Goal: Task Accomplishment & Management: Manage account settings

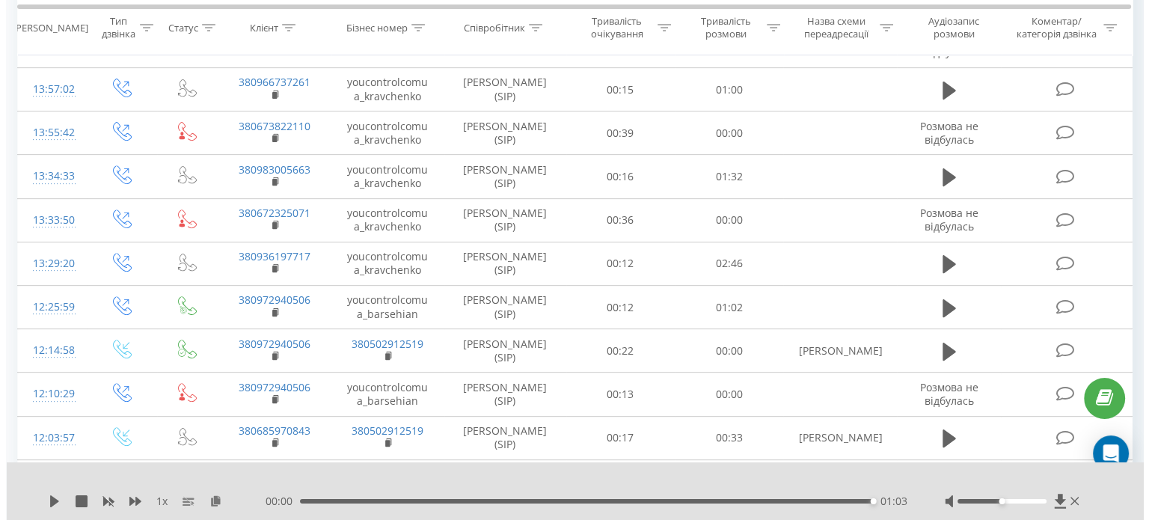
scroll to position [547, 0]
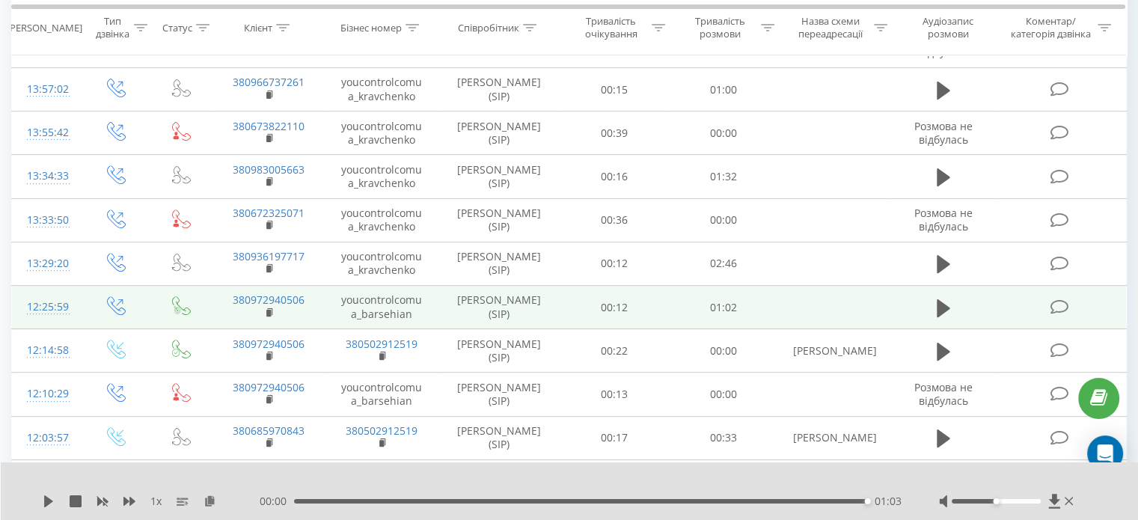
click at [877, 304] on td at bounding box center [833, 307] width 113 height 43
click at [42, 301] on div "12:25:59" at bounding box center [47, 306] width 40 height 29
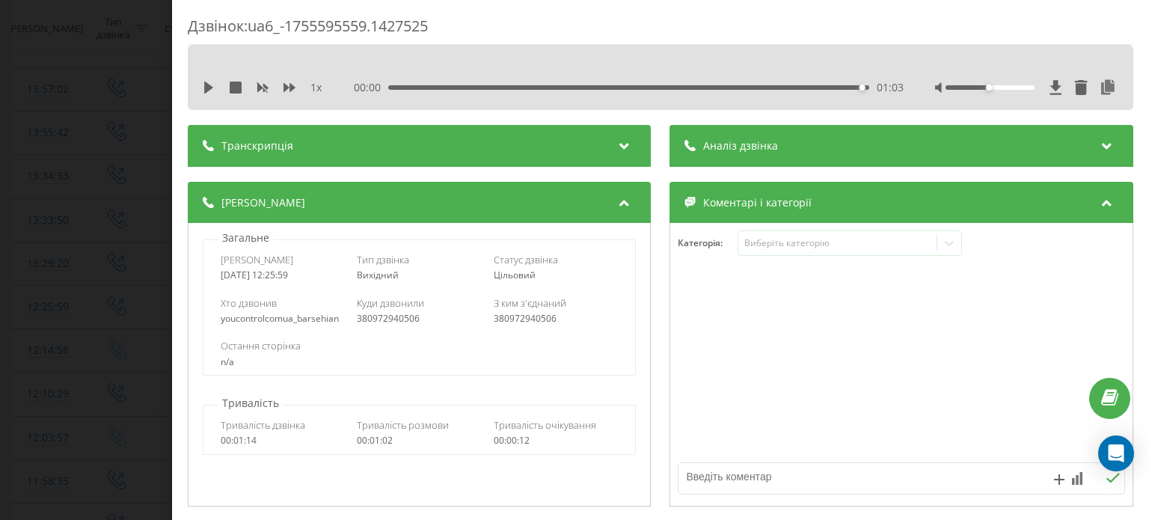
click at [956, 146] on div "Аналіз дзвінка" at bounding box center [901, 146] width 463 height 42
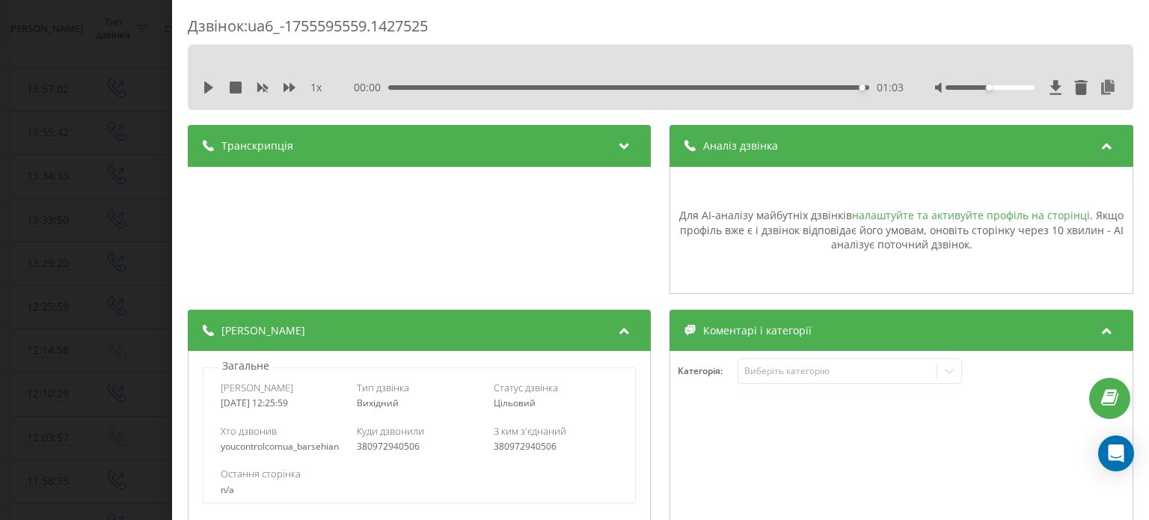
click at [927, 212] on link "налаштуйте та активуйте профіль на сторінці" at bounding box center [971, 215] width 238 height 14
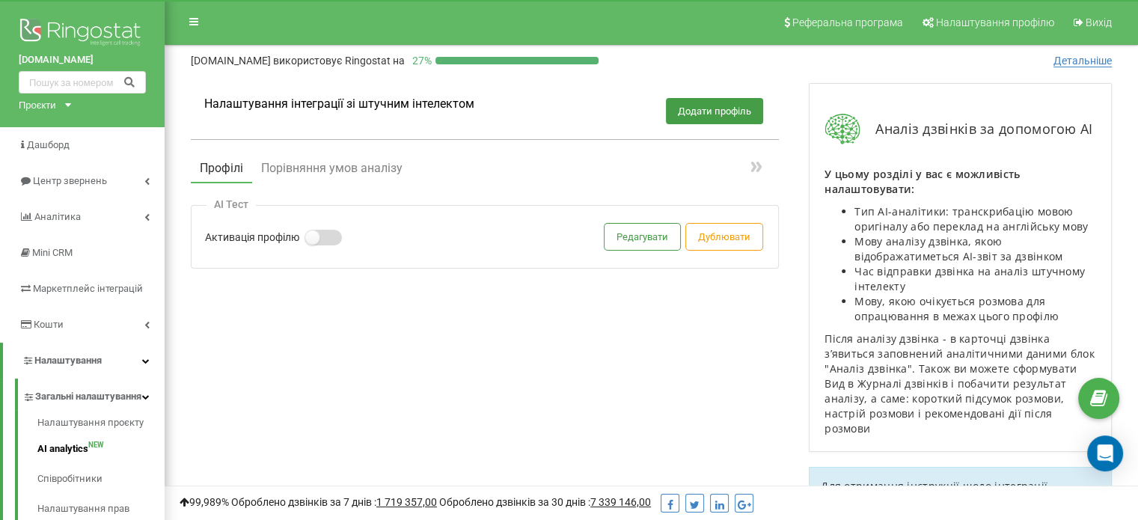
click at [313, 231] on label at bounding box center [311, 230] width 13 height 1
click at [0, 0] on input "Активація профілю" at bounding box center [0, 0] width 0 height 0
click at [631, 230] on button "Редагувати" at bounding box center [642, 237] width 76 height 26
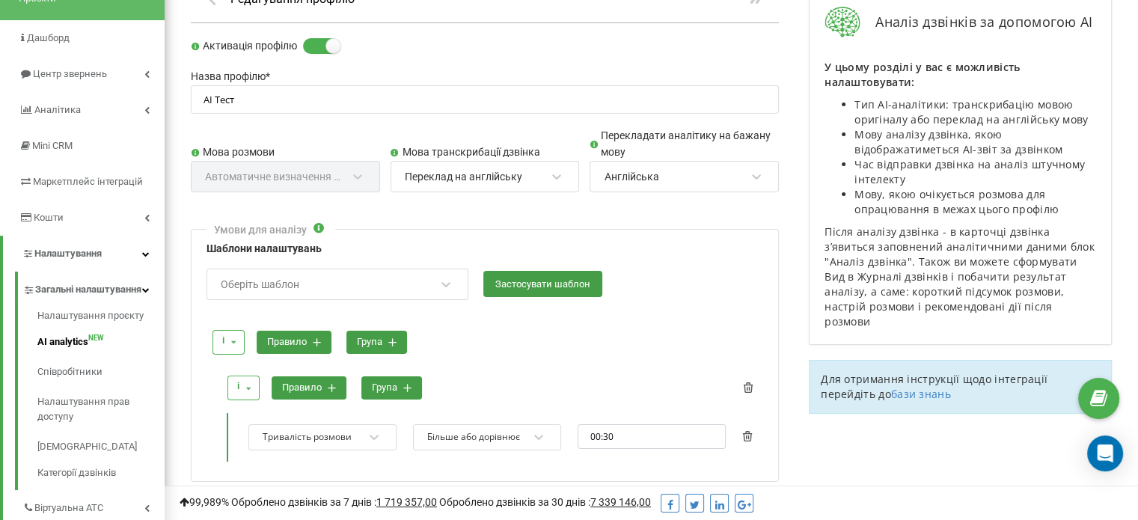
scroll to position [108, 0]
click at [272, 172] on div "Мова розмови Автоматичне визначення мови" at bounding box center [285, 175] width 189 height 62
click at [328, 173] on div "Мова розмови Автоматичне визначення мови" at bounding box center [285, 175] width 189 height 62
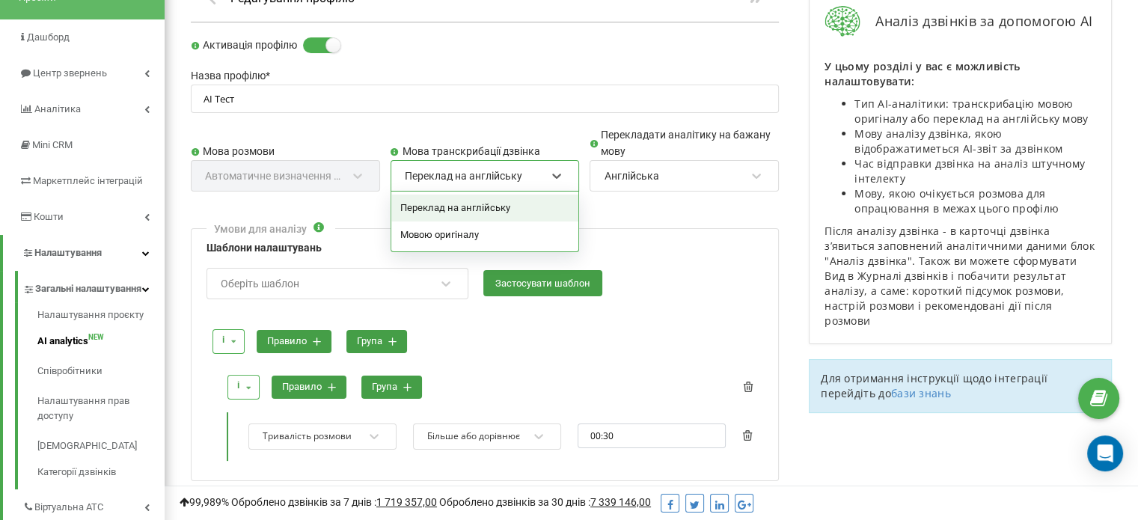
click at [529, 176] on div "Переклад на англійську" at bounding box center [475, 175] width 144 height 25
click at [497, 230] on div "Мовою оригіналу" at bounding box center [485, 234] width 188 height 27
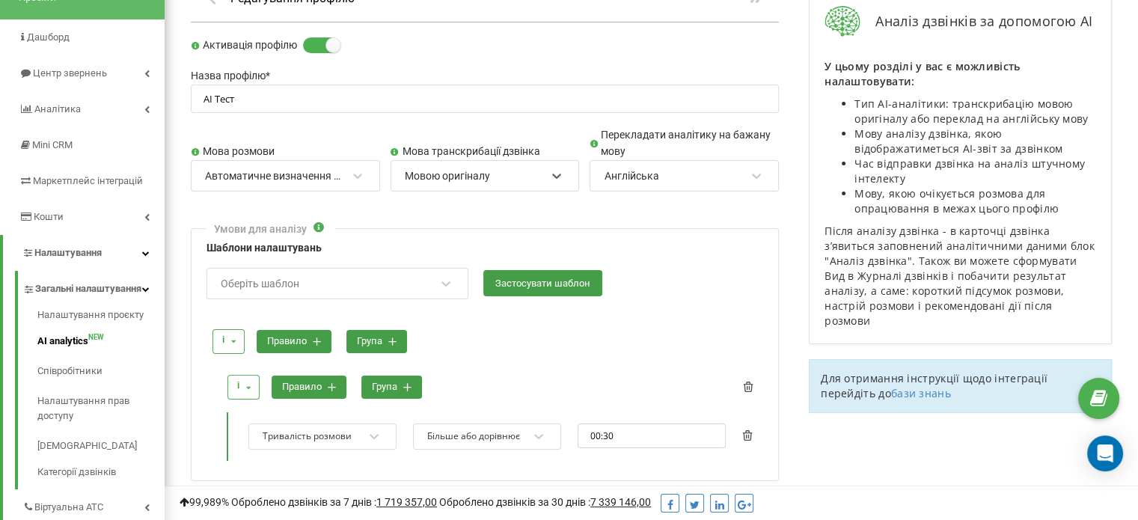
click at [643, 176] on div "Англійська" at bounding box center [631, 175] width 55 height 13
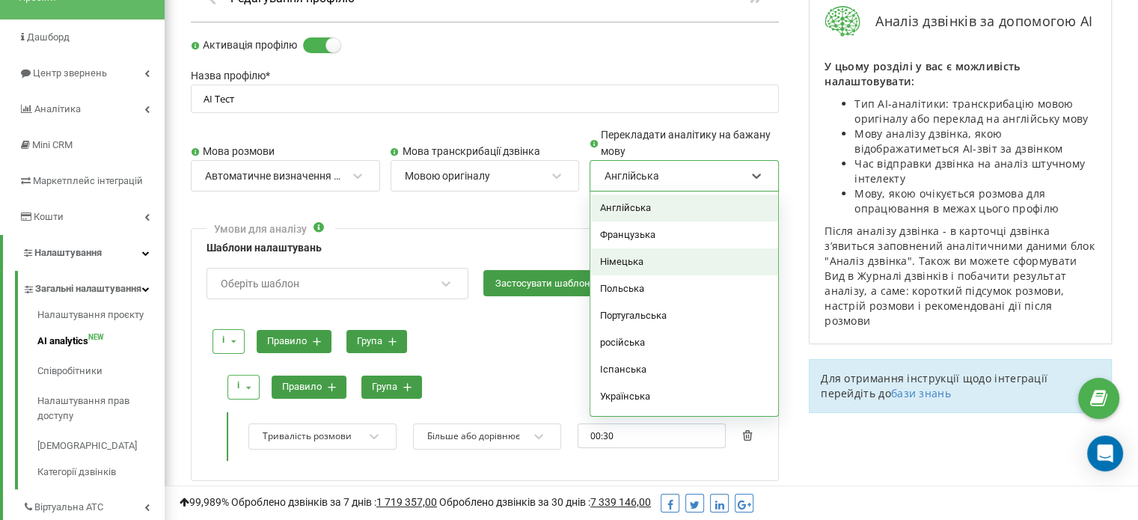
scroll to position [19, 0]
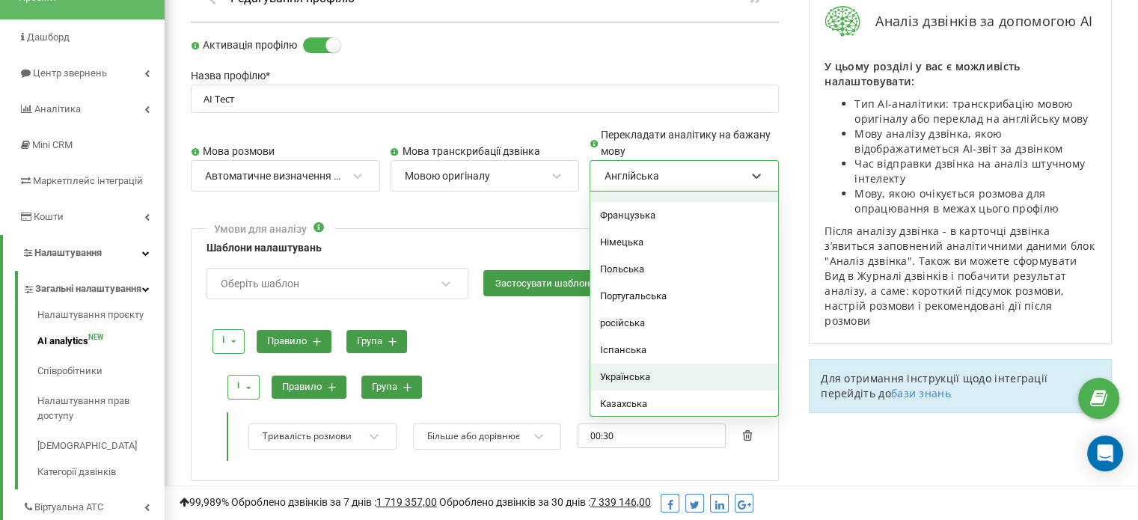
click at [647, 382] on div "Українська" at bounding box center [684, 376] width 188 height 27
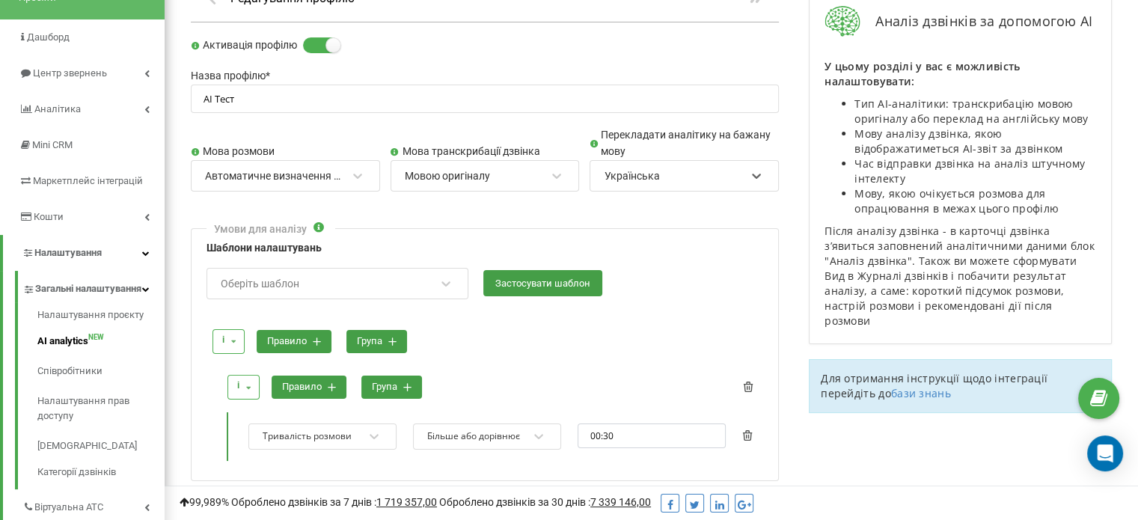
click at [313, 271] on div "Оберіть шаблон" at bounding box center [327, 283] width 217 height 25
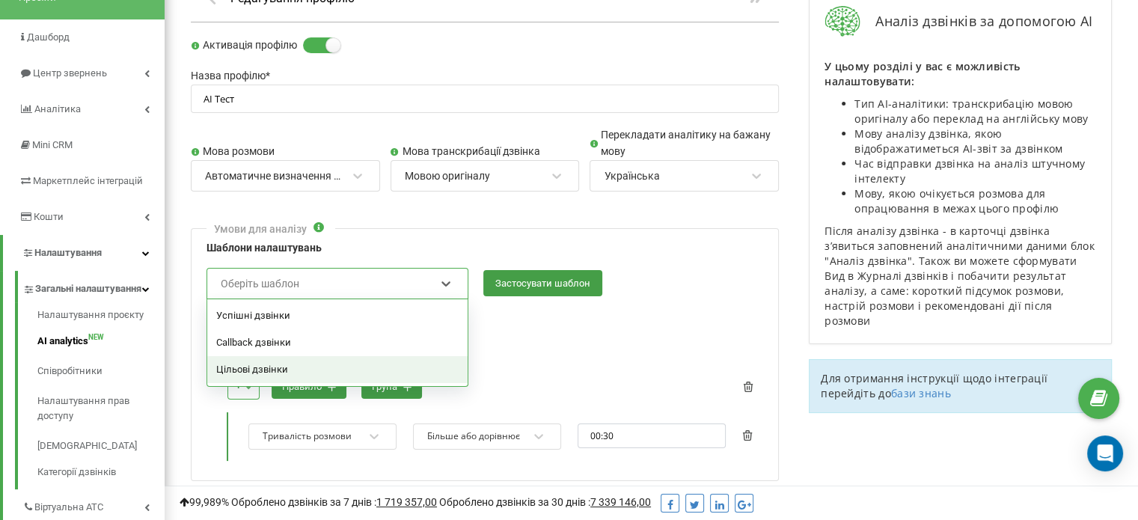
click at [332, 361] on div "Цільові дзвінки" at bounding box center [337, 369] width 260 height 27
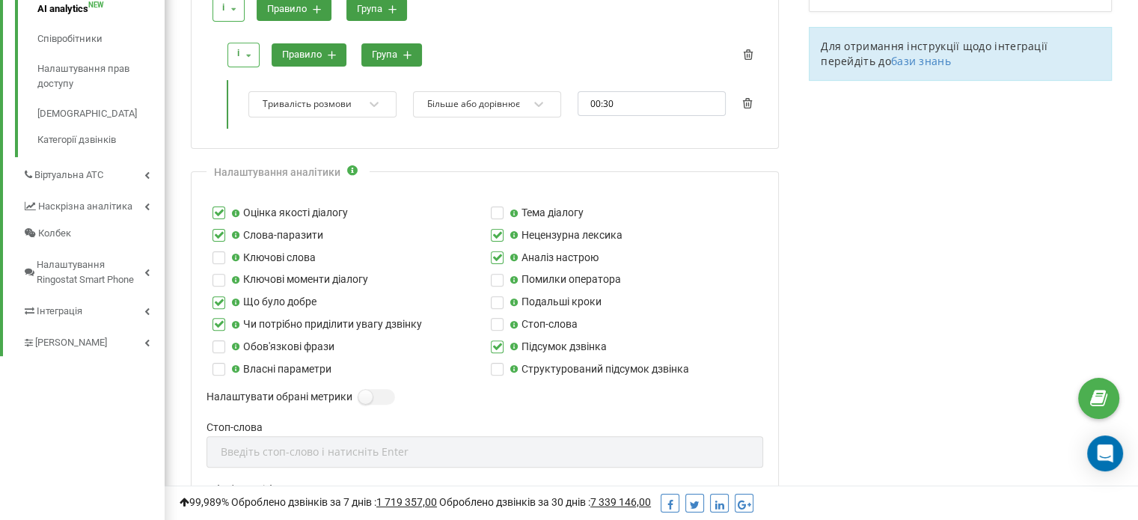
scroll to position [374, 0]
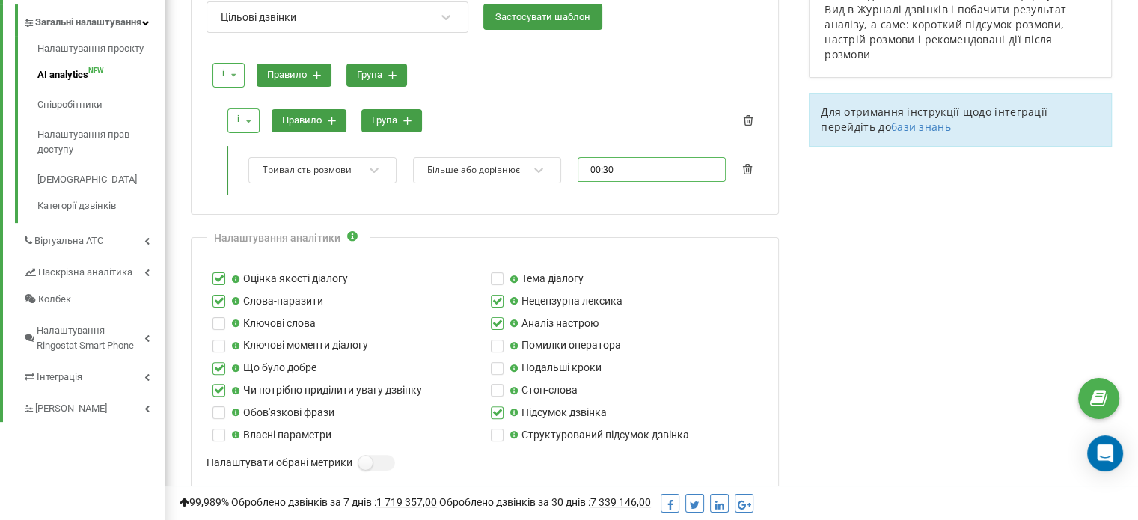
click at [635, 169] on input "00:30" at bounding box center [651, 169] width 148 height 25
click at [589, 207] on li "01" at bounding box center [598, 207] width 41 height 18
type input "01:30"
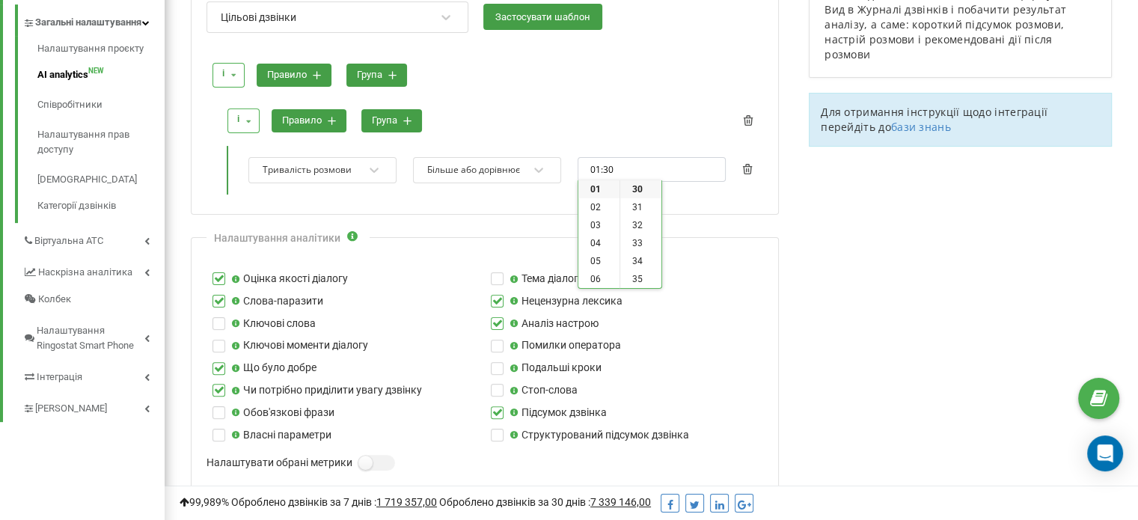
click at [719, 212] on div "Умови для аналізу Шаблони налаштувань Цільові дзвінки Застосувати шаблон і і аб…" at bounding box center [485, 88] width 588 height 253
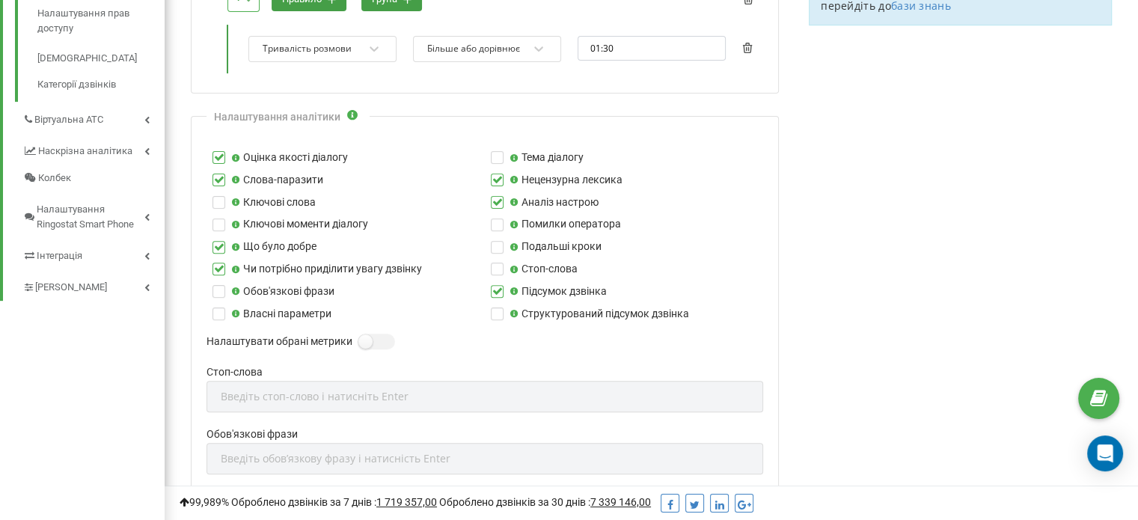
scroll to position [496, 0]
click at [220, 195] on label at bounding box center [218, 195] width 13 height 0
click at [0, 0] on input "Ключові слова" at bounding box center [0, 0] width 0 height 0
click at [220, 218] on label at bounding box center [218, 218] width 13 height 0
click at [0, 0] on input "Ключові моменти діалогу" at bounding box center [0, 0] width 0 height 0
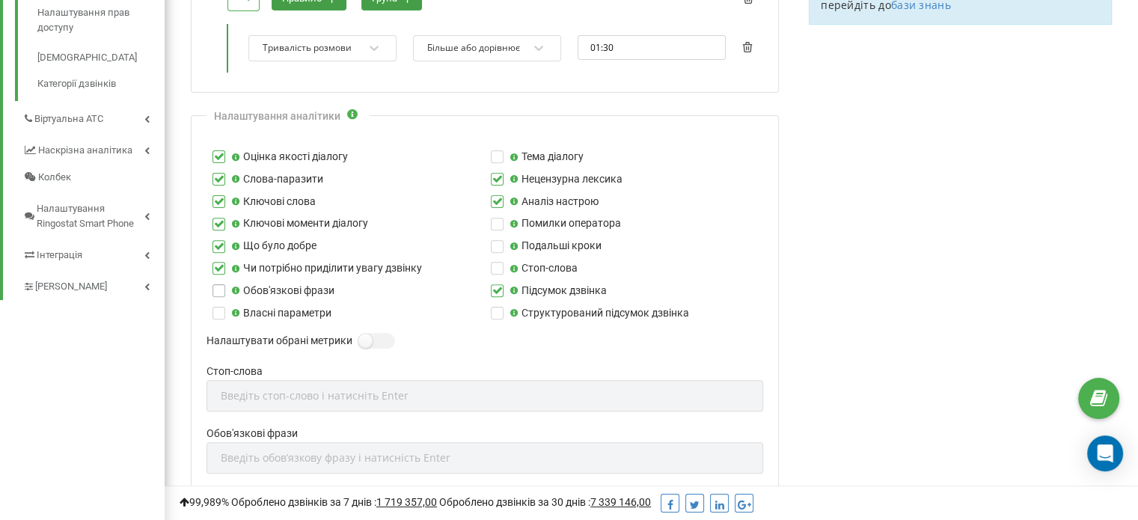
click at [215, 284] on label at bounding box center [218, 284] width 13 height 0
click at [0, 0] on input "Обов'язкові фрази" at bounding box center [0, 0] width 0 height 0
click at [218, 284] on label at bounding box center [218, 284] width 13 height 0
click at [0, 0] on input "Обов'язкові фрази" at bounding box center [0, 0] width 0 height 0
click at [500, 218] on label at bounding box center [497, 218] width 13 height 0
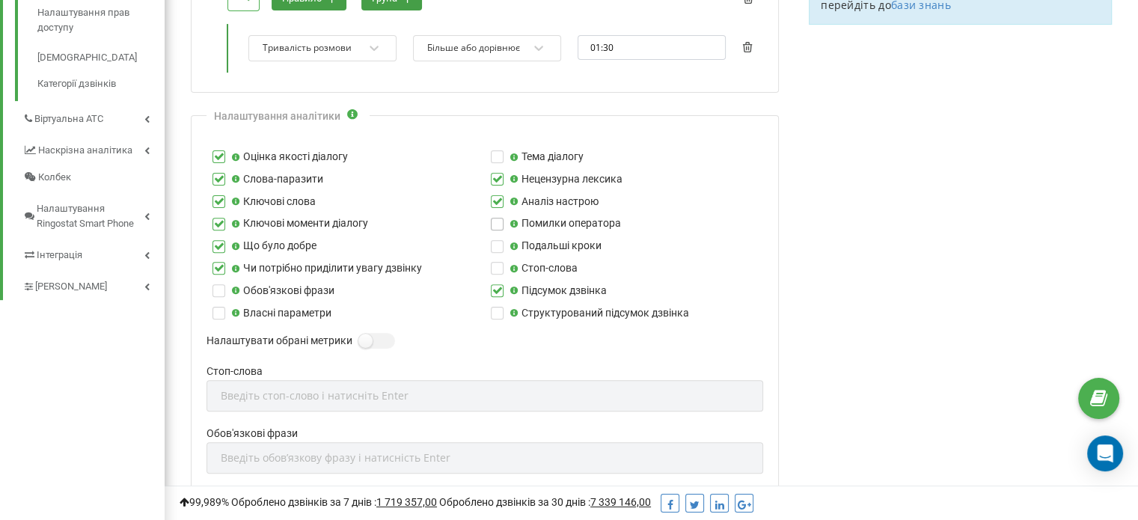
click at [0, 0] on input "Помилки оператора" at bounding box center [0, 0] width 0 height 0
click at [494, 150] on label at bounding box center [497, 150] width 13 height 0
click at [0, 0] on input "Тема діалогу" at bounding box center [0, 0] width 0 height 0
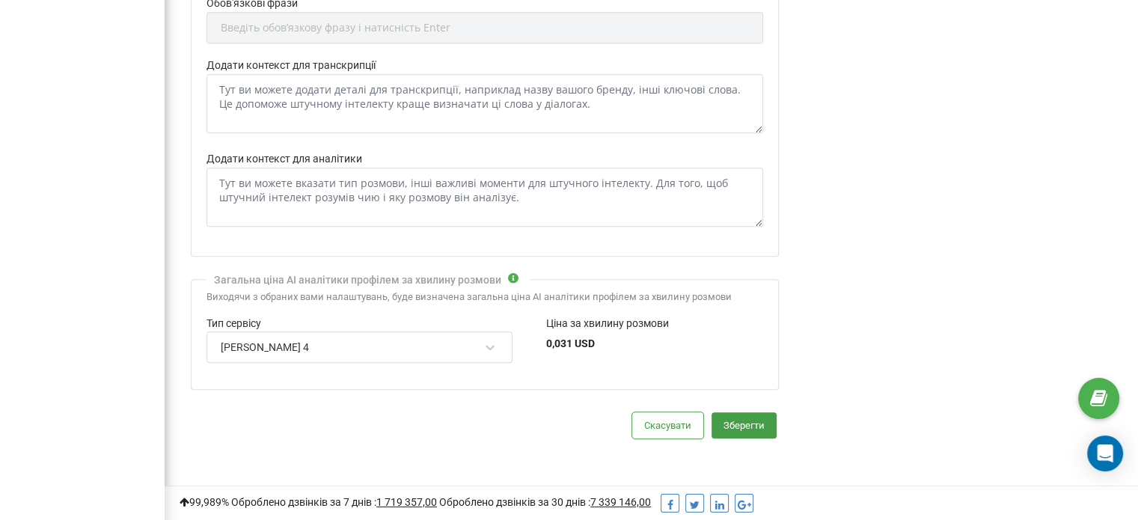
scroll to position [968, 0]
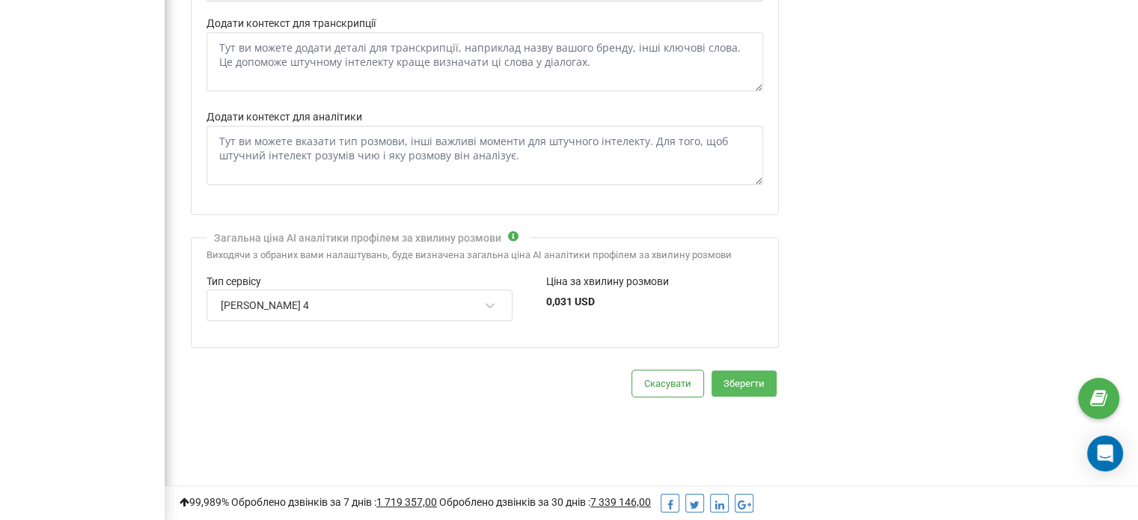
click at [744, 376] on button "Зберегти" at bounding box center [743, 383] width 65 height 26
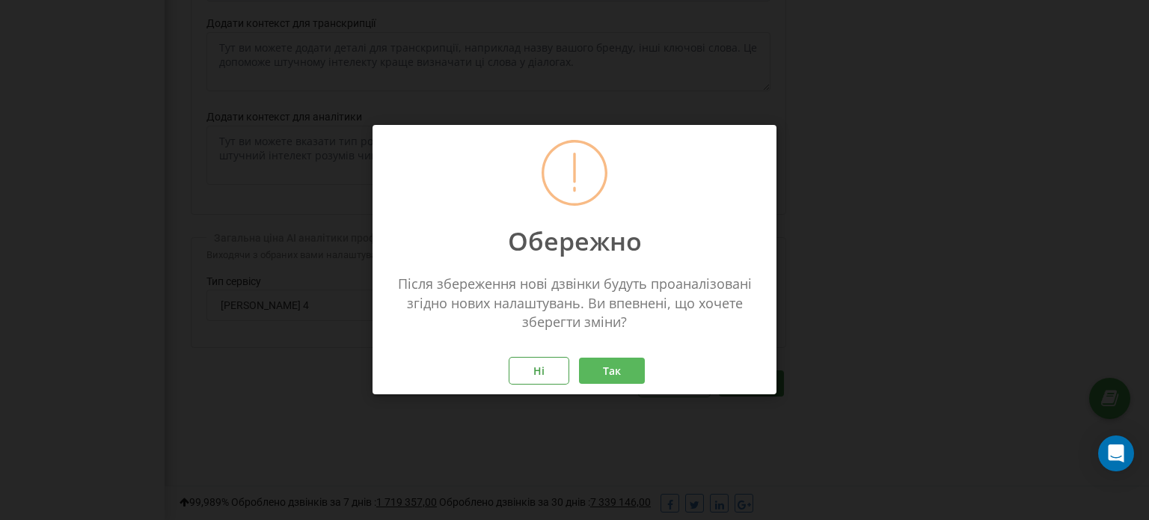
click at [615, 375] on button "Так" at bounding box center [612, 371] width 66 height 26
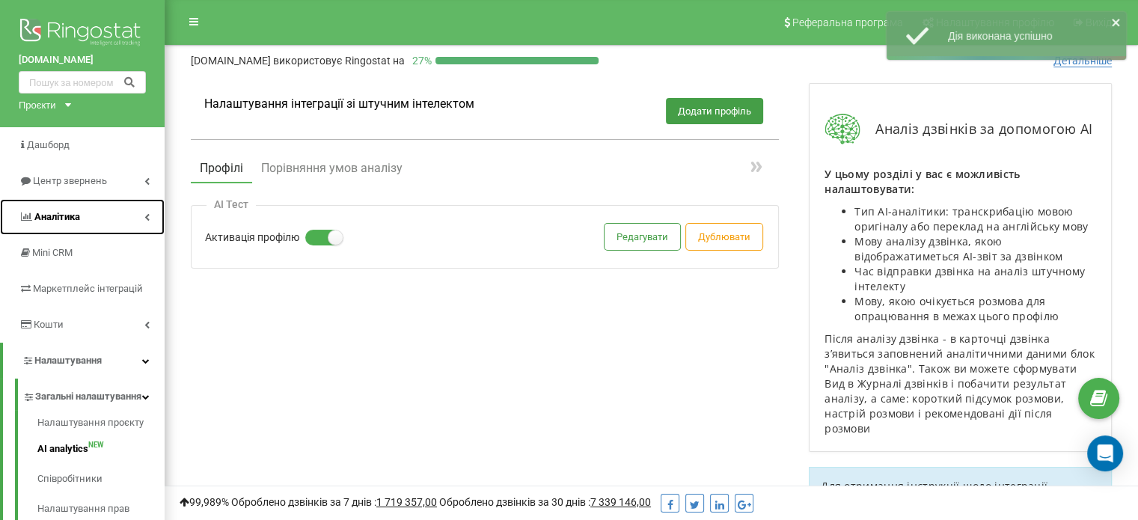
click at [52, 218] on span "Аналiтика" at bounding box center [57, 216] width 46 height 11
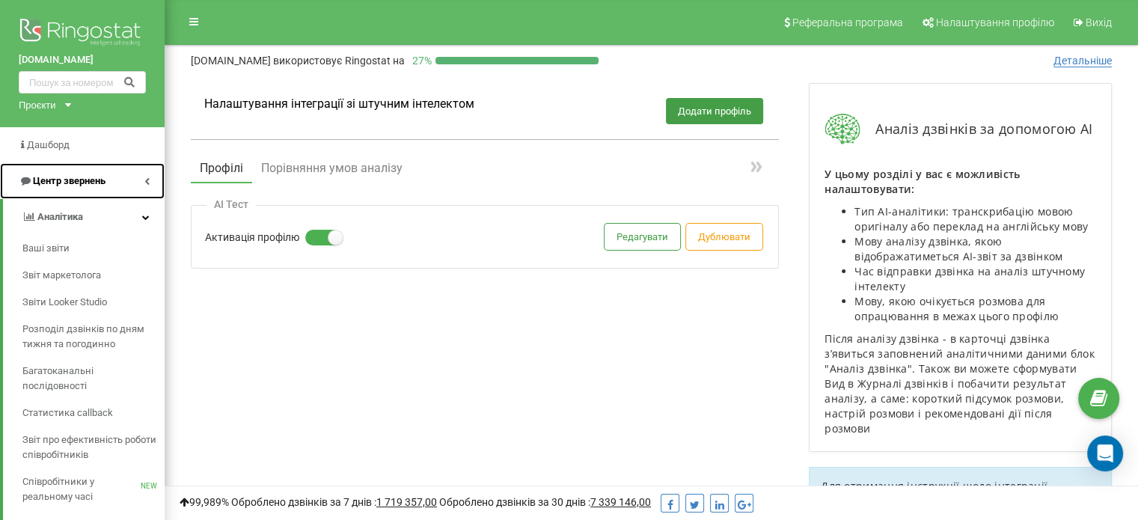
click at [46, 182] on span "Центр звернень" at bounding box center [69, 180] width 73 height 11
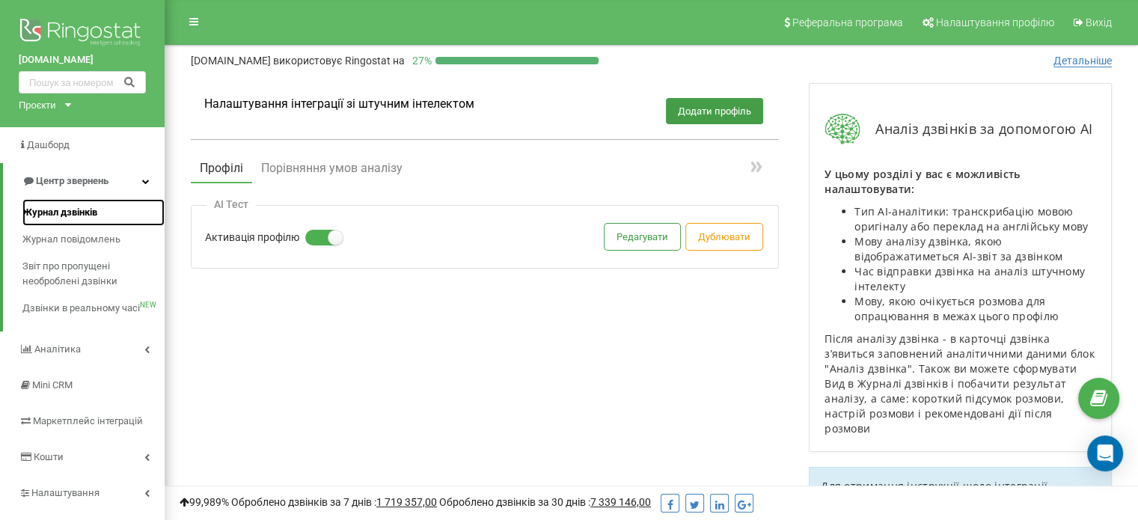
click at [55, 204] on link "Журнал дзвінків" at bounding box center [93, 212] width 142 height 27
click at [28, 212] on span "Журнал дзвінків" at bounding box center [59, 212] width 75 height 15
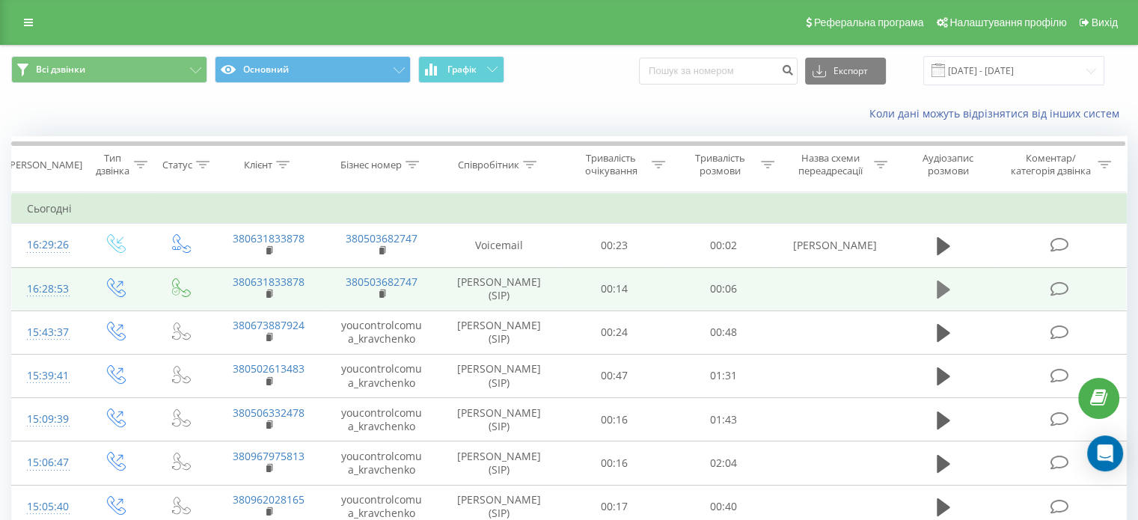
click at [940, 289] on icon at bounding box center [942, 289] width 13 height 18
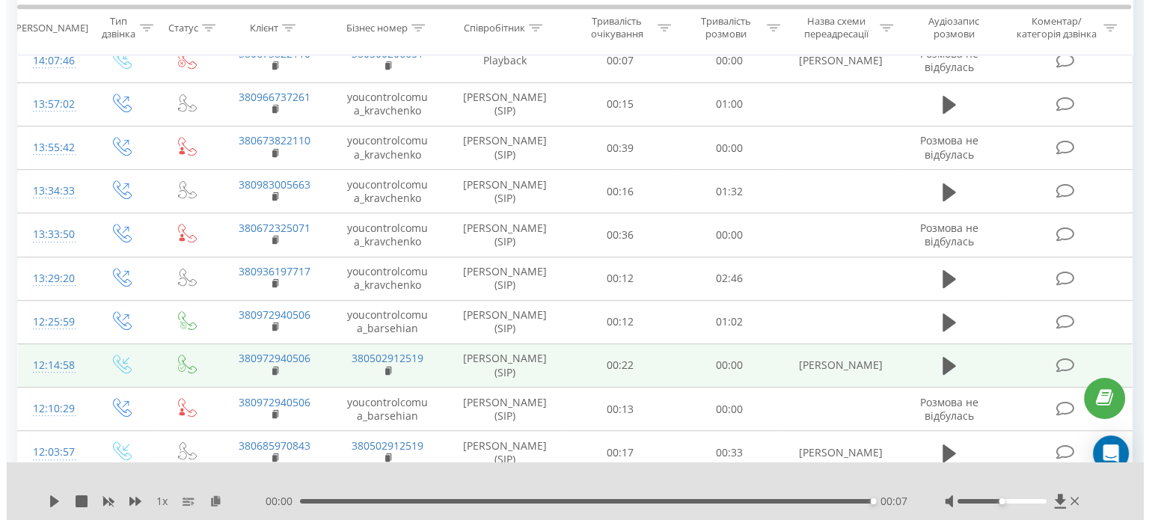
scroll to position [705, 0]
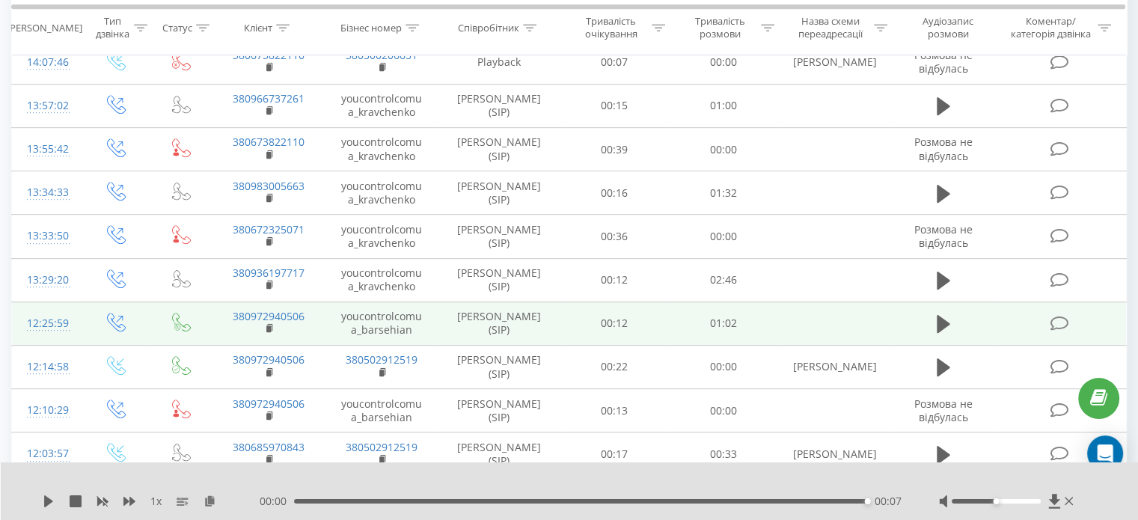
click at [832, 338] on td at bounding box center [833, 322] width 113 height 43
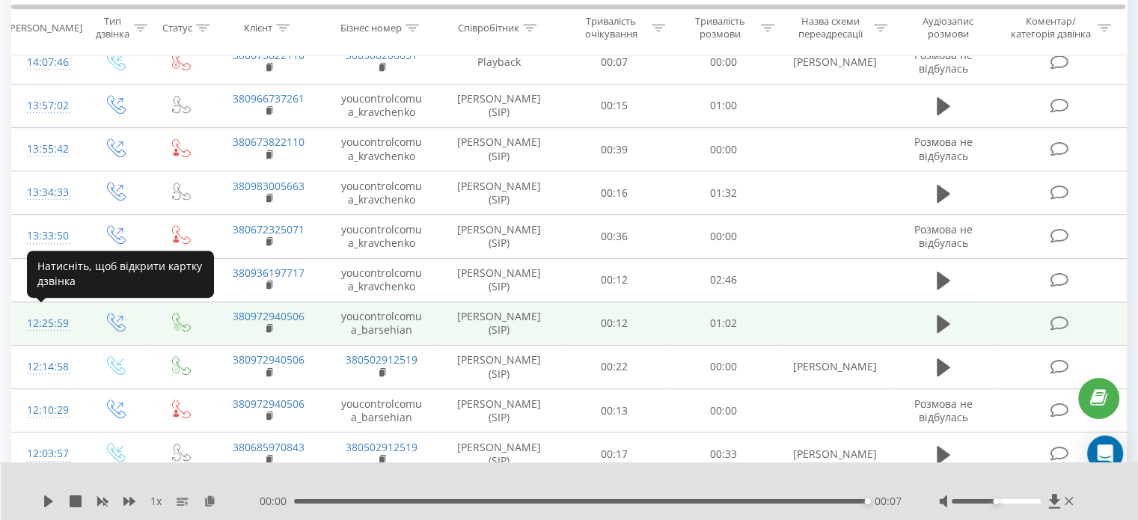
click at [32, 320] on div "12:25:59" at bounding box center [47, 323] width 40 height 29
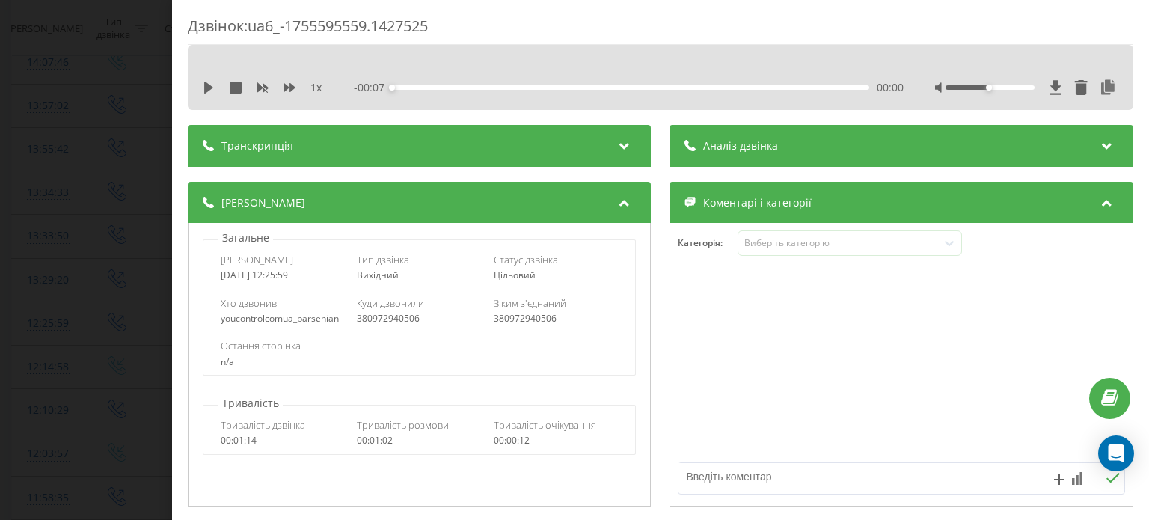
click at [886, 137] on div "Аналіз дзвінка" at bounding box center [901, 146] width 463 height 42
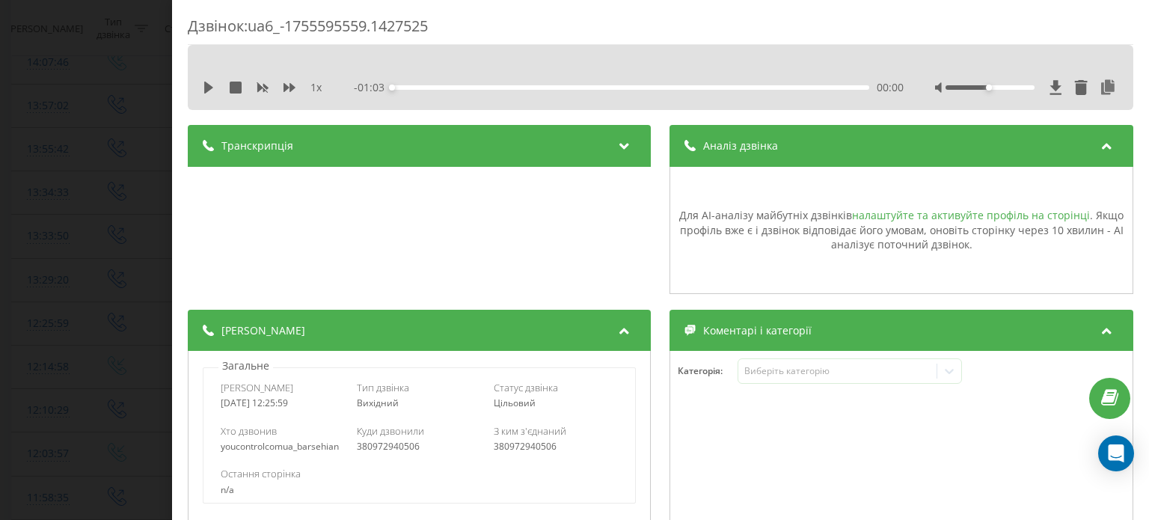
click at [930, 221] on link "налаштуйте та активуйте профіль на сторінці" at bounding box center [971, 215] width 238 height 14
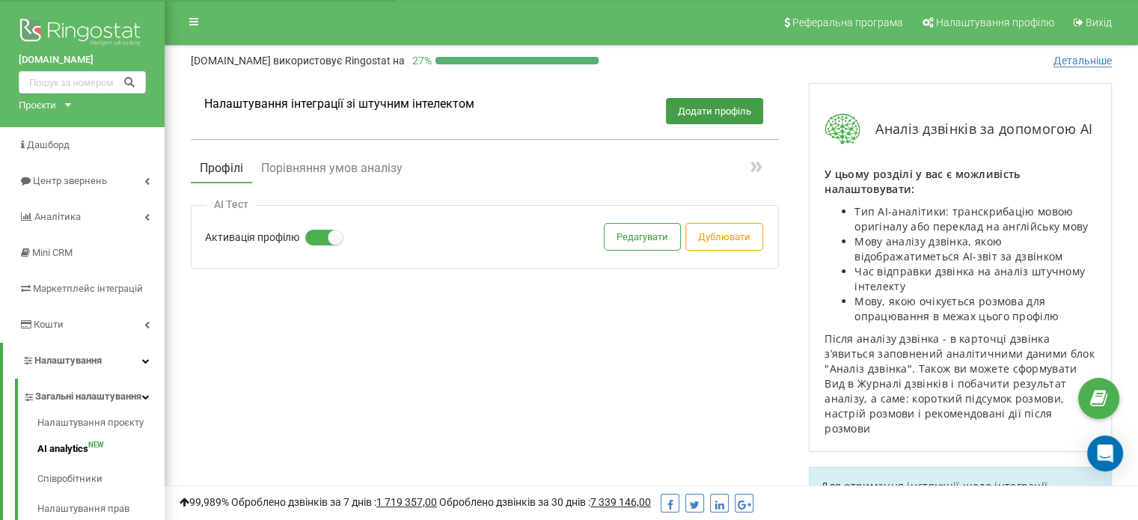
click at [413, 239] on div "АІ Тест Активація профілю Редагувати Дублювати" at bounding box center [485, 237] width 588 height 64
click at [627, 250] on button "Редагувати" at bounding box center [642, 237] width 76 height 26
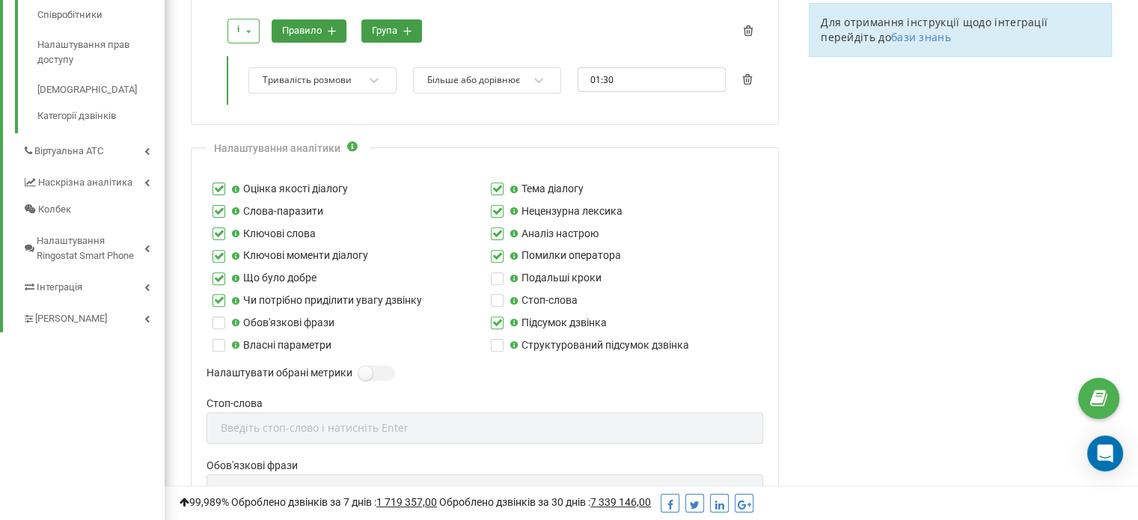
scroll to position [469, 0]
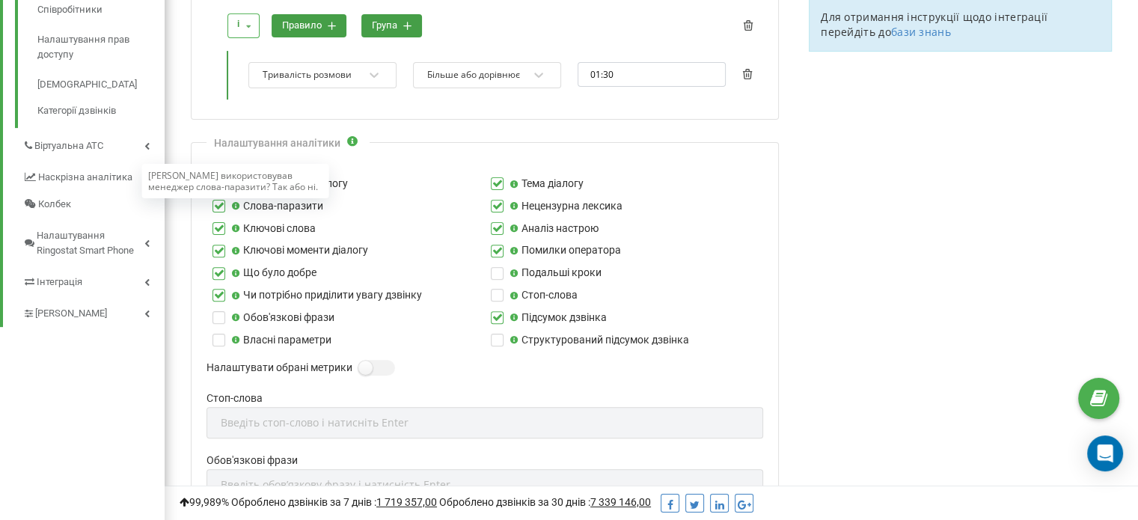
click at [235, 205] on icon at bounding box center [235, 206] width 9 height 8
click at [0, 0] on input "Слова-паразити" at bounding box center [0, 0] width 0 height 0
click at [235, 205] on icon at bounding box center [235, 206] width 9 height 8
click at [0, 0] on input "Слова-паразити" at bounding box center [0, 0] width 0 height 0
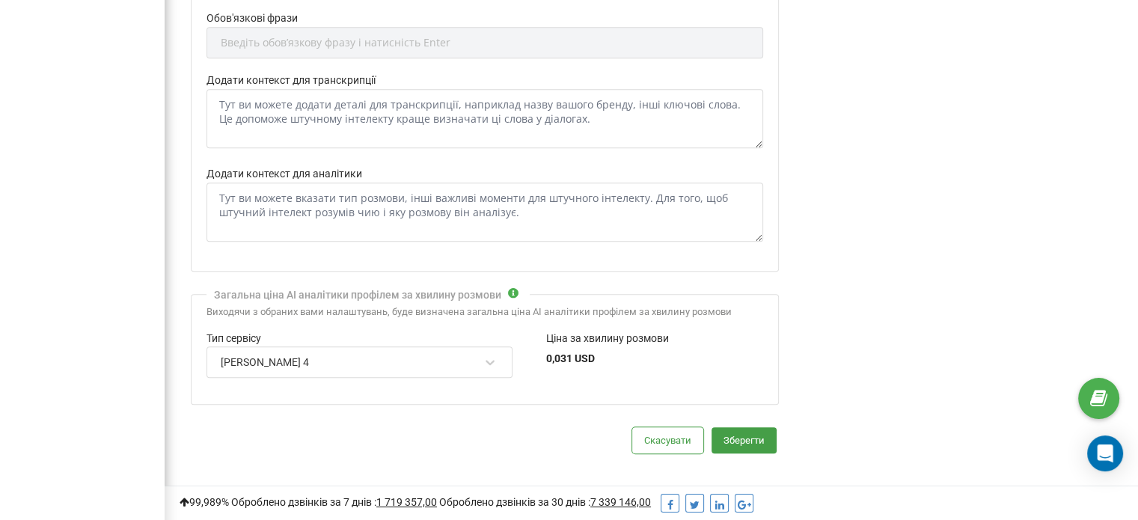
scroll to position [912, 0]
click at [666, 439] on button "Скасувати" at bounding box center [667, 439] width 71 height 26
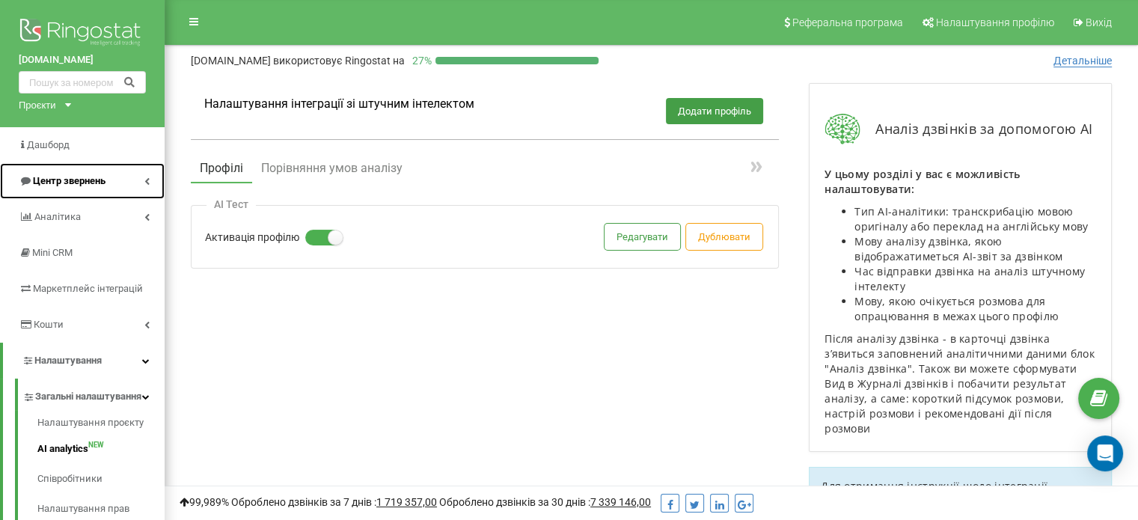
click at [63, 178] on span "Центр звернень" at bounding box center [69, 180] width 73 height 11
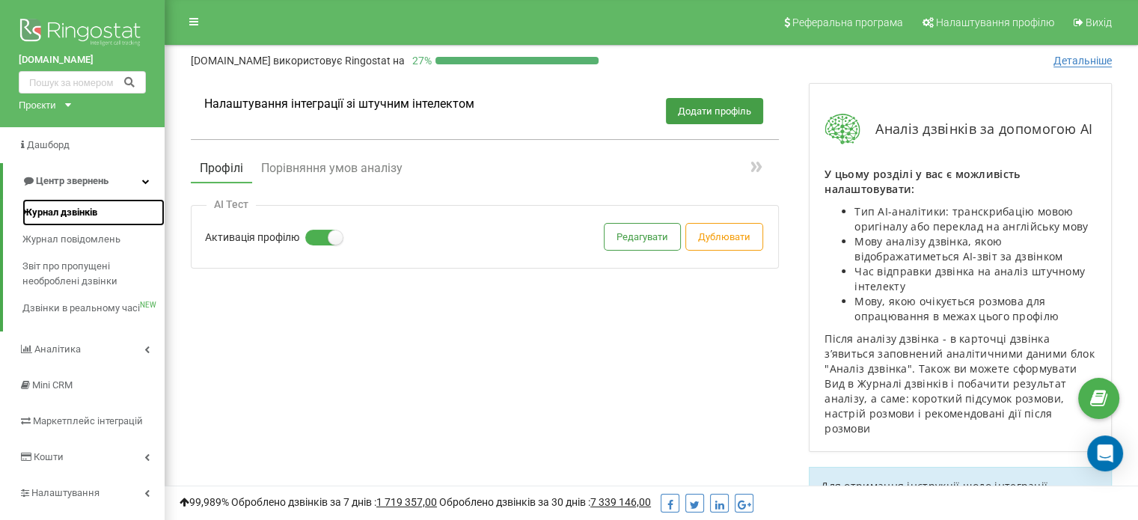
click at [66, 215] on span "Журнал дзвінків" at bounding box center [59, 212] width 75 height 15
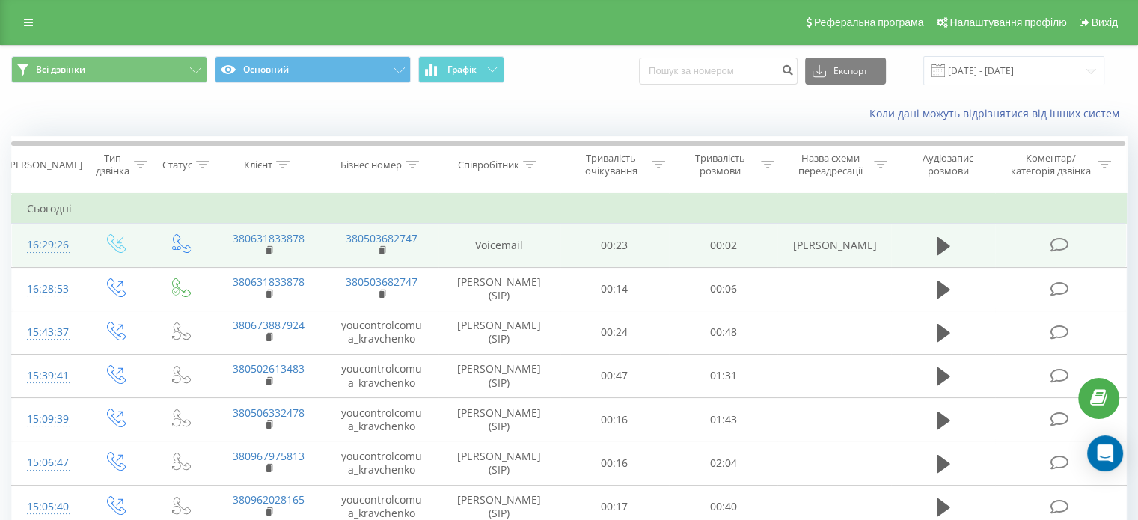
click at [1053, 245] on icon at bounding box center [1058, 245] width 19 height 16
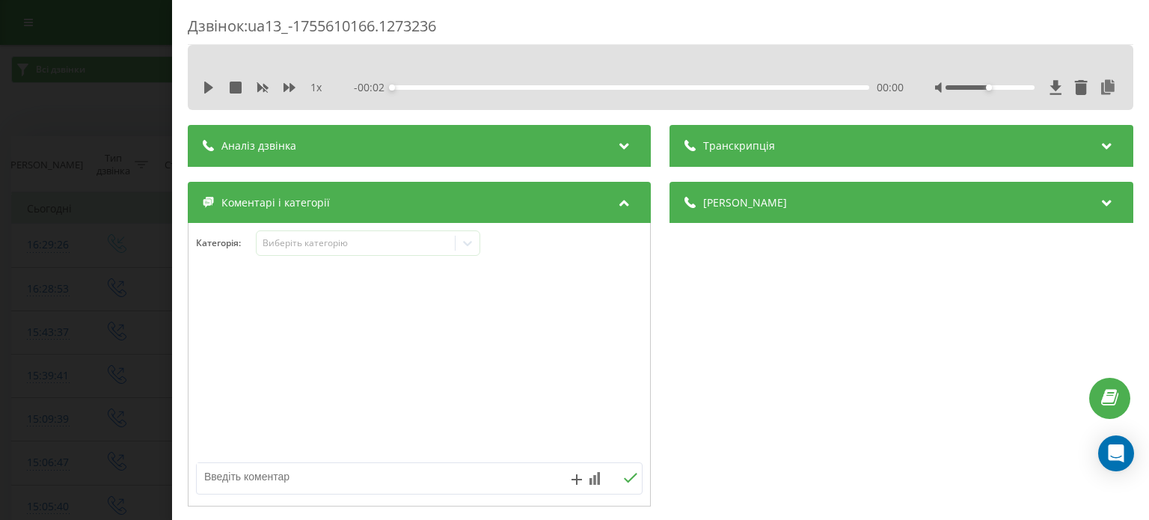
click at [549, 147] on div "Аналіз дзвінка" at bounding box center [419, 146] width 463 height 42
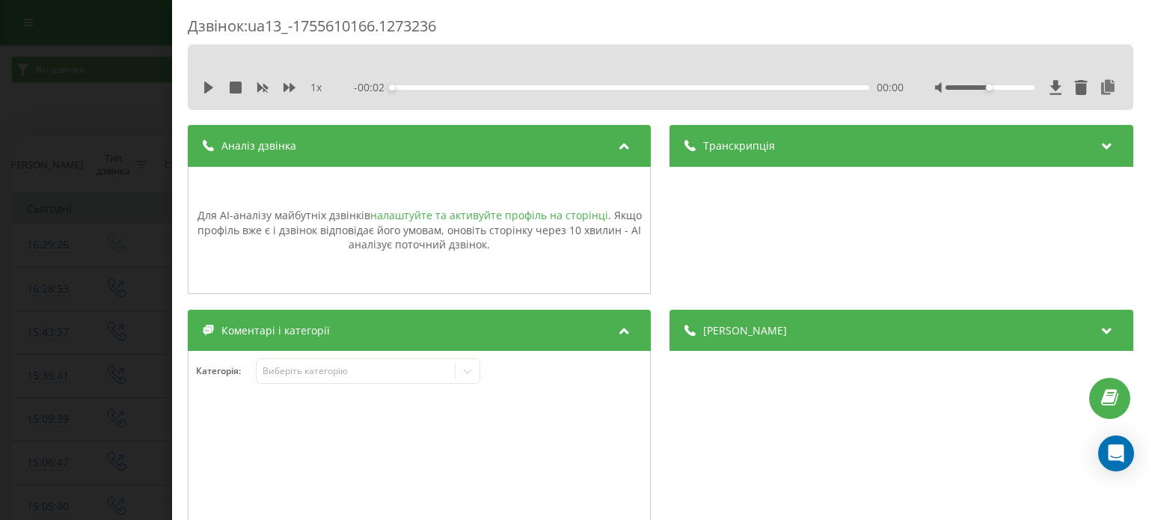
click at [494, 217] on link "налаштуйте та активуйте профіль на сторінці" at bounding box center [489, 215] width 238 height 14
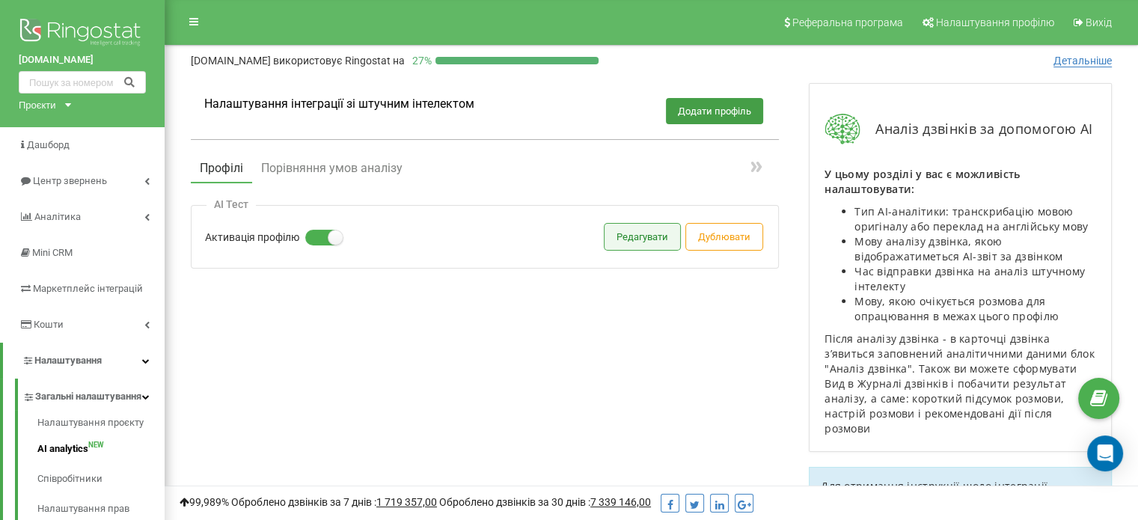
click at [610, 237] on button "Редагувати" at bounding box center [642, 237] width 76 height 26
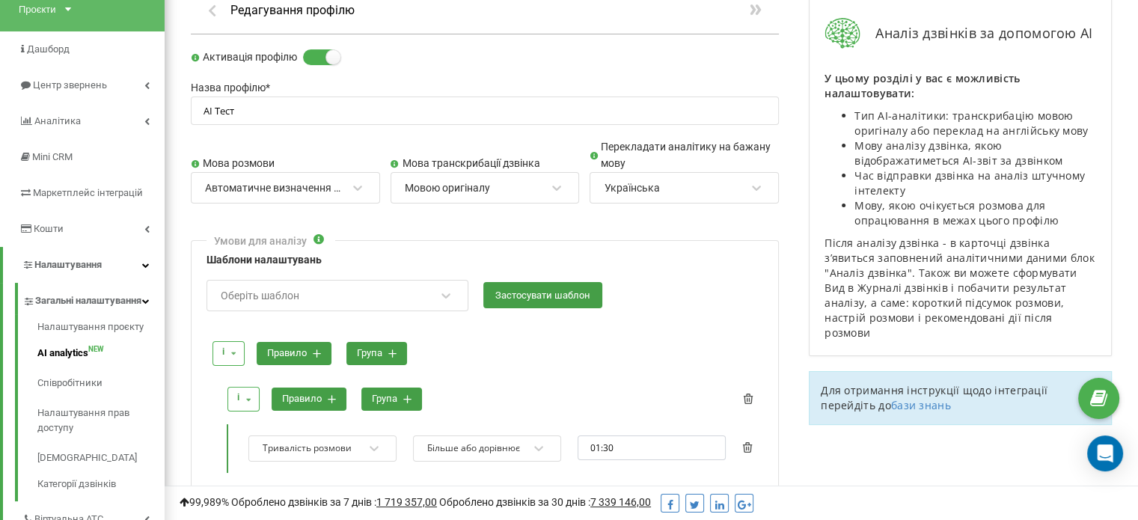
scroll to position [94, 0]
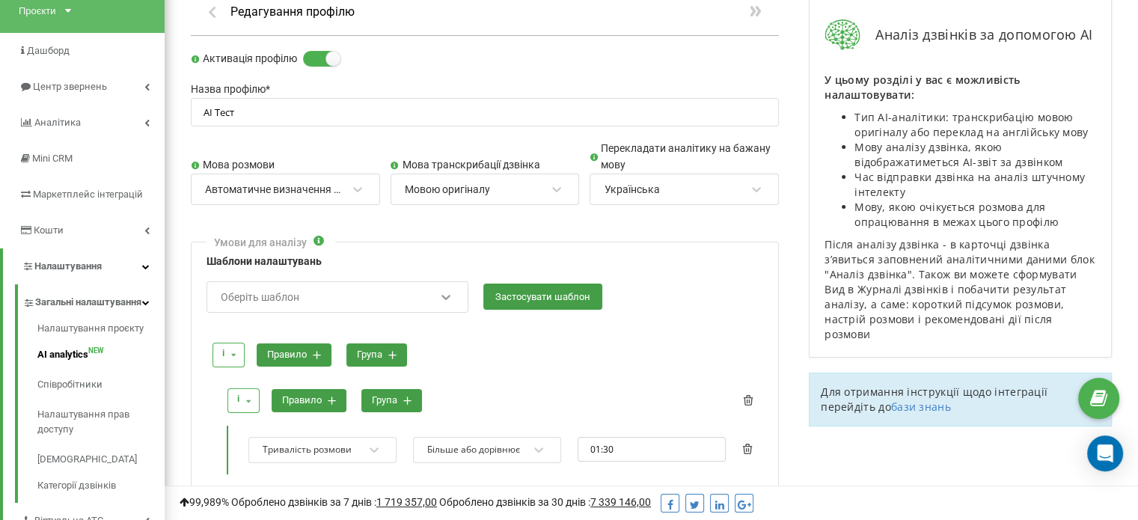
click at [449, 299] on icon at bounding box center [445, 296] width 15 height 15
click at [294, 357] on button "правило" at bounding box center [294, 354] width 75 height 23
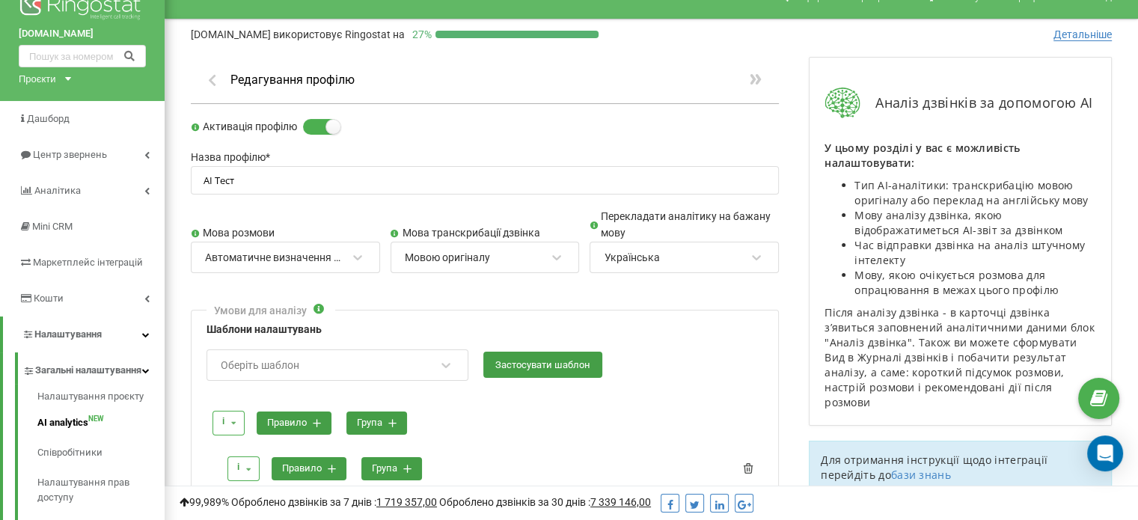
scroll to position [0, 0]
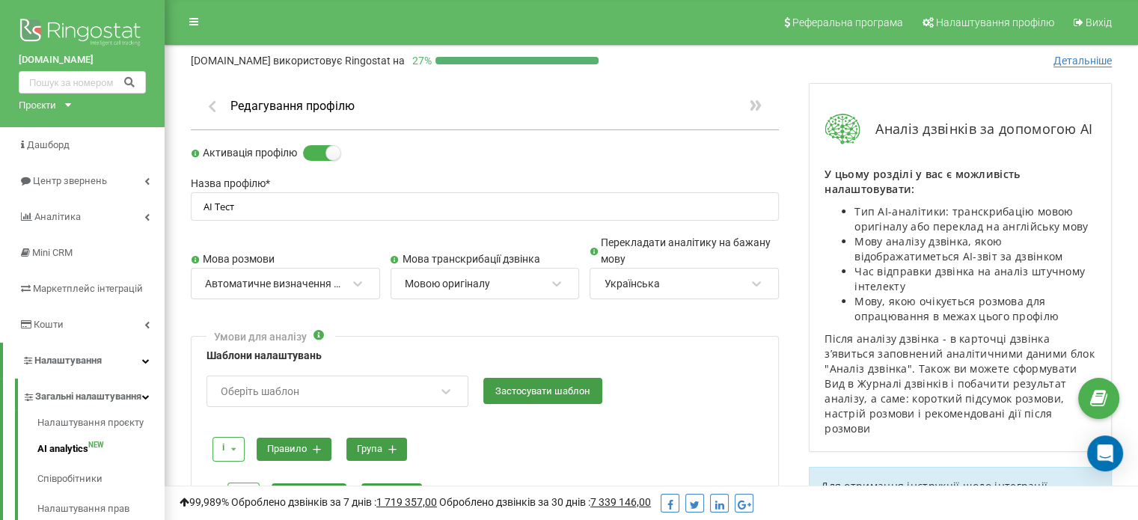
click at [211, 99] on icon "button" at bounding box center [212, 105] width 16 height 13
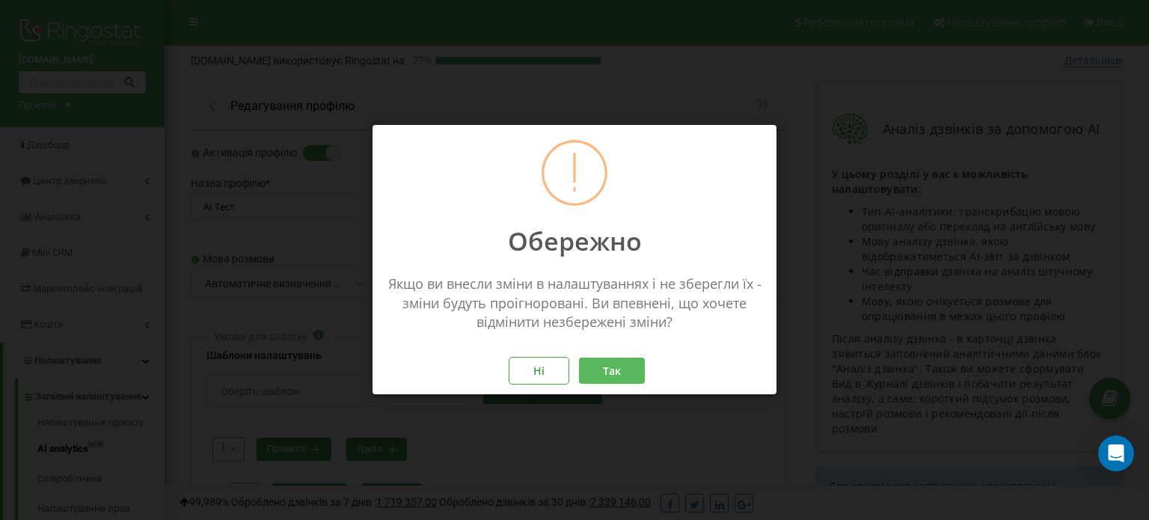
click at [625, 382] on button "Так" at bounding box center [612, 371] width 66 height 26
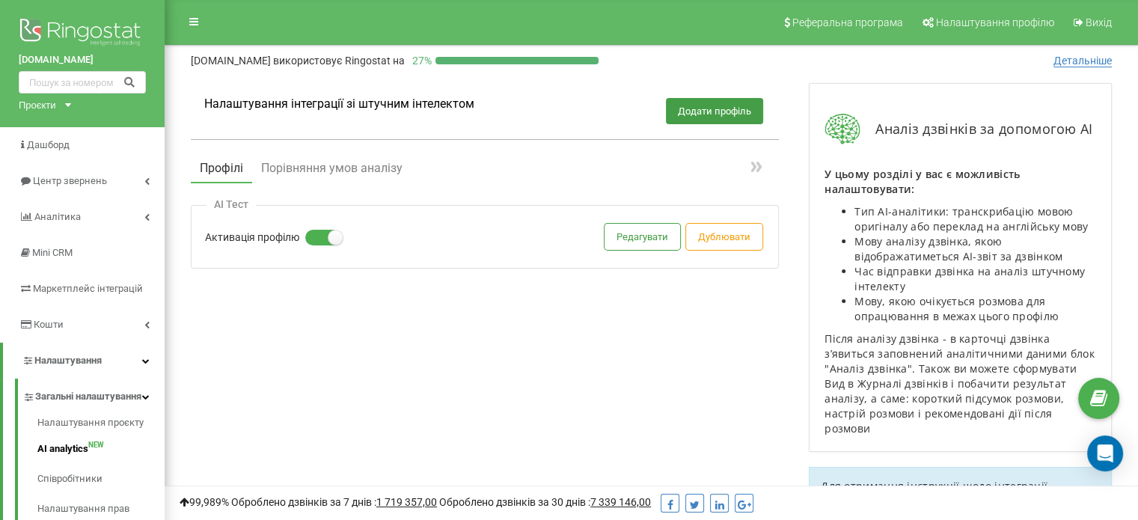
click at [269, 211] on div "АІ Тест Активація профілю Редагувати Дублювати" at bounding box center [485, 237] width 588 height 64
click at [637, 236] on button "Редагувати" at bounding box center [642, 237] width 76 height 26
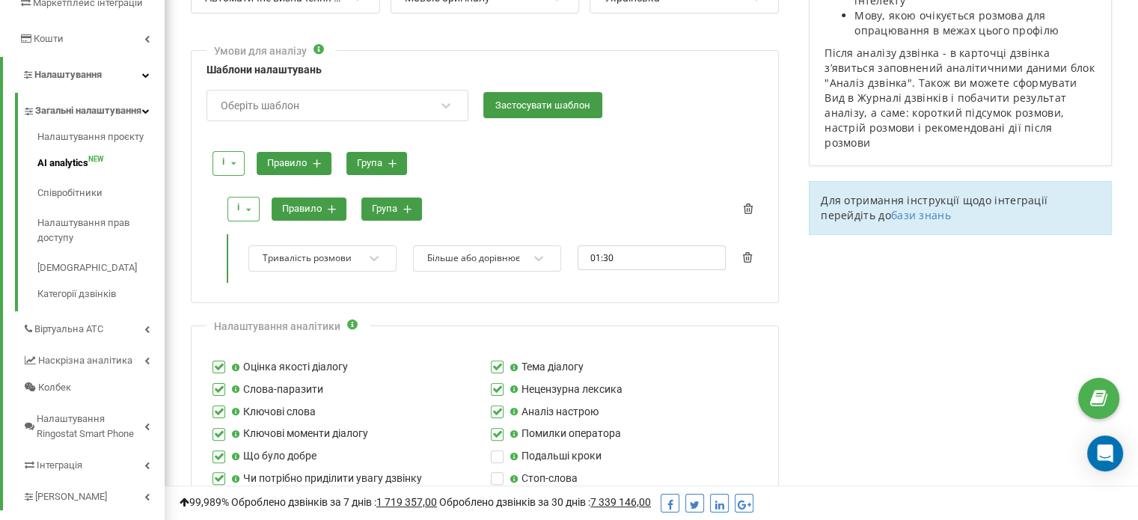
scroll to position [286, 0]
click at [428, 92] on div "Оберіть шаблон" at bounding box center [327, 104] width 217 height 25
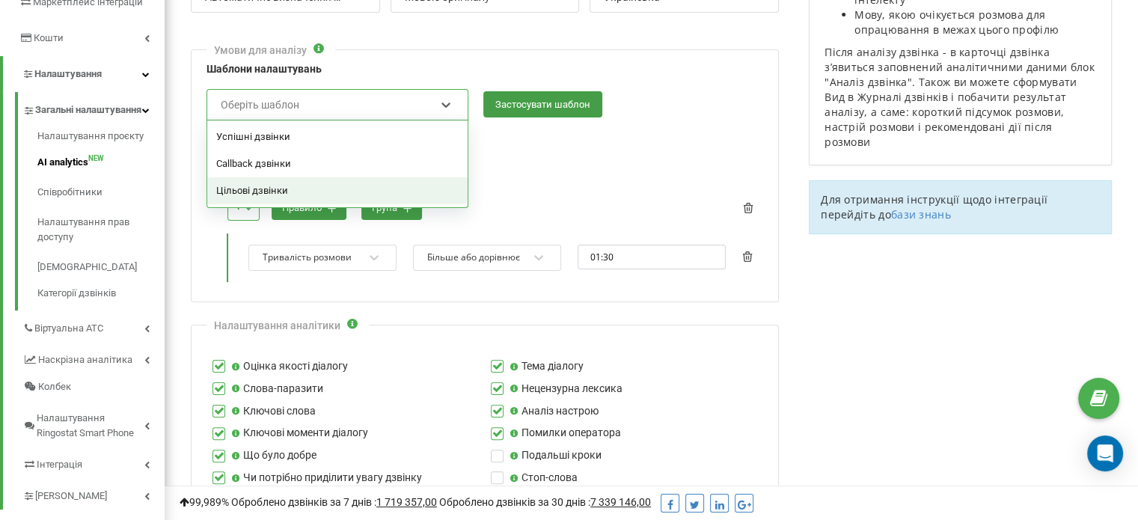
click at [347, 192] on div "Цільові дзвінки" at bounding box center [337, 190] width 260 height 27
click at [436, 102] on div at bounding box center [445, 104] width 19 height 19
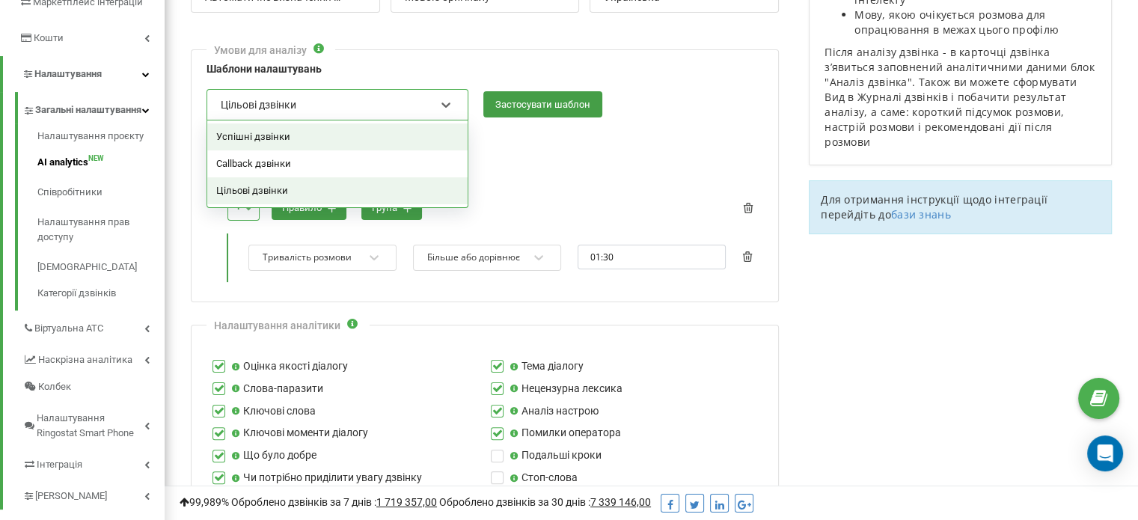
click at [547, 166] on div "і і або правило група" at bounding box center [484, 163] width 555 height 40
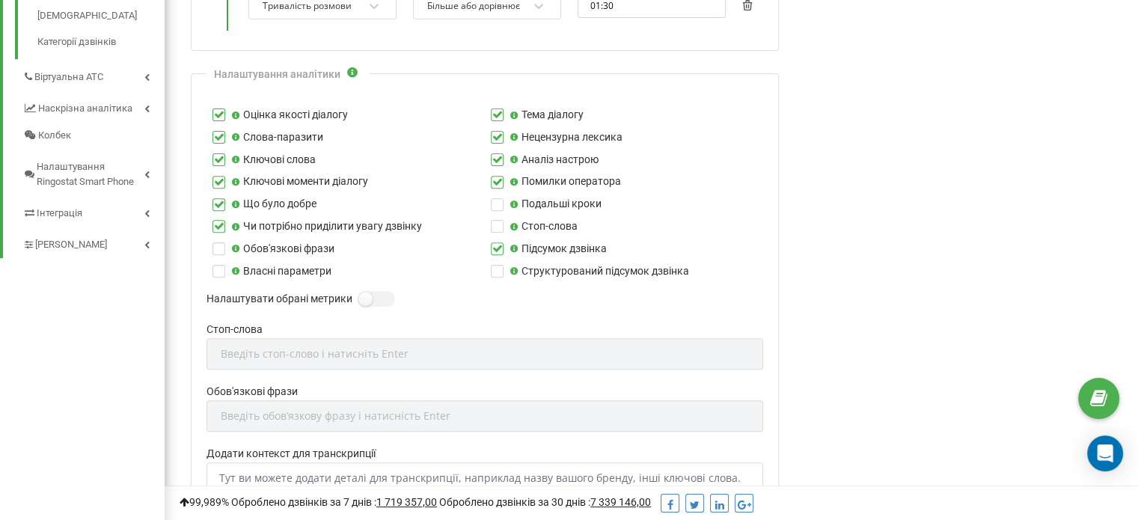
scroll to position [536, 0]
click at [221, 245] on label at bounding box center [218, 245] width 13 height 0
click at [0, 0] on input "Обов'язкові фрази" at bounding box center [0, 0] width 0 height 0
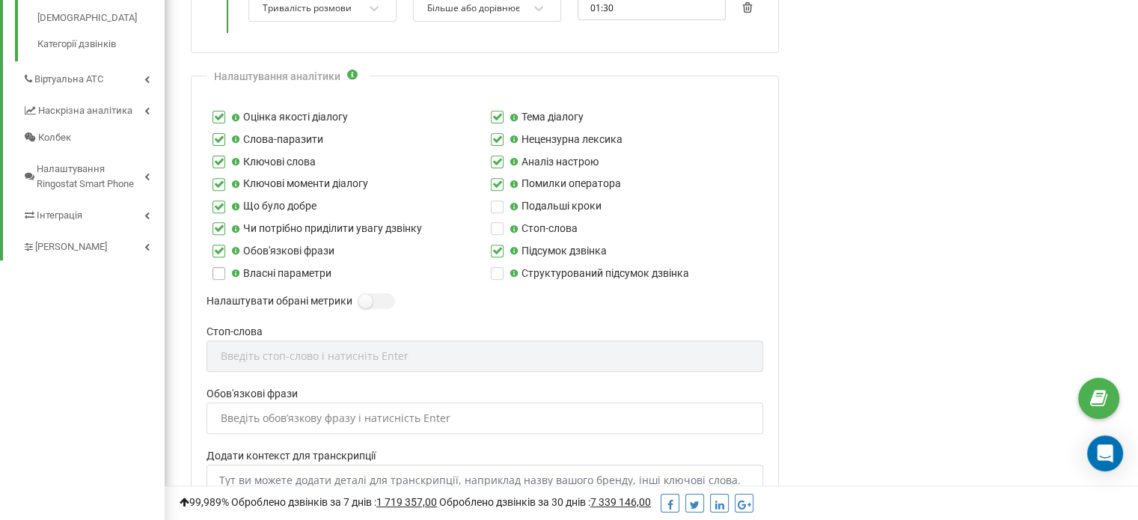
click at [221, 267] on label at bounding box center [218, 267] width 13 height 0
click at [0, 0] on input "Власні параметри" at bounding box center [0, 0] width 0 height 0
click at [495, 200] on label at bounding box center [497, 200] width 13 height 0
click at [0, 0] on input "Подальші кроки" at bounding box center [0, 0] width 0 height 0
click at [494, 222] on label at bounding box center [497, 222] width 13 height 0
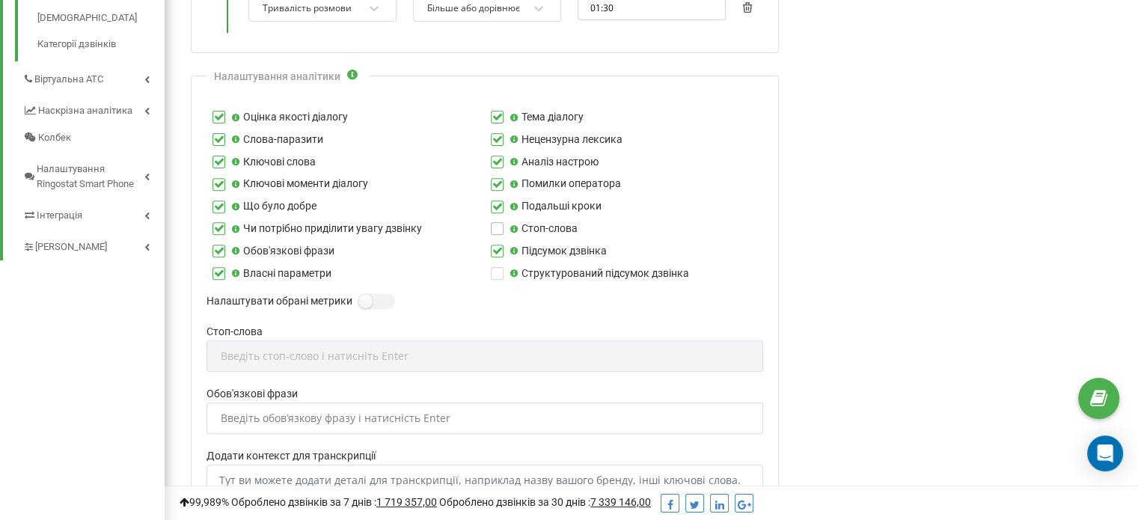
click at [0, 0] on input "Стоп-слова" at bounding box center [0, 0] width 0 height 0
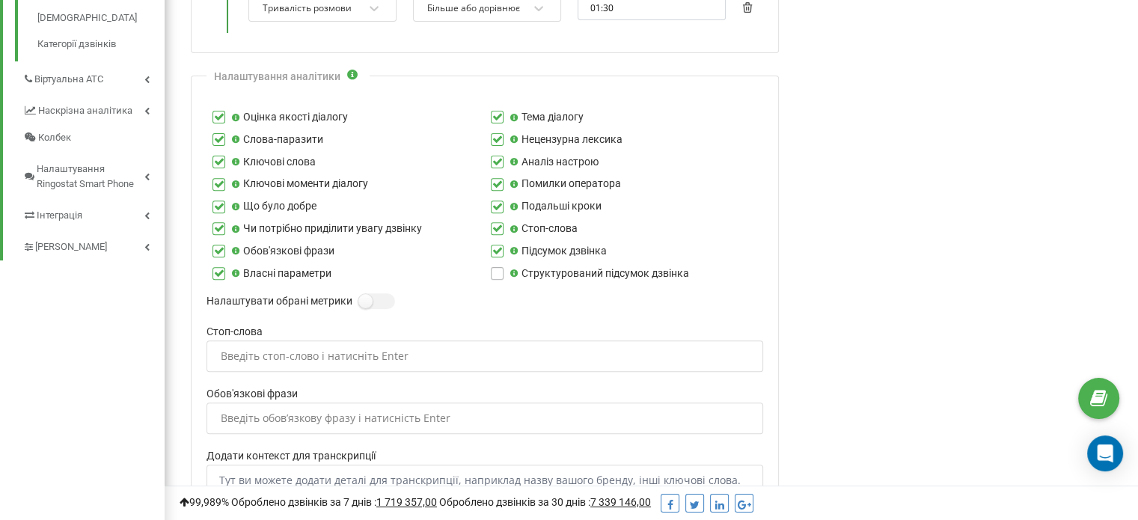
click at [499, 267] on label at bounding box center [497, 267] width 13 height 0
click at [0, 0] on input "Структурований підсумок дзвінка" at bounding box center [0, 0] width 0 height 0
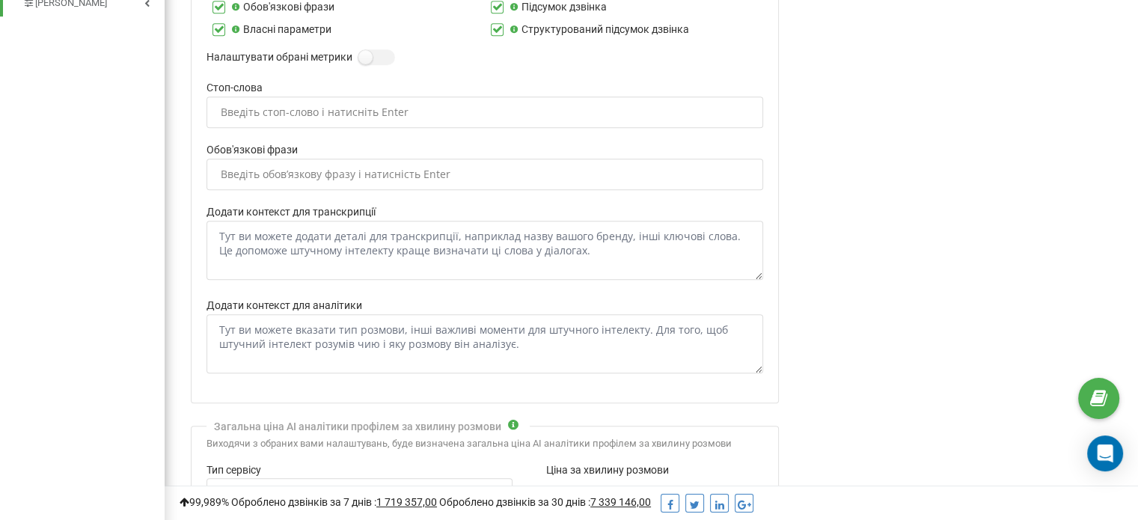
scroll to position [968, 0]
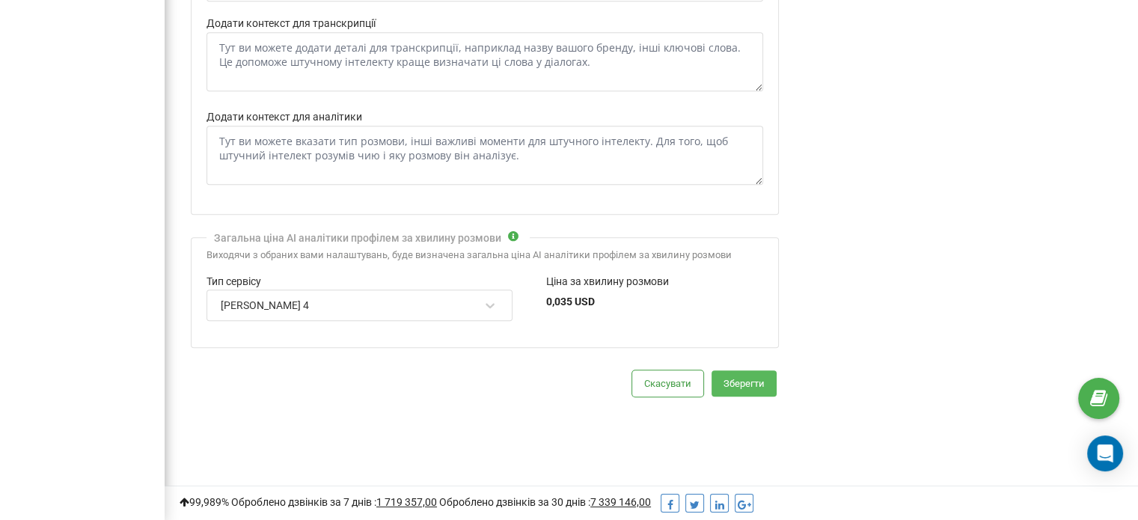
click at [771, 372] on button "Зберегти" at bounding box center [743, 383] width 65 height 26
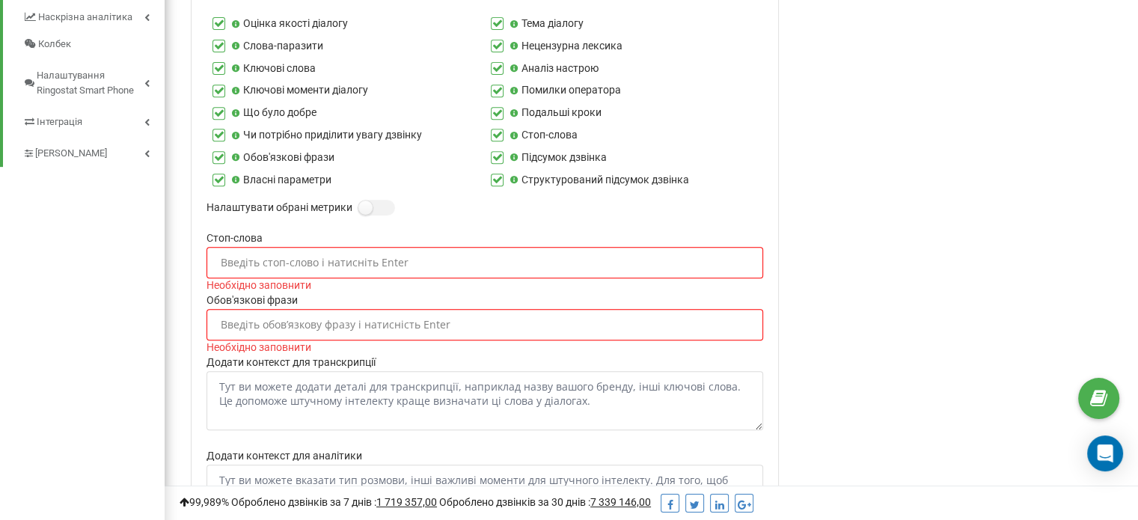
scroll to position [634, 0]
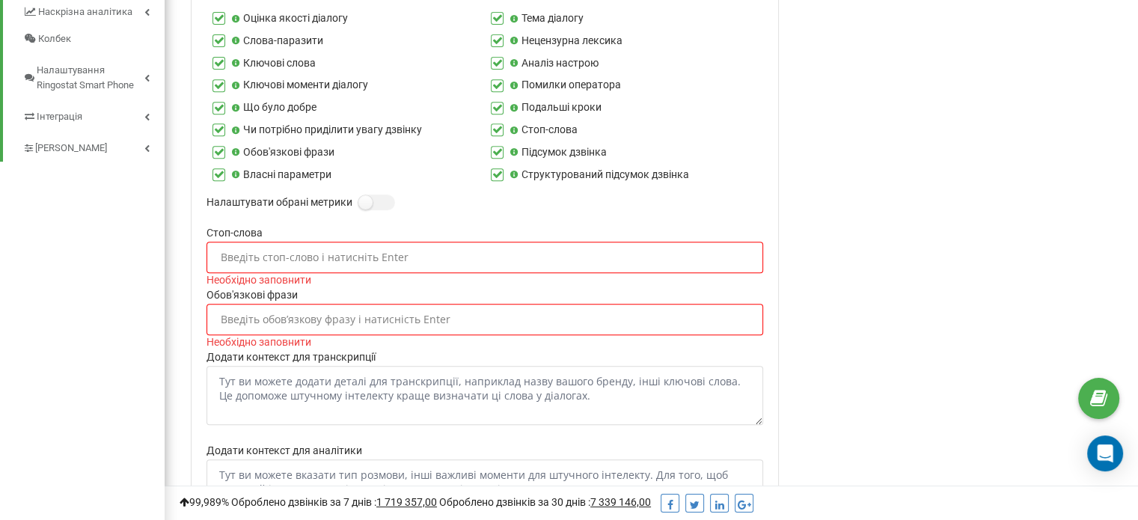
click at [497, 123] on label at bounding box center [497, 123] width 13 height 0
click at [0, 0] on input "Стоп-слова" at bounding box center [0, 0] width 0 height 0
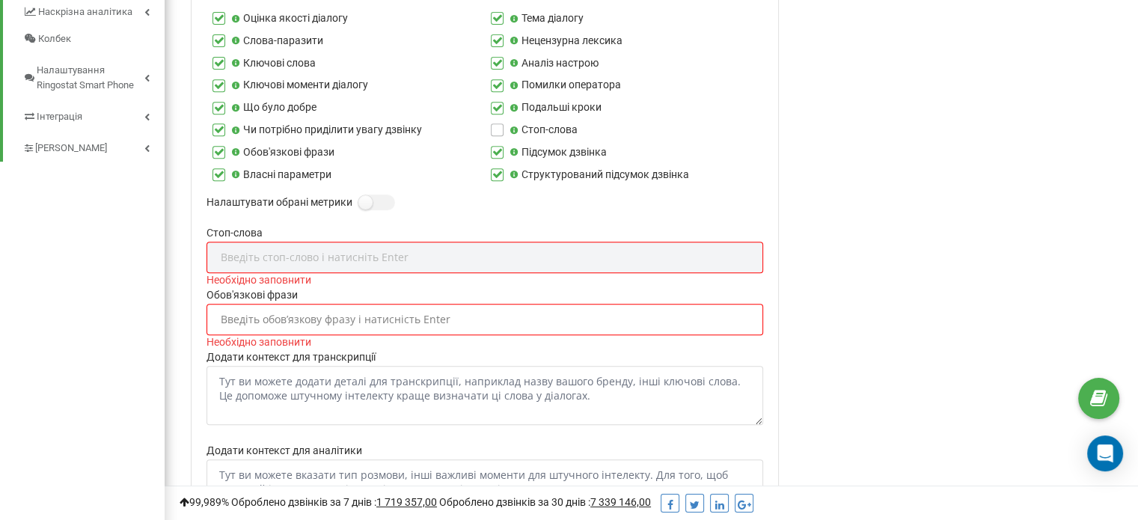
click at [498, 123] on label at bounding box center [497, 123] width 13 height 0
click at [0, 0] on input "Стоп-слова" at bounding box center [0, 0] width 0 height 0
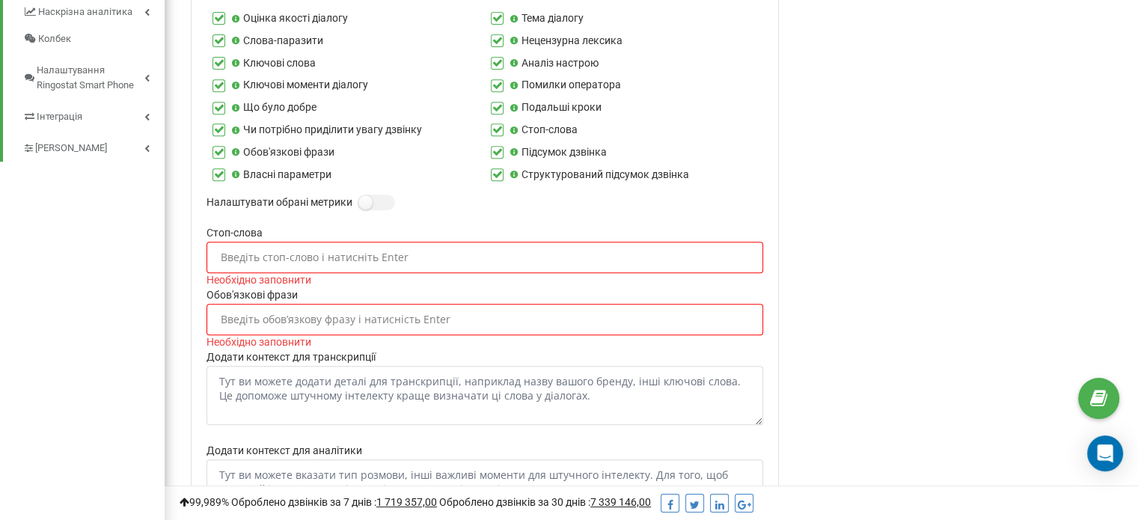
click at [434, 256] on div "Введіть стоп-слово і натисніть Enter" at bounding box center [484, 257] width 531 height 25
type input "типу"
click at [364, 325] on div "Введіть обовʼязкову фразу і натисність Enter" at bounding box center [484, 319] width 531 height 25
click at [262, 245] on div "Введіть стоп-слово і натисніть Enter" at bounding box center [484, 257] width 531 height 25
click at [273, 254] on div "Введіть стоп-слово і натисніть Enter" at bounding box center [315, 257] width 188 height 10
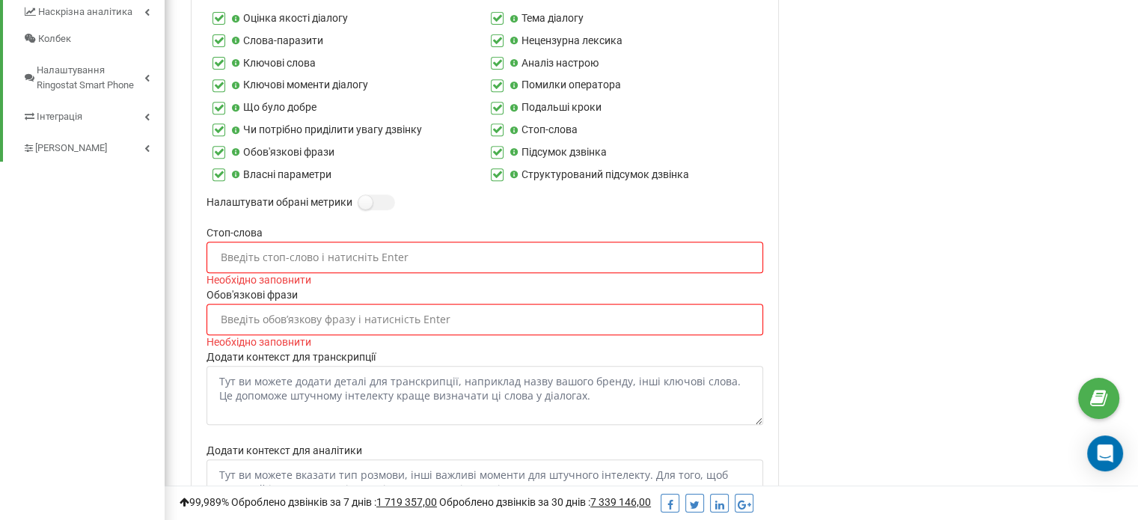
click at [273, 254] on div "Введіть стоп-слово і натисніть Enter" at bounding box center [315, 257] width 188 height 10
click at [232, 255] on input "Юконтроль" at bounding box center [249, 257] width 56 height 12
type input "Ю-контроль"
click at [371, 245] on div "Ю-контроль Ю-контроль" at bounding box center [484, 257] width 531 height 25
click at [322, 254] on div "Ю-контроль Ю-контроль" at bounding box center [484, 257] width 531 height 25
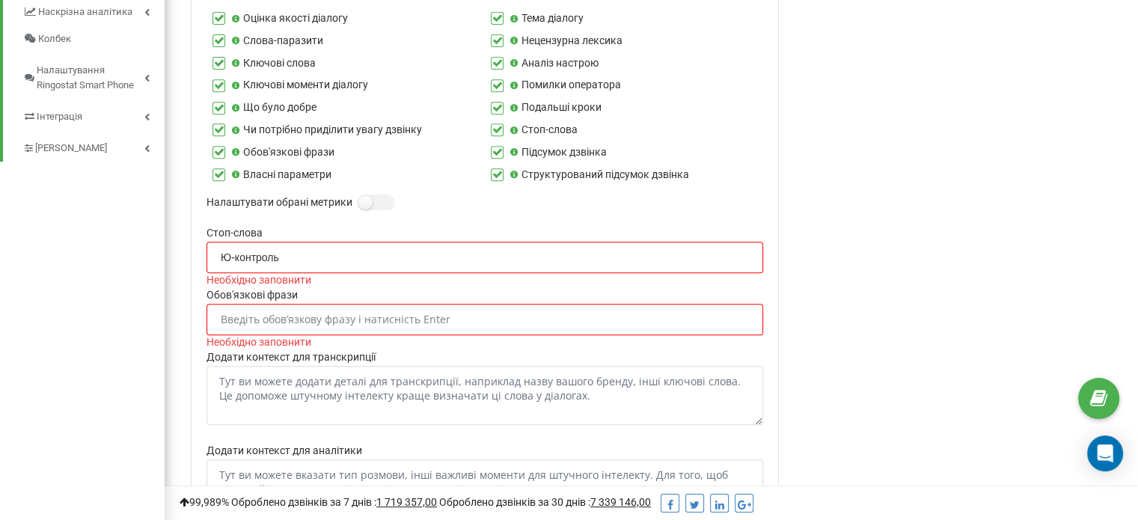
click at [311, 254] on div "Ю-контроль Ю-контроль" at bounding box center [484, 257] width 531 height 25
click at [278, 251] on input "Ю-контроль" at bounding box center [251, 257] width 60 height 12
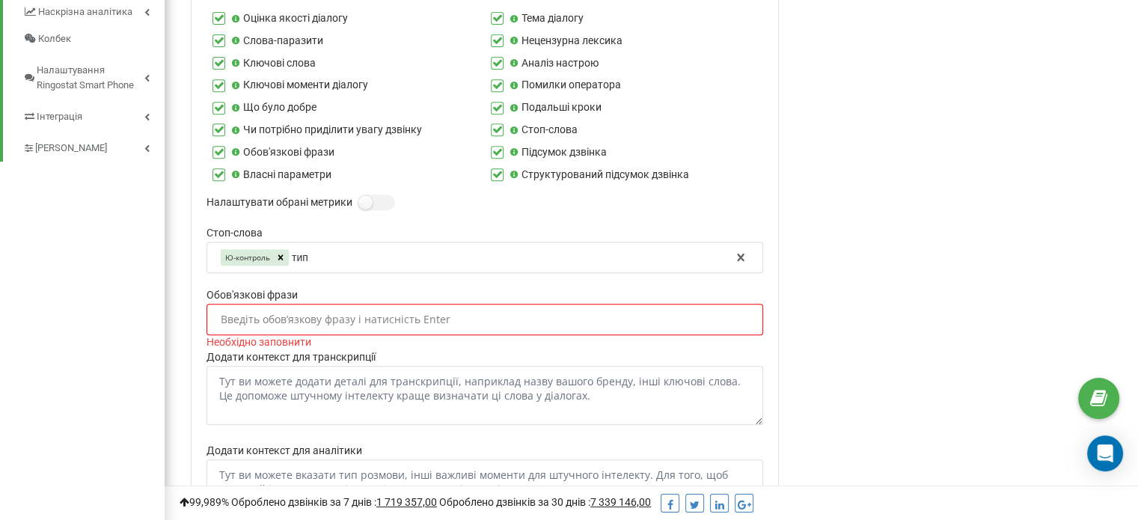
type input "типу"
click at [380, 319] on div "Введіть обовʼязкову фразу і натисність Enter" at bounding box center [336, 319] width 230 height 10
type input "Д"
click at [218, 146] on label at bounding box center [218, 146] width 13 height 0
click at [0, 0] on input "Обов'язкові фрази" at bounding box center [0, 0] width 0 height 0
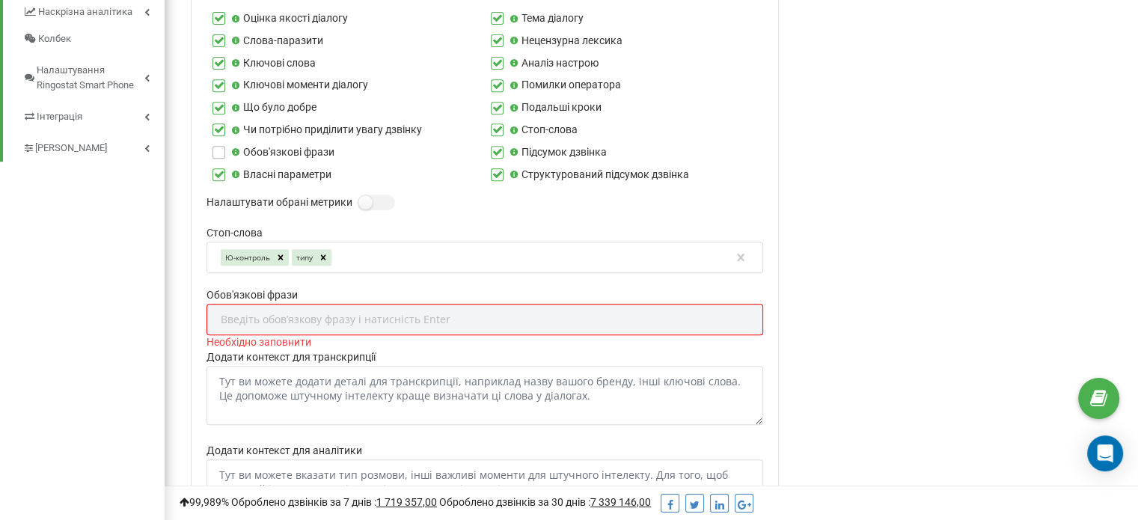
click at [217, 146] on label at bounding box center [218, 146] width 13 height 0
click at [0, 0] on input "Обов'язкові фрази" at bounding box center [0, 0] width 0 height 0
click at [356, 319] on div "Введіть обовʼязкову фразу і натисність Enter" at bounding box center [336, 319] width 230 height 10
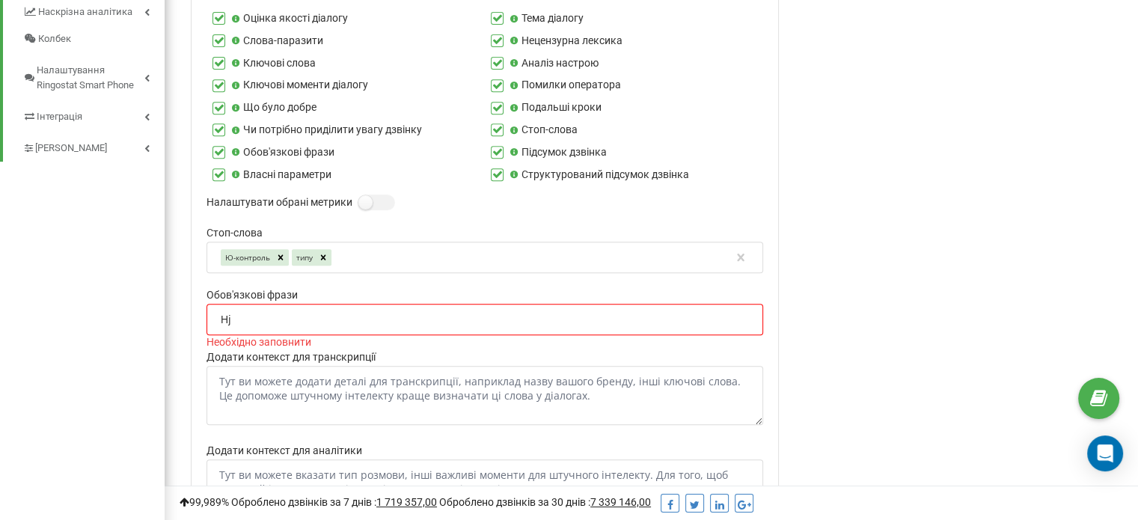
type input "H"
type input "Р"
type input "російська федерація агресор"
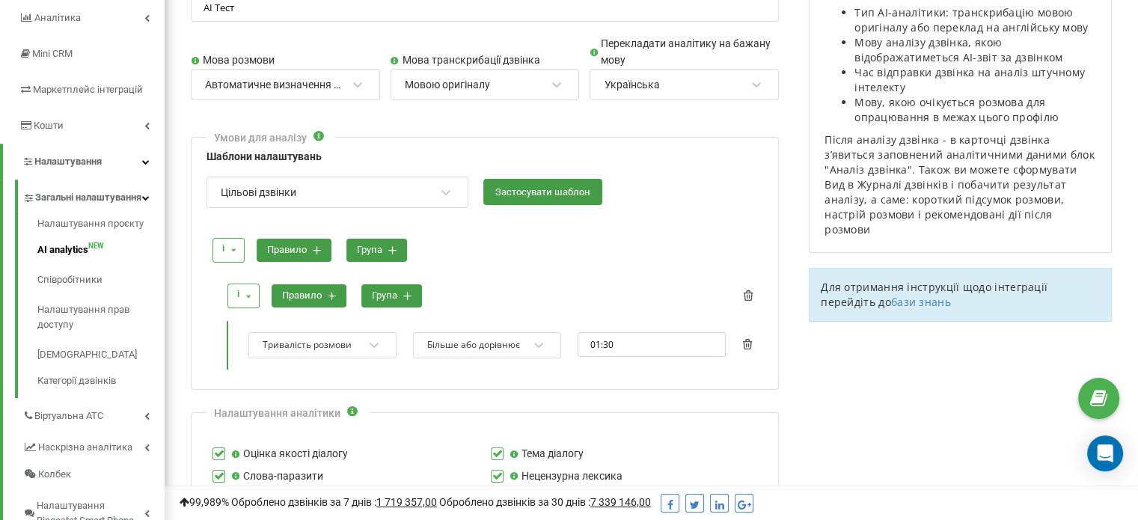
scroll to position [198, 0]
click at [239, 249] on icon at bounding box center [233, 250] width 19 height 23
click at [222, 247] on div "і" at bounding box center [223, 249] width 2 height 14
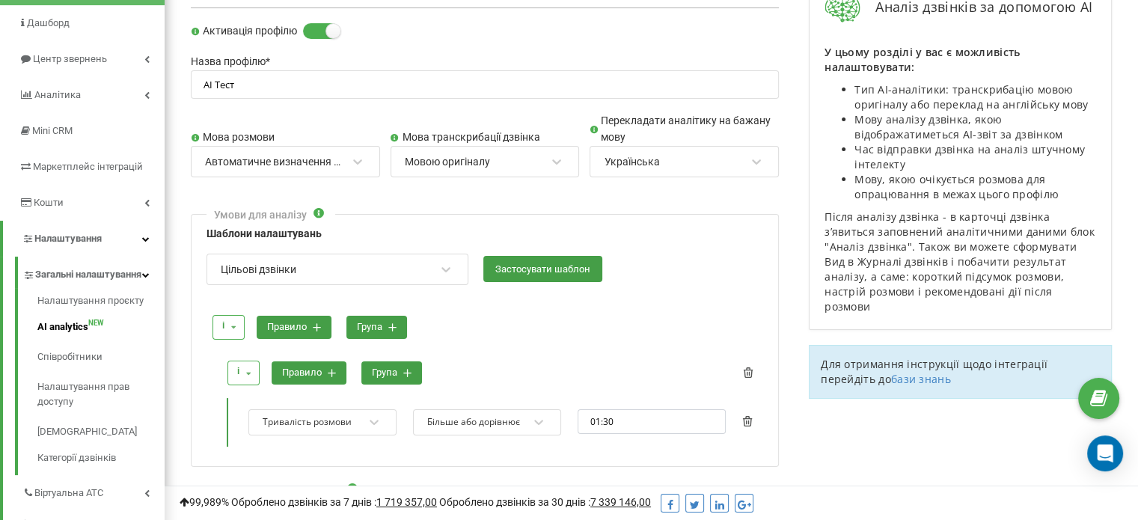
scroll to position [121, 0]
click at [307, 331] on button "правило" at bounding box center [294, 327] width 75 height 23
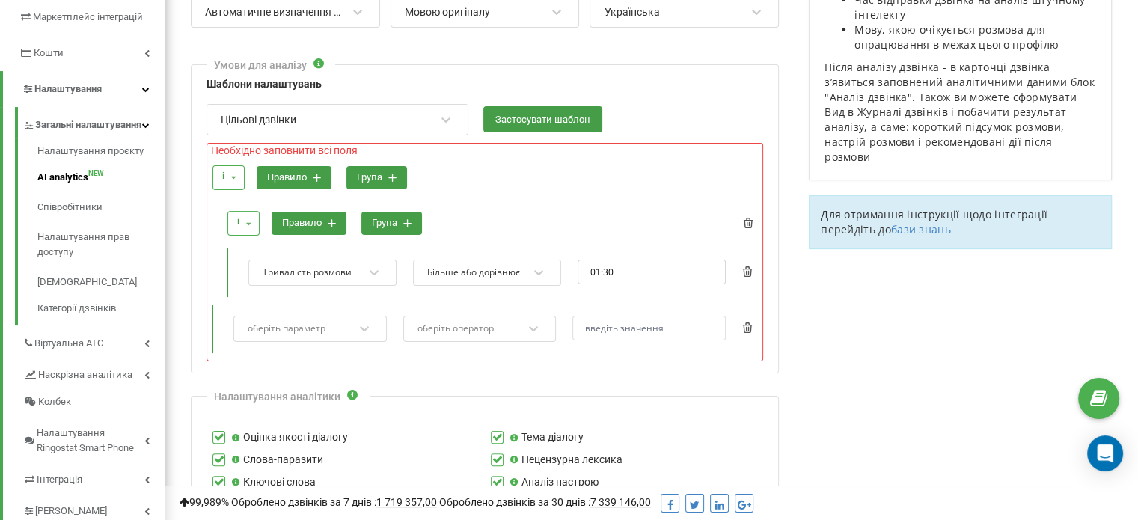
scroll to position [286, 0]
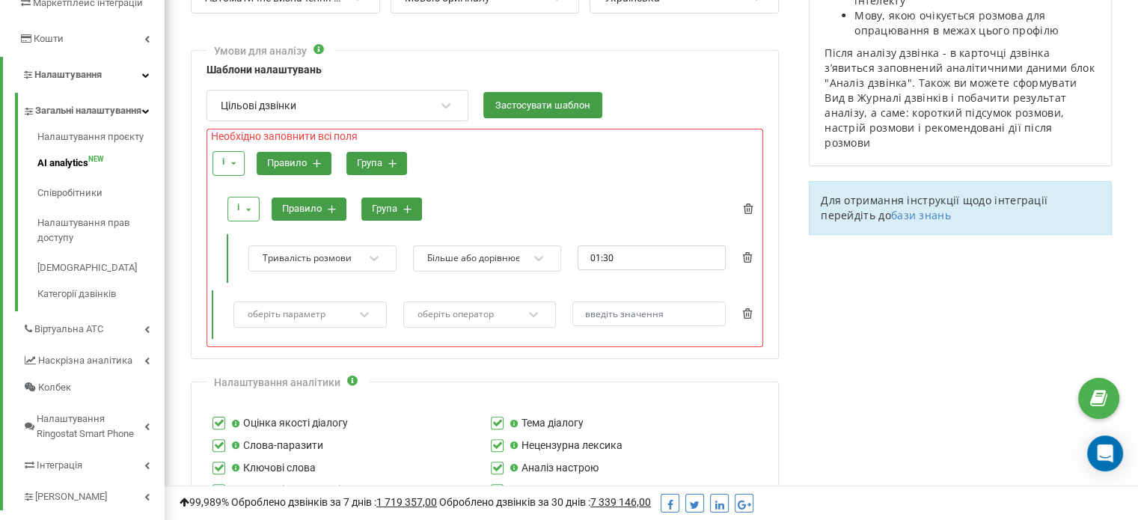
click at [301, 161] on button "правило" at bounding box center [294, 163] width 75 height 23
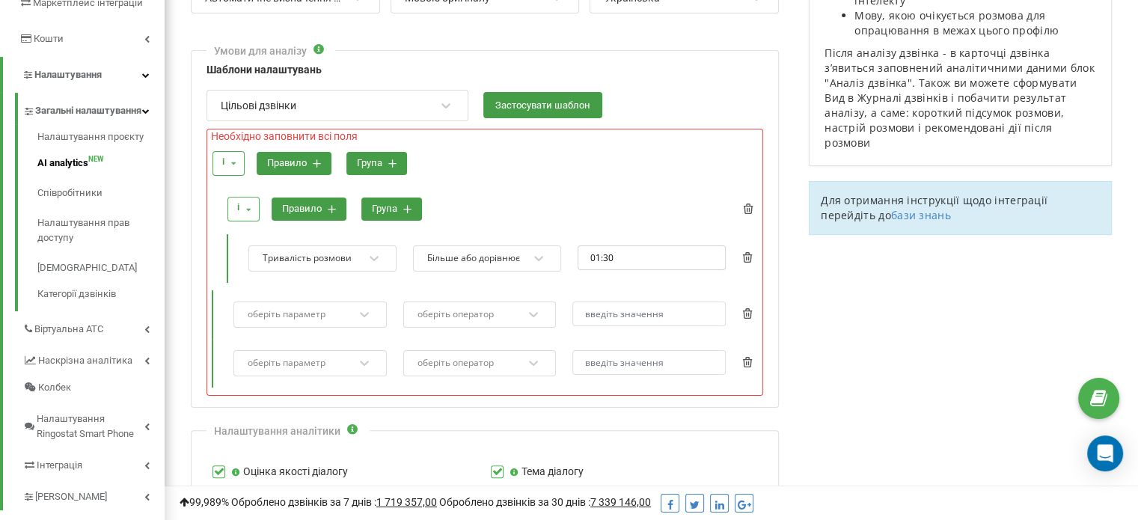
click at [752, 308] on div "оберіть параметр оберіть оператор" at bounding box center [492, 314] width 540 height 49
click at [745, 308] on icon at bounding box center [748, 313] width 10 height 10
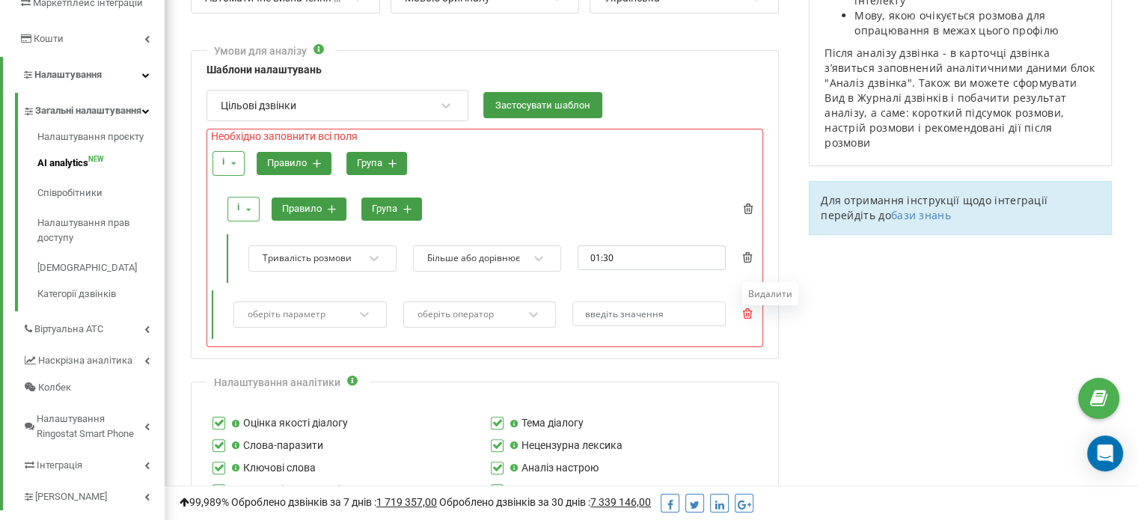
click at [746, 308] on icon at bounding box center [748, 313] width 10 height 10
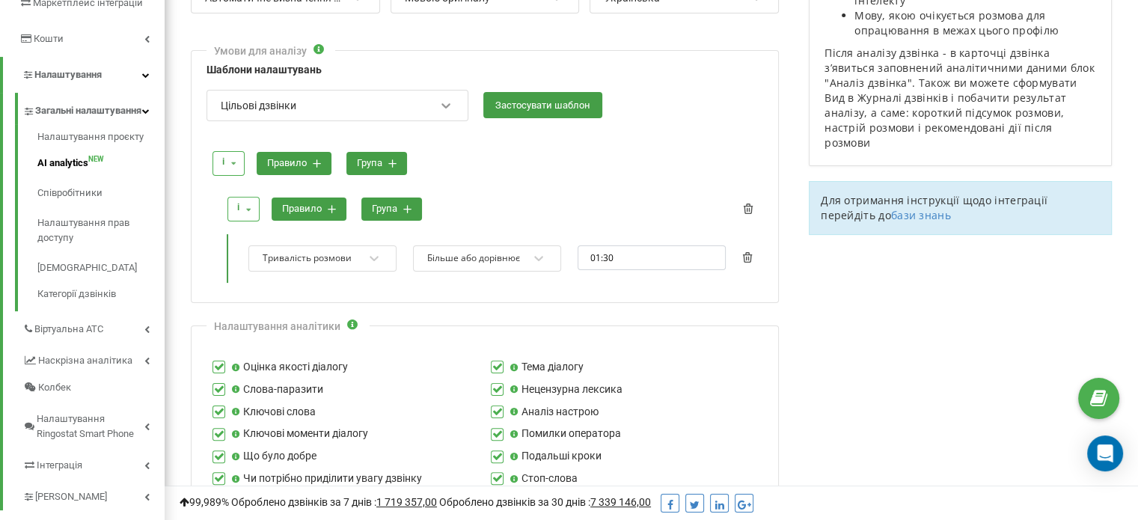
click at [449, 99] on icon at bounding box center [445, 105] width 15 height 15
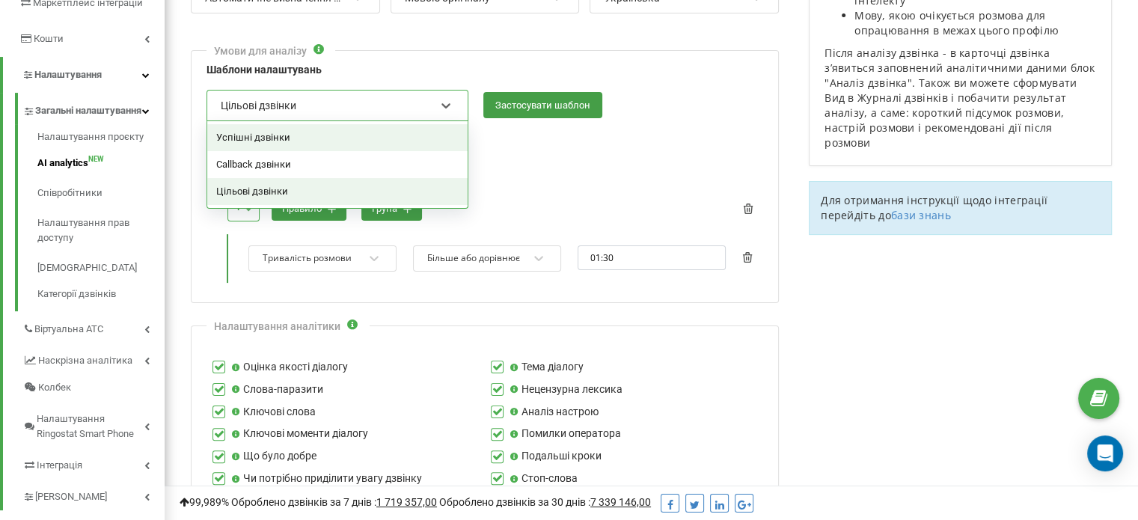
click at [419, 133] on div "Успішні дзвінки" at bounding box center [337, 137] width 260 height 27
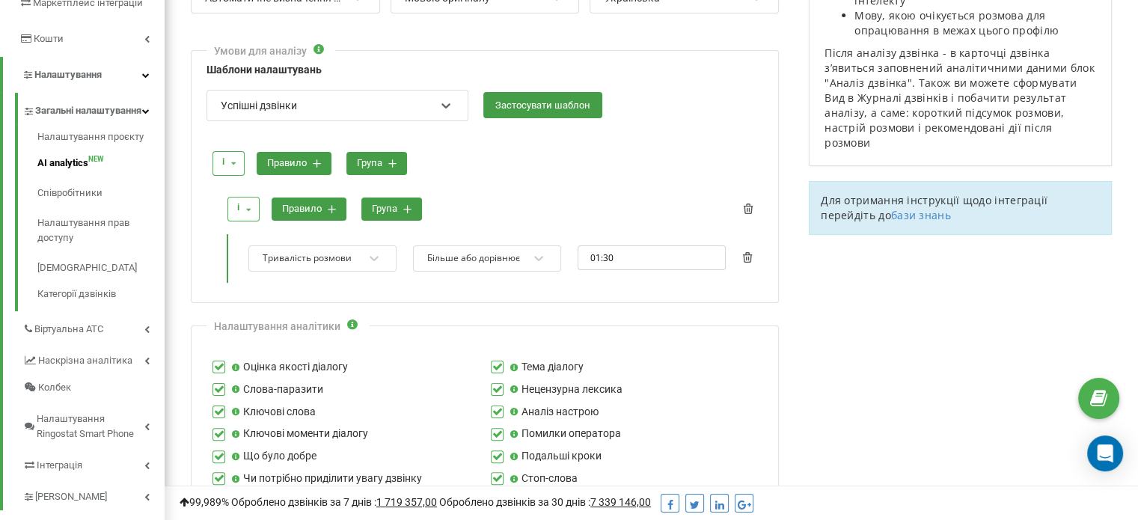
click at [342, 260] on div "Тривалість розмови" at bounding box center [307, 259] width 89 height 12
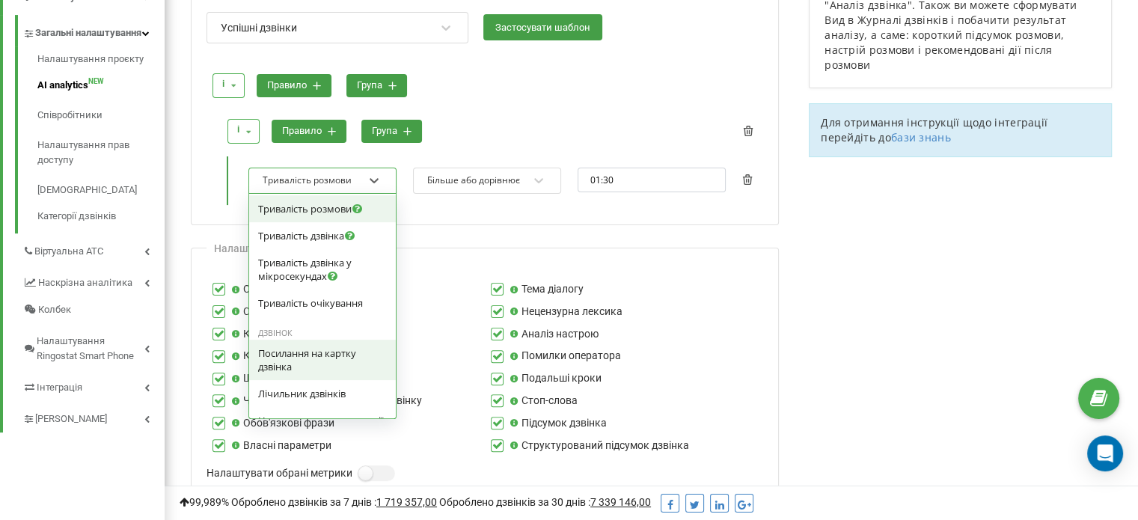
scroll to position [0, 0]
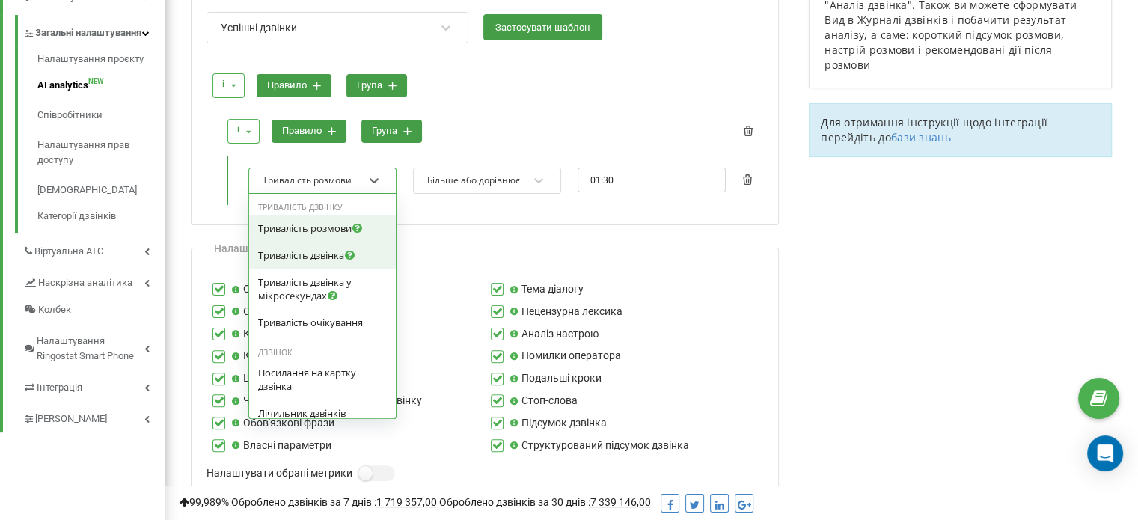
click at [308, 255] on span "Тривалість дзвінка" at bounding box center [301, 254] width 86 height 13
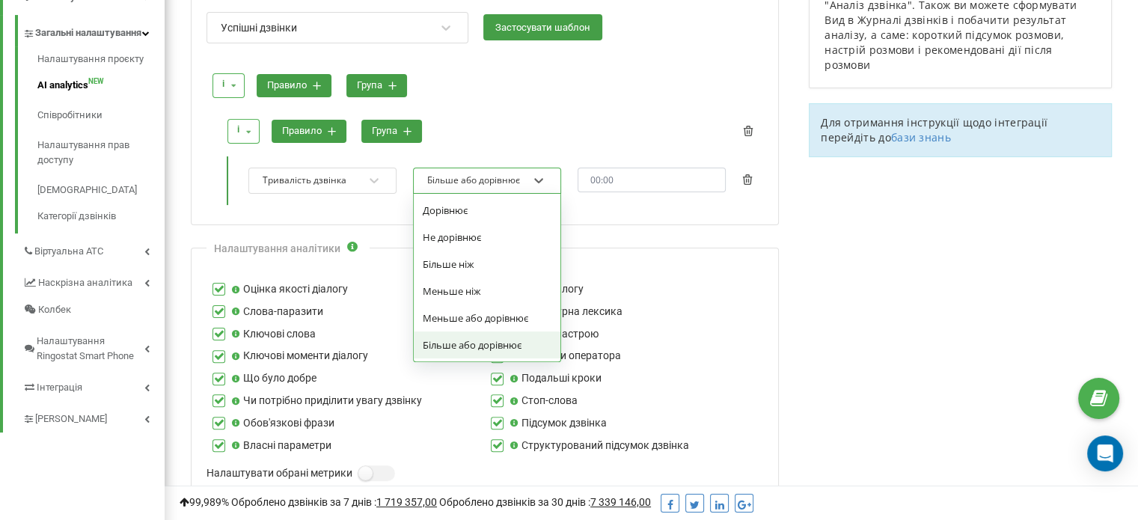
click at [476, 175] on div "Більше або дорівнює" at bounding box center [473, 181] width 93 height 12
click at [484, 349] on div "Більше або дорівнює" at bounding box center [487, 344] width 147 height 27
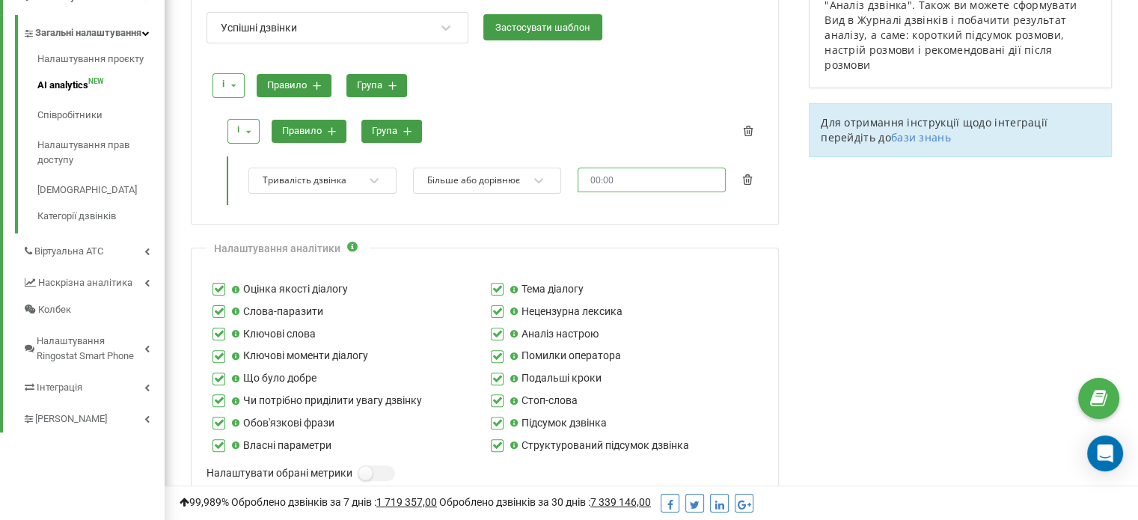
click at [618, 177] on input "text" at bounding box center [651, 180] width 148 height 25
click at [639, 212] on li "03" at bounding box center [640, 212] width 41 height 18
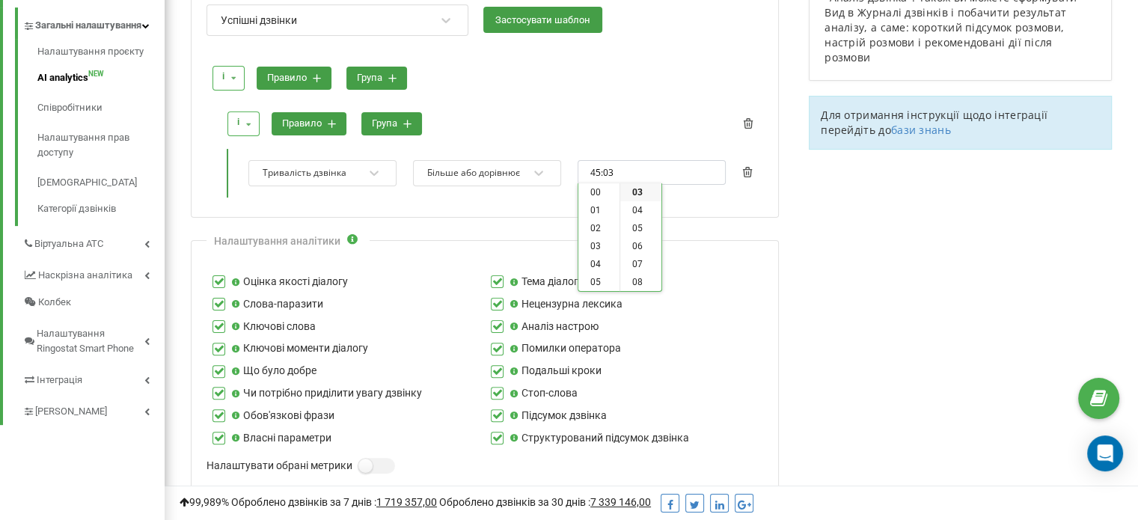
scroll to position [374, 0]
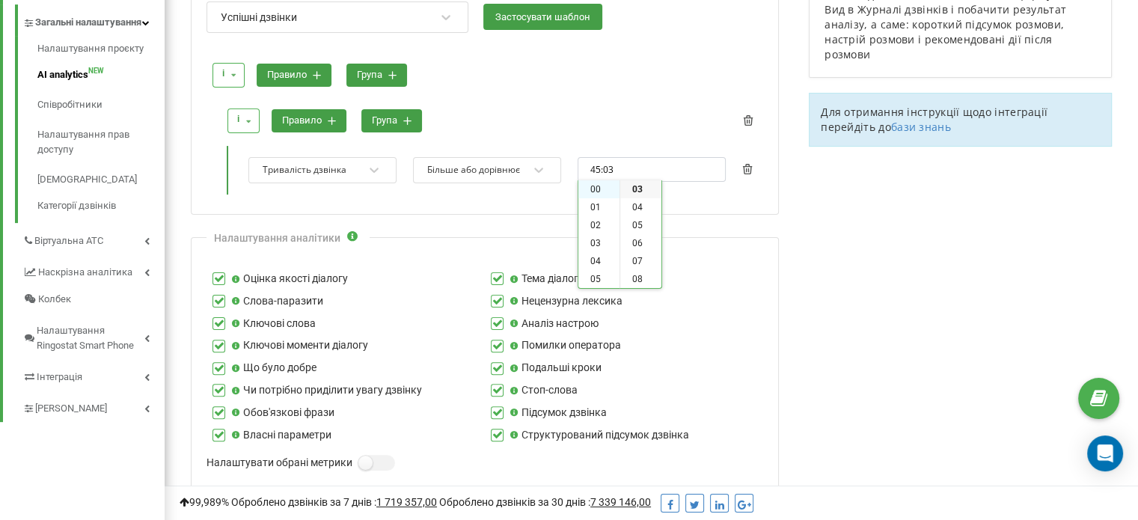
click at [598, 191] on li "00" at bounding box center [598, 189] width 41 height 18
type input "00:03"
click at [718, 217] on form "Активація профілю Назва профілю * АІ Тест Мова розмови Автоматичне визначення м…" at bounding box center [485, 380] width 588 height 1218
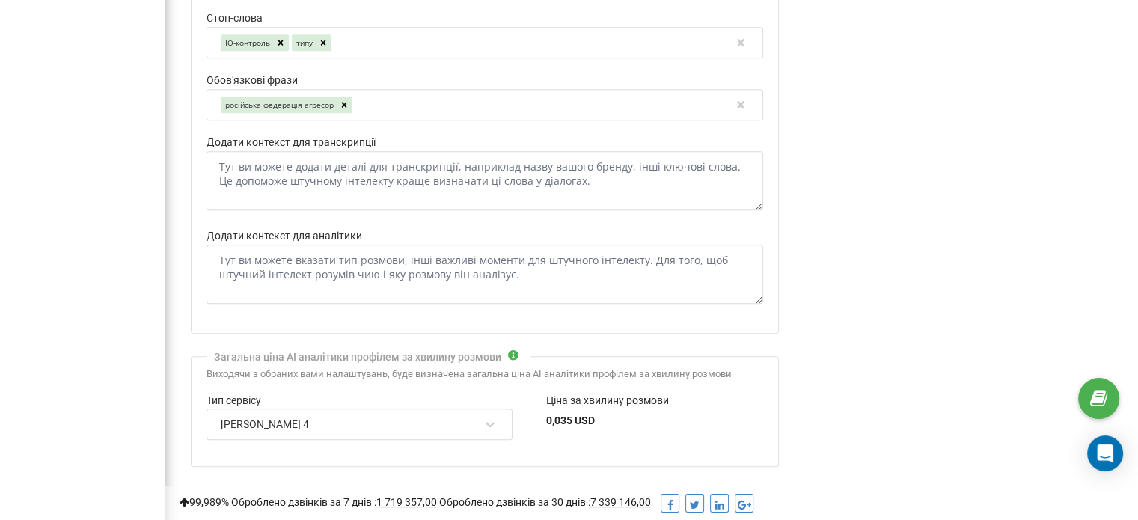
scroll to position [850, 0]
click at [435, 192] on textarea "Додати контекст для транскрипції" at bounding box center [484, 179] width 556 height 59
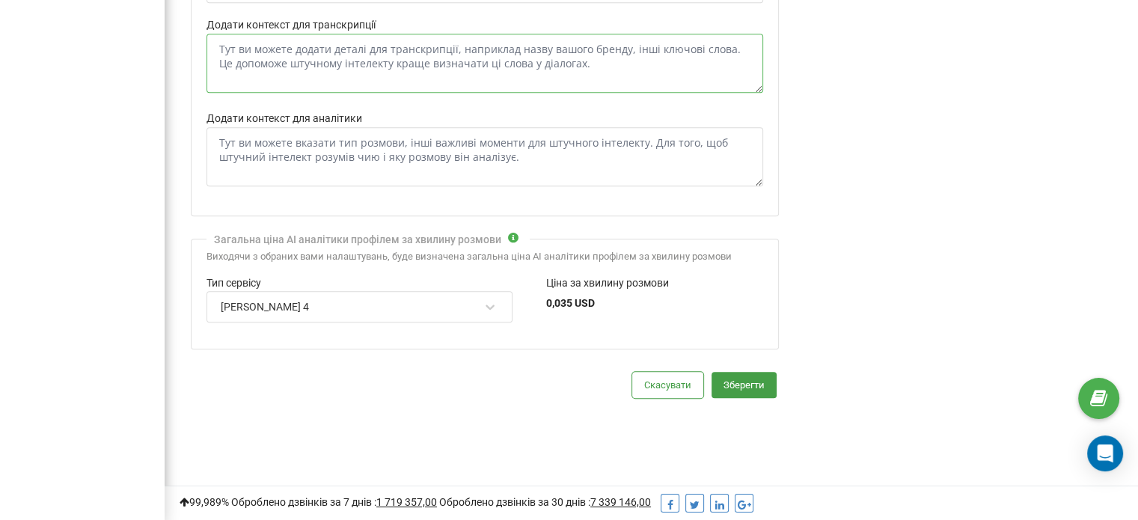
scroll to position [968, 0]
click at [748, 379] on button "Зберегти" at bounding box center [743, 383] width 65 height 26
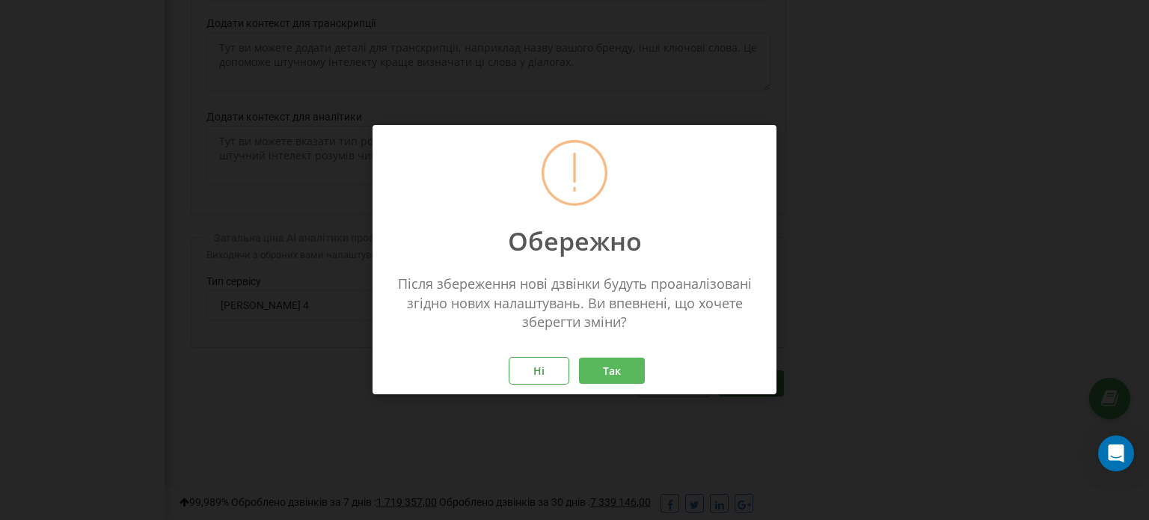
click at [625, 378] on button "Так" at bounding box center [612, 371] width 66 height 26
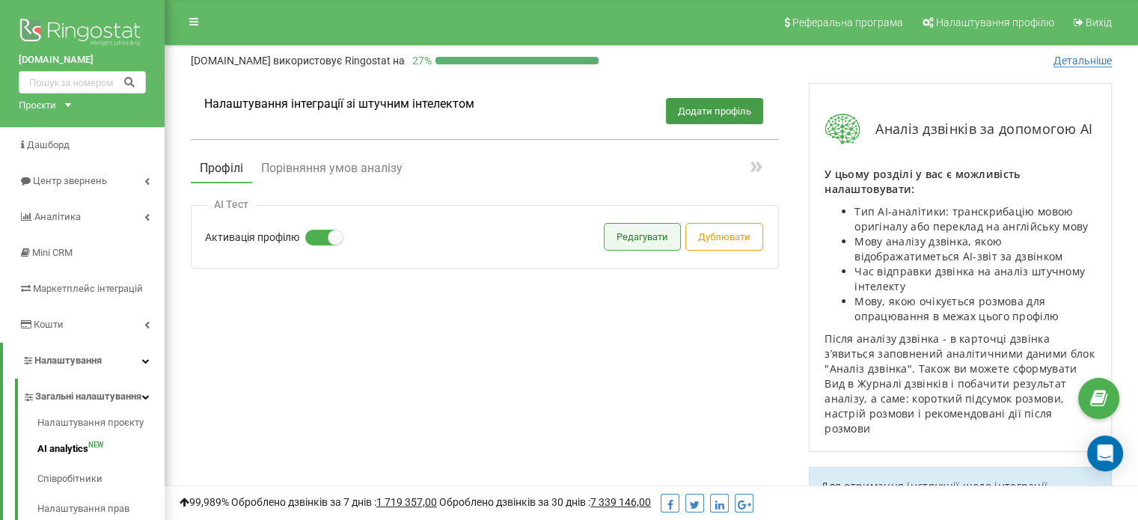
click at [656, 239] on button "Редагувати" at bounding box center [642, 237] width 76 height 26
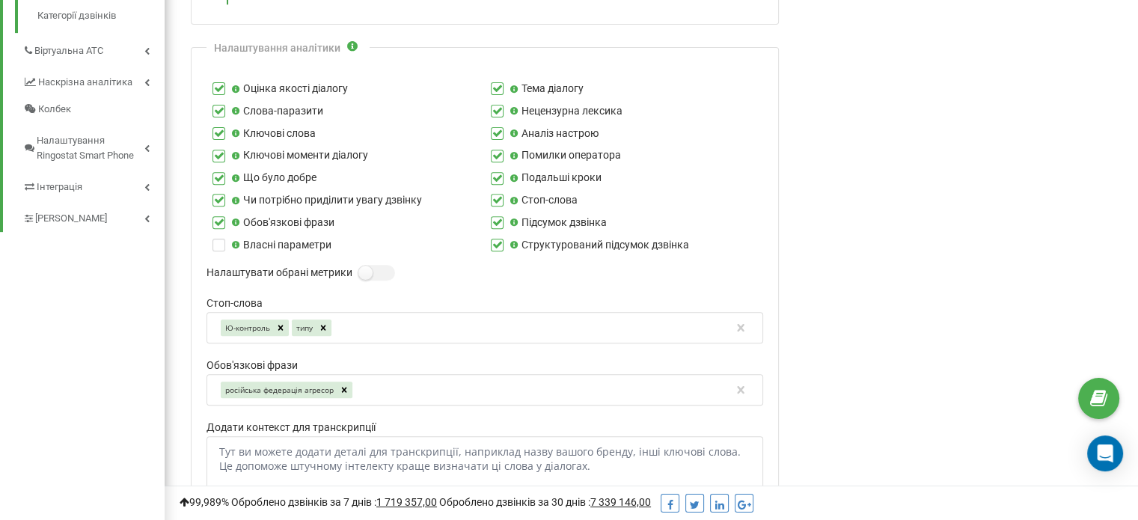
scroll to position [968, 0]
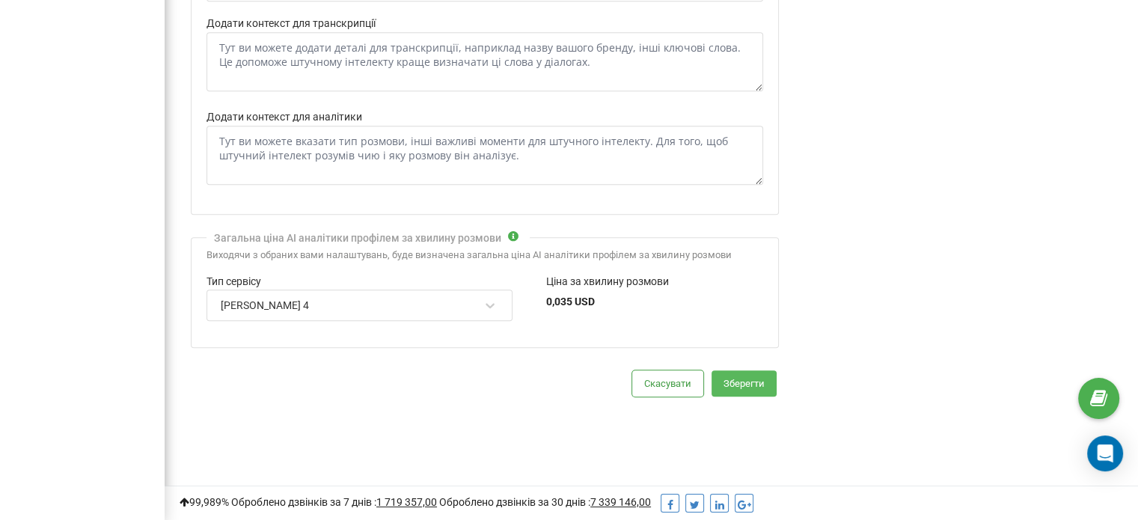
click at [744, 383] on button "Зберегти" at bounding box center [743, 383] width 65 height 26
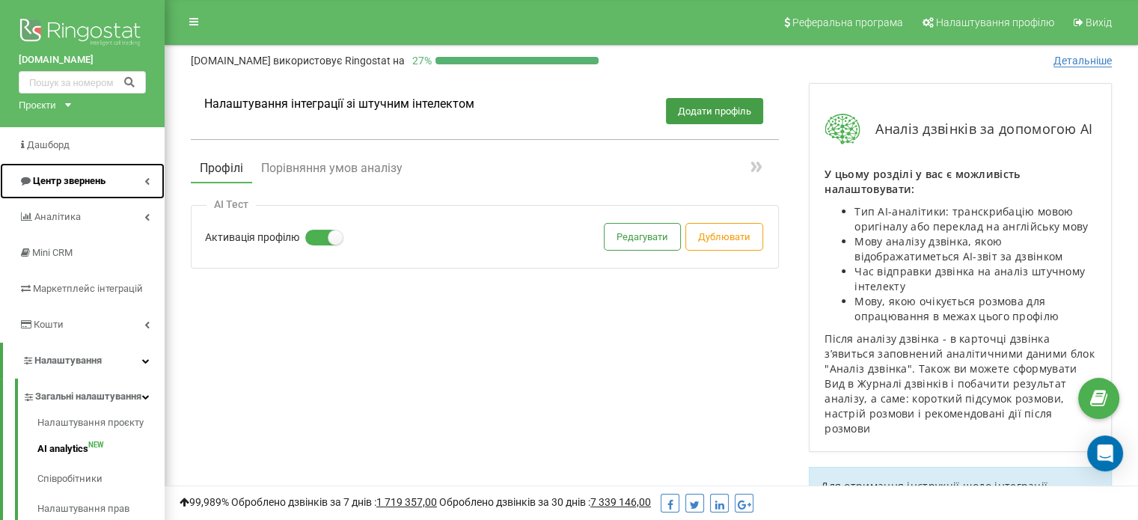
click at [84, 186] on span "Центр звернень" at bounding box center [69, 180] width 73 height 11
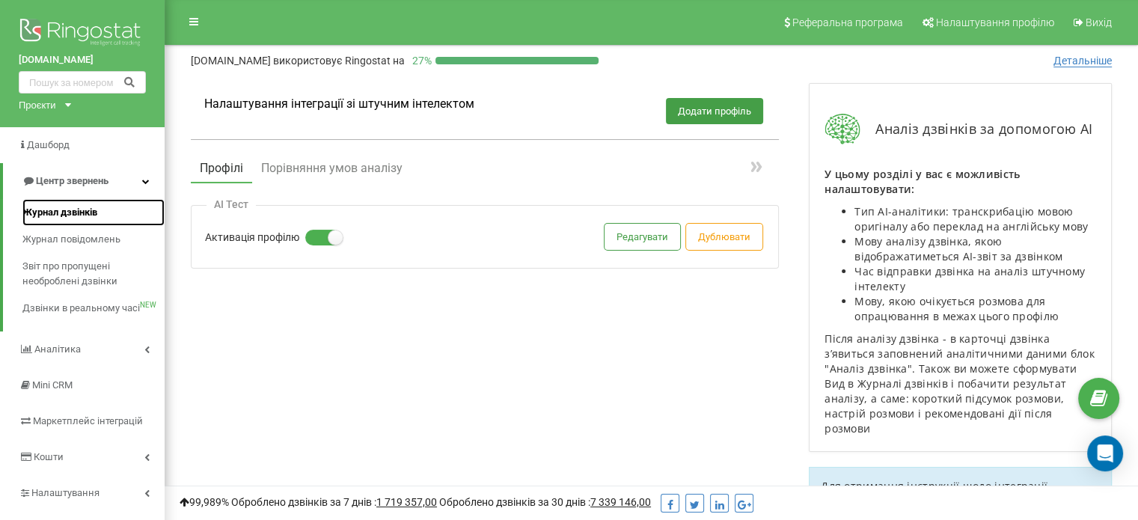
click at [75, 219] on span "Журнал дзвінків" at bounding box center [59, 212] width 75 height 15
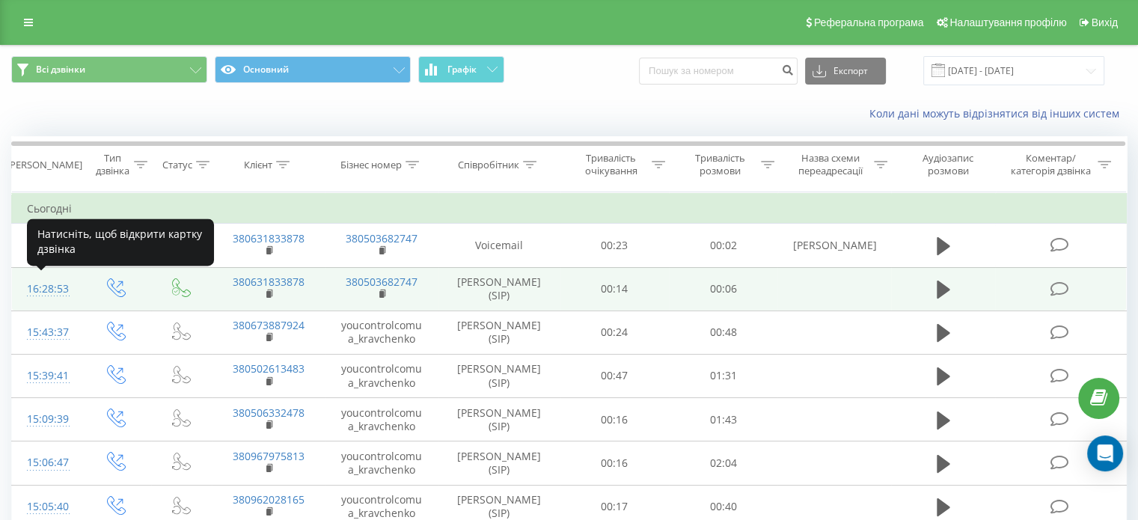
click at [33, 283] on div "16:28:53" at bounding box center [47, 288] width 40 height 29
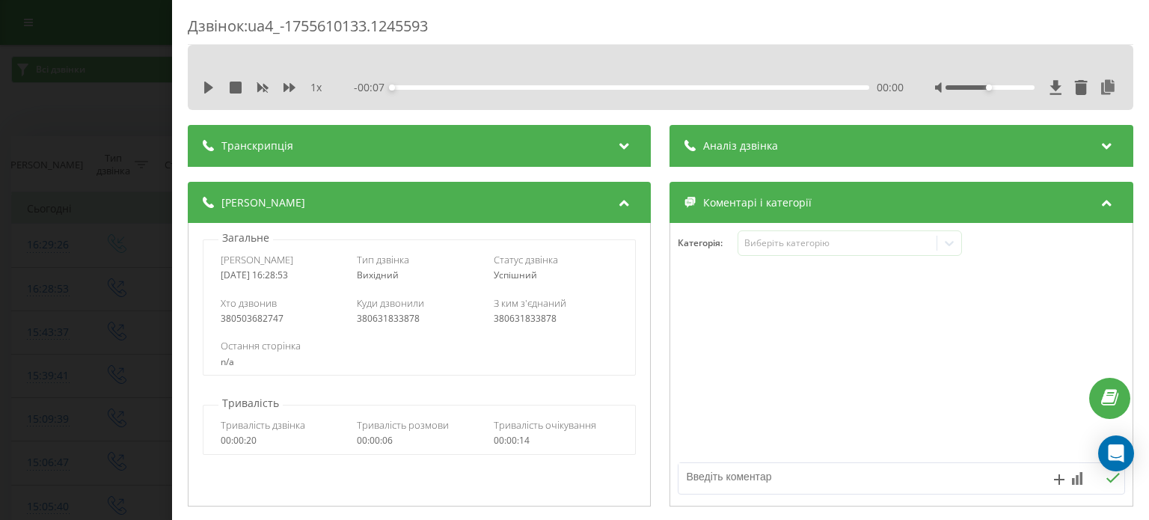
click at [769, 143] on span "Аналіз дзвінка" at bounding box center [741, 145] width 75 height 15
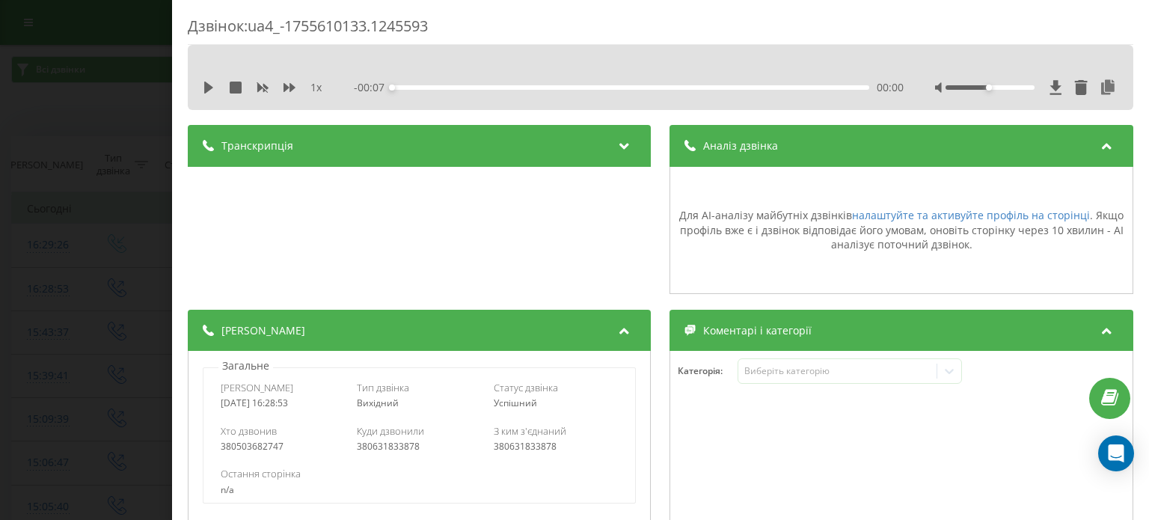
click at [138, 88] on div "Дзвінок : ua4_-1755610133.1245593 1 x - 00:07 00:00 00:00 Транскрипція Для AI-а…" at bounding box center [574, 260] width 1149 height 520
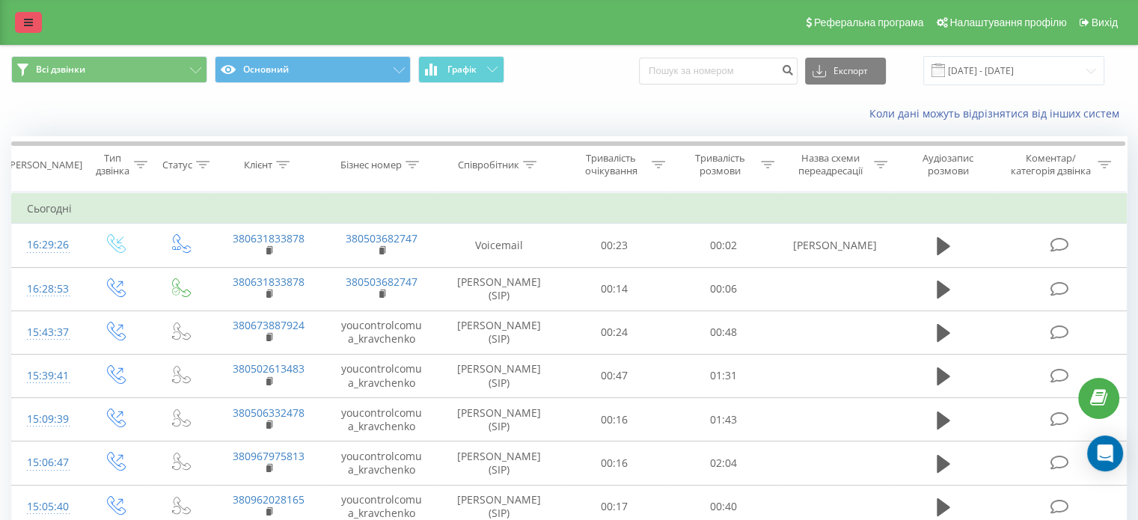
click at [22, 13] on link at bounding box center [28, 22] width 27 height 21
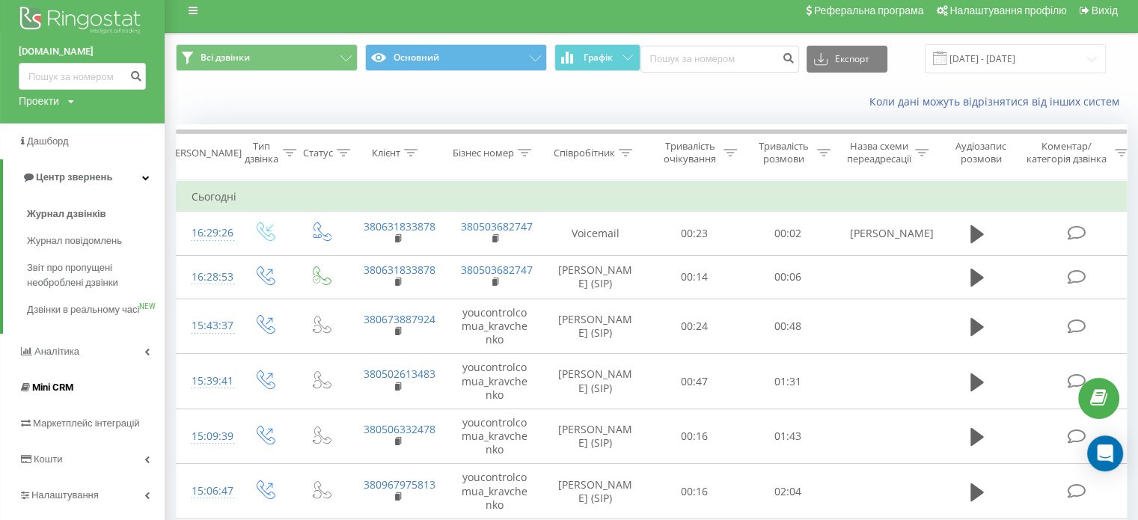
scroll to position [9, 0]
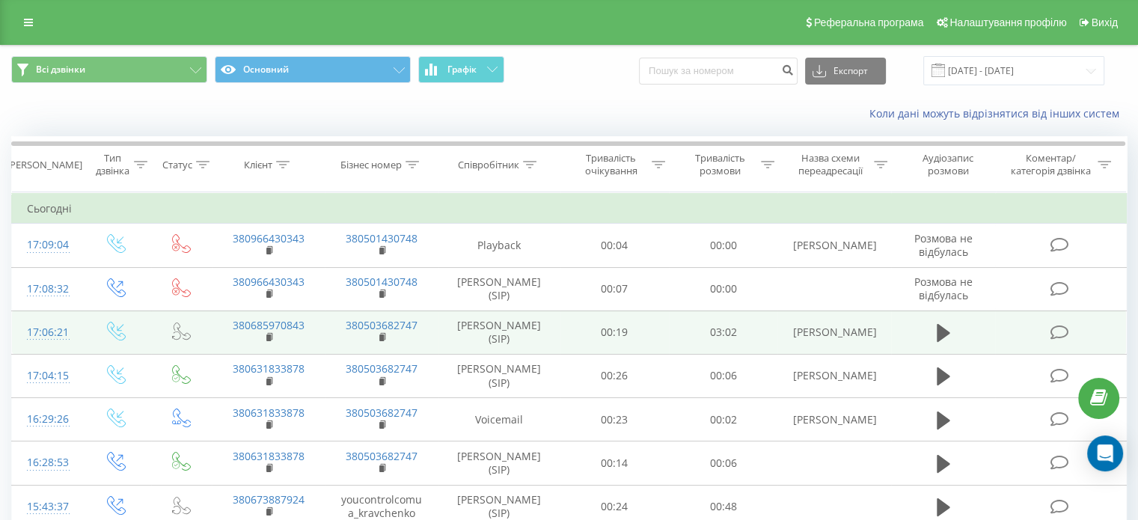
click at [56, 331] on div "17:06:21" at bounding box center [47, 332] width 40 height 29
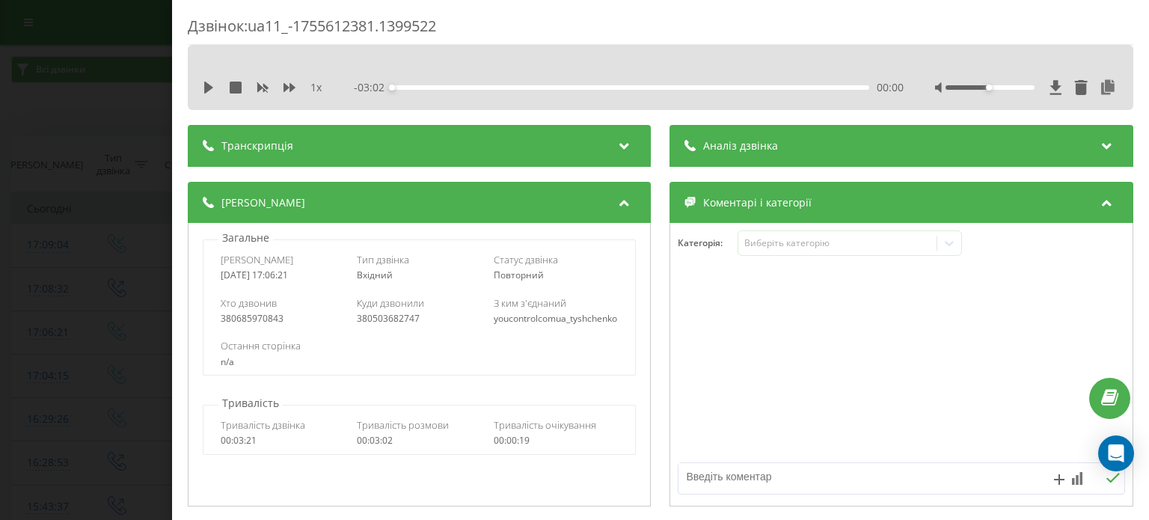
click at [782, 142] on div "Аналіз дзвінка" at bounding box center [901, 146] width 463 height 42
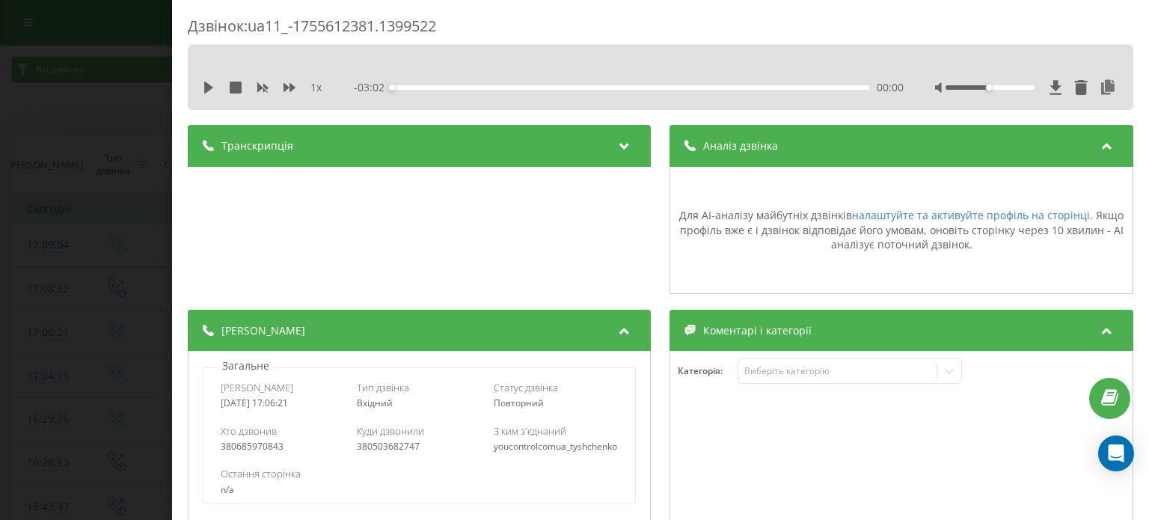
scroll to position [32, 0]
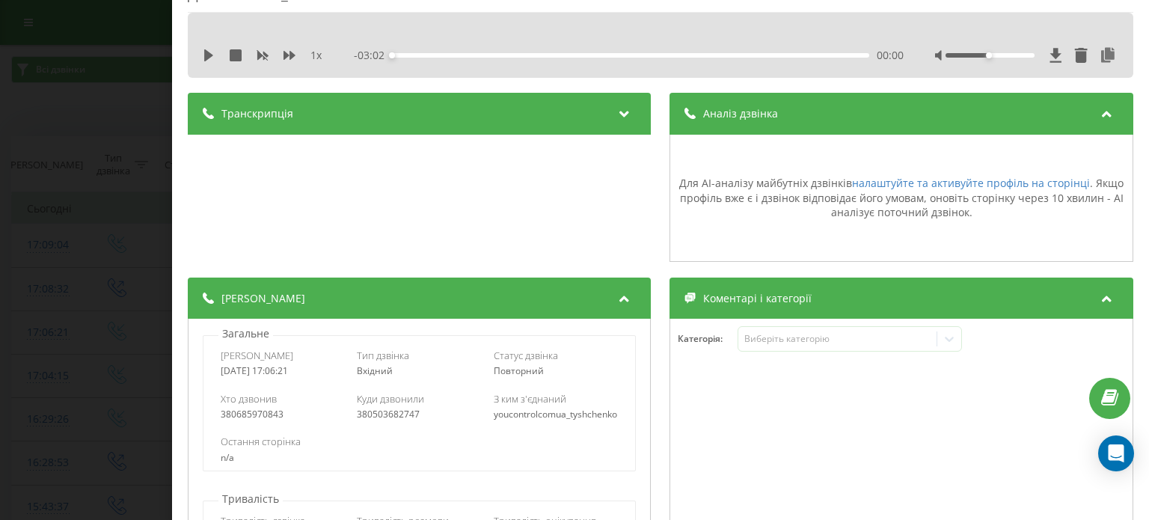
click at [509, 121] on div "Транскрипція" at bounding box center [419, 114] width 463 height 42
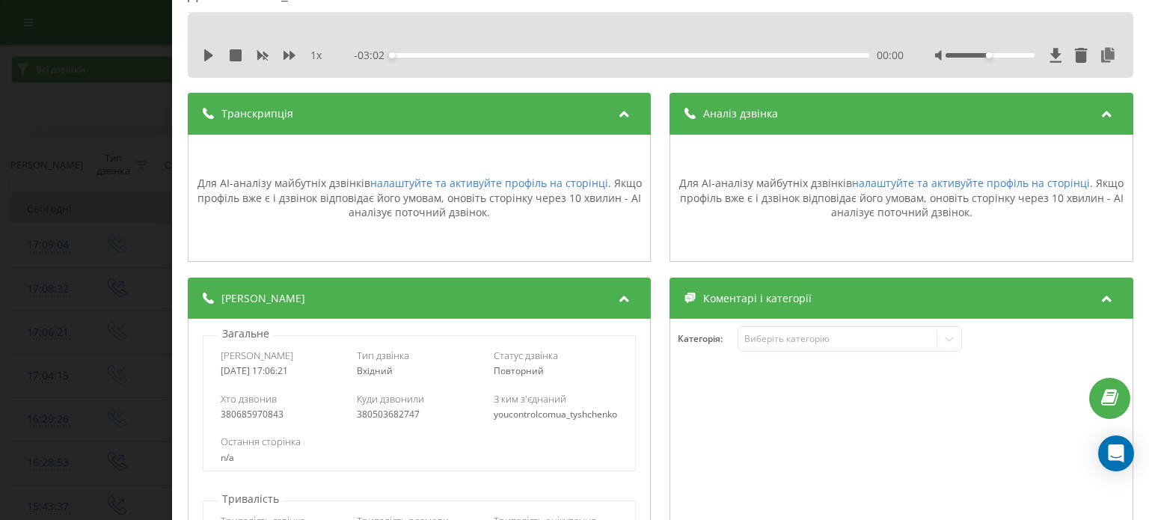
click at [509, 120] on div "Транскрипція" at bounding box center [419, 114] width 463 height 42
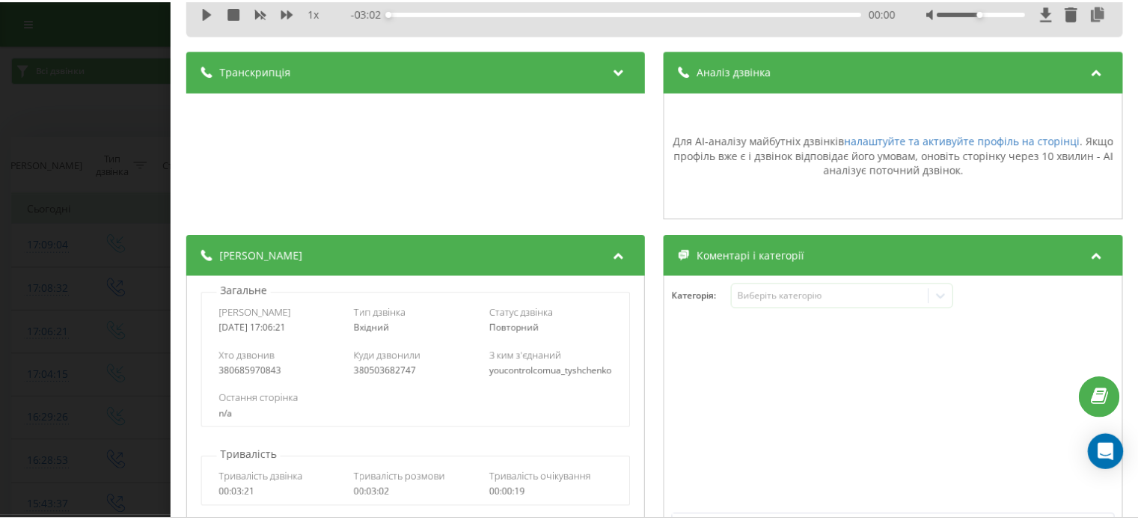
scroll to position [0, 0]
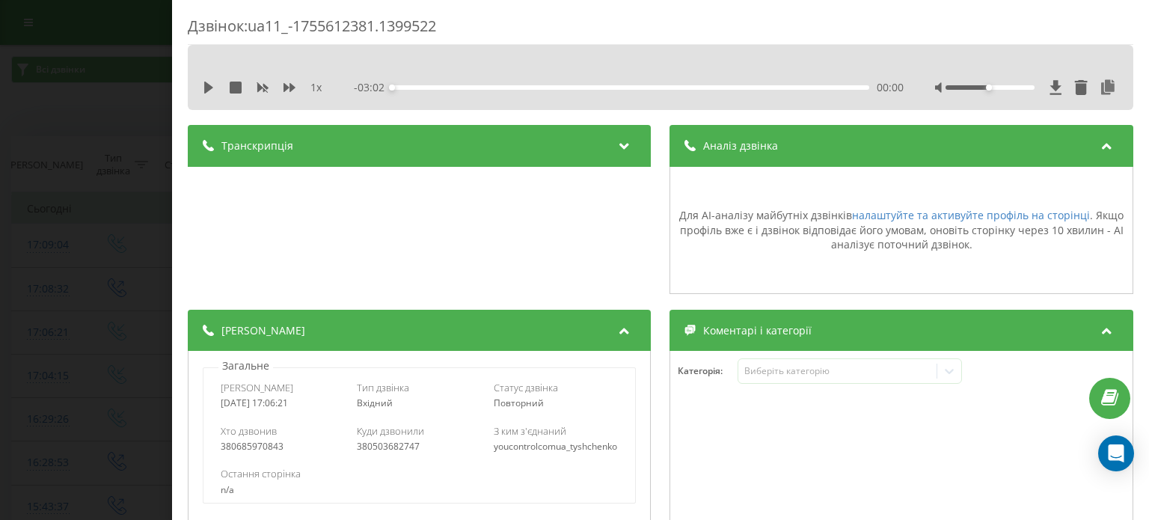
click at [108, 71] on div "Дзвінок : ua11_-1755612381.1399522 1 x - 03:02 00:00 00:00 Транскрипція Для AI-…" at bounding box center [574, 260] width 1149 height 520
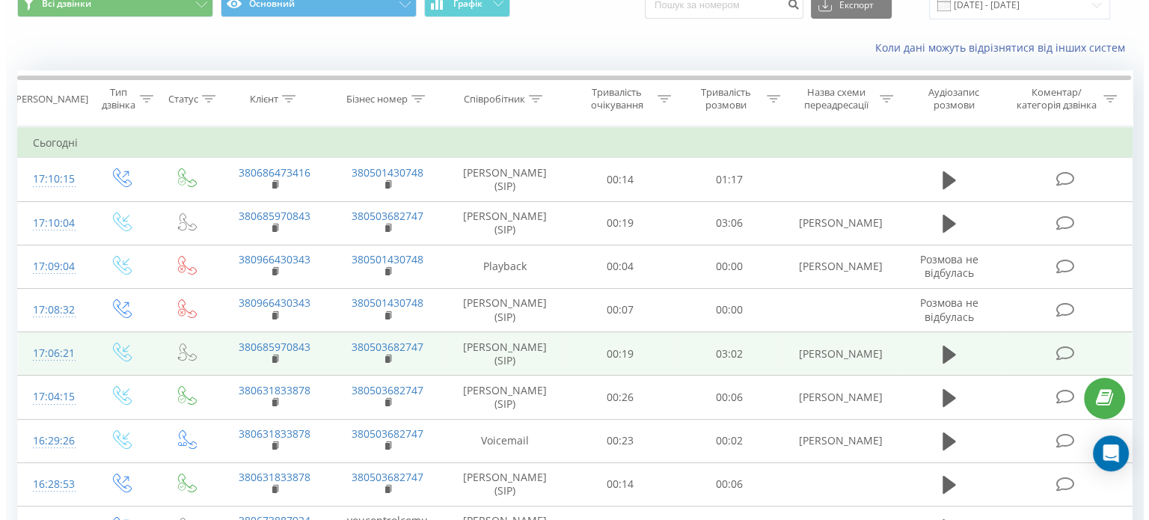
scroll to position [64, 0]
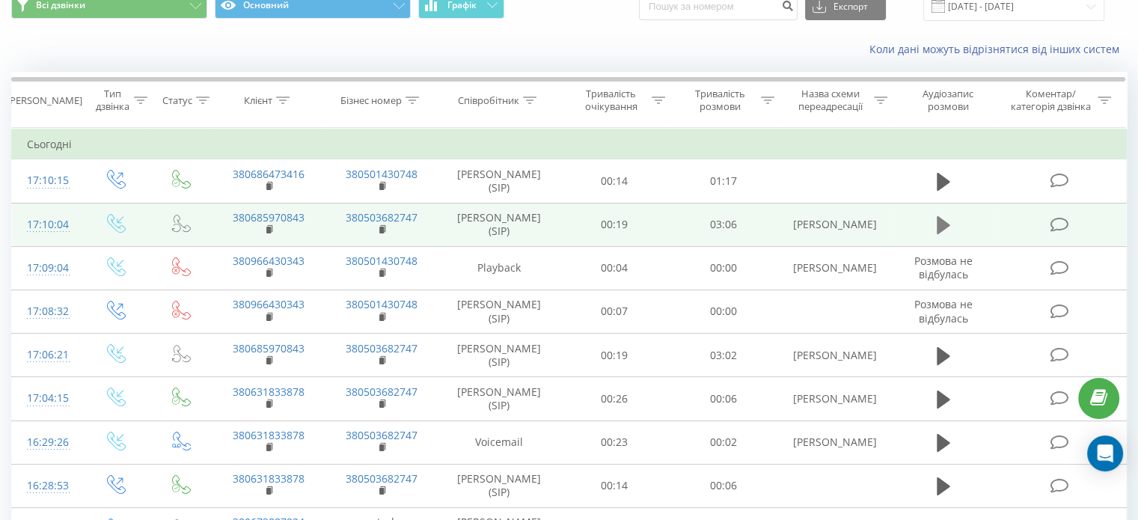
click at [941, 226] on icon at bounding box center [942, 225] width 13 height 18
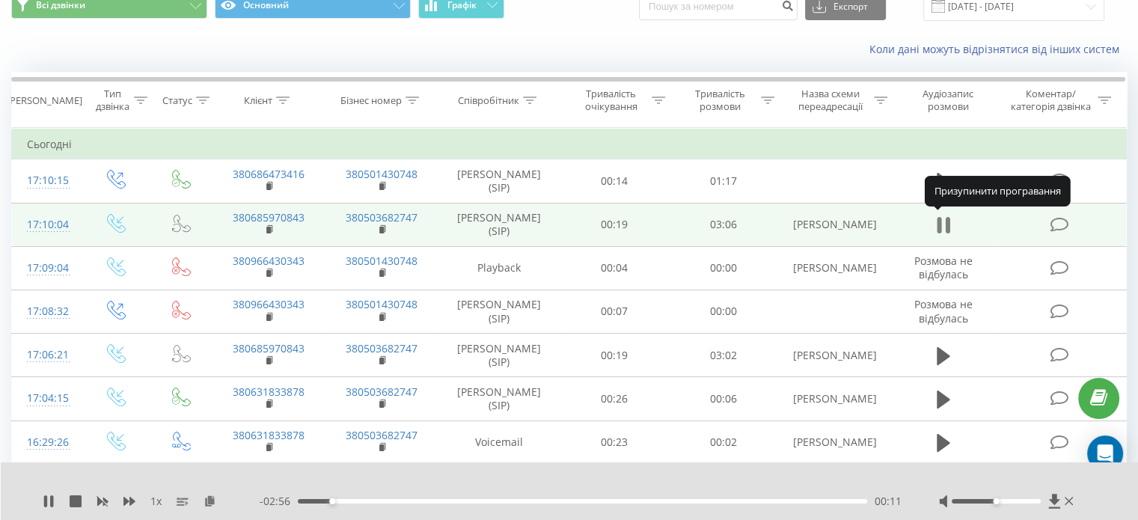
click at [948, 225] on icon at bounding box center [947, 225] width 4 height 16
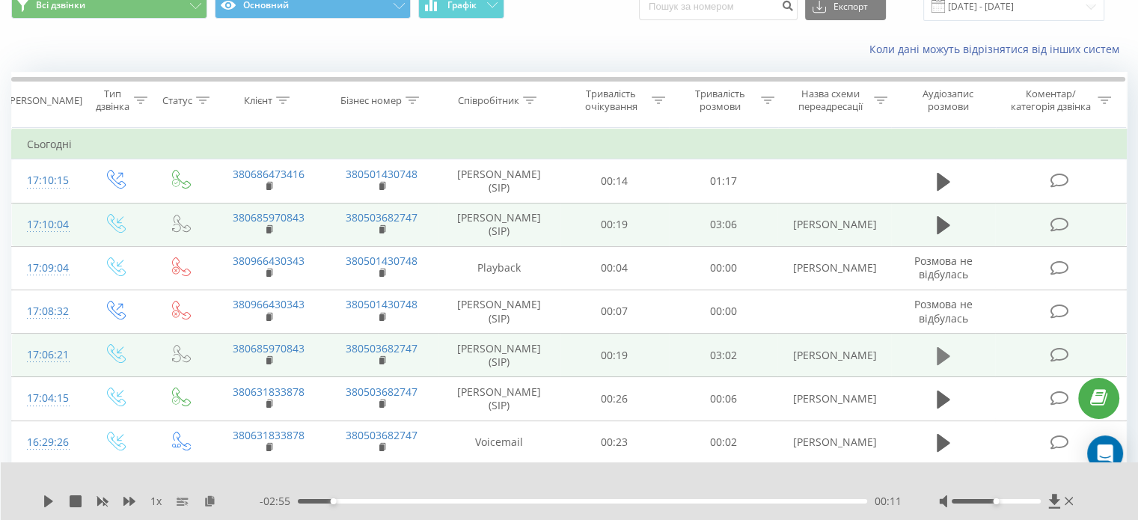
click at [945, 351] on icon at bounding box center [942, 355] width 13 height 18
click at [948, 358] on icon at bounding box center [947, 356] width 4 height 16
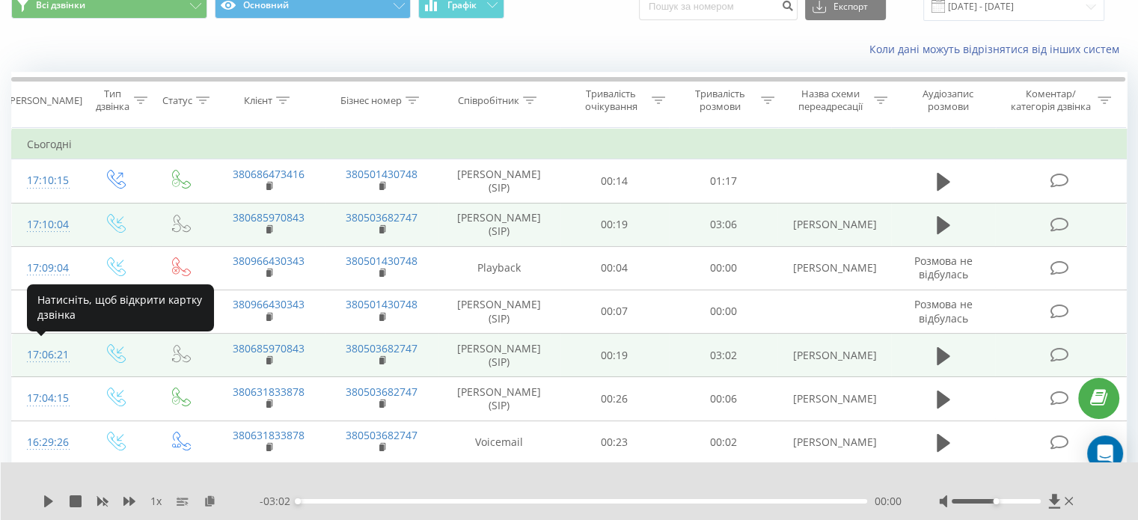
click at [51, 357] on div "17:06:21" at bounding box center [47, 354] width 40 height 29
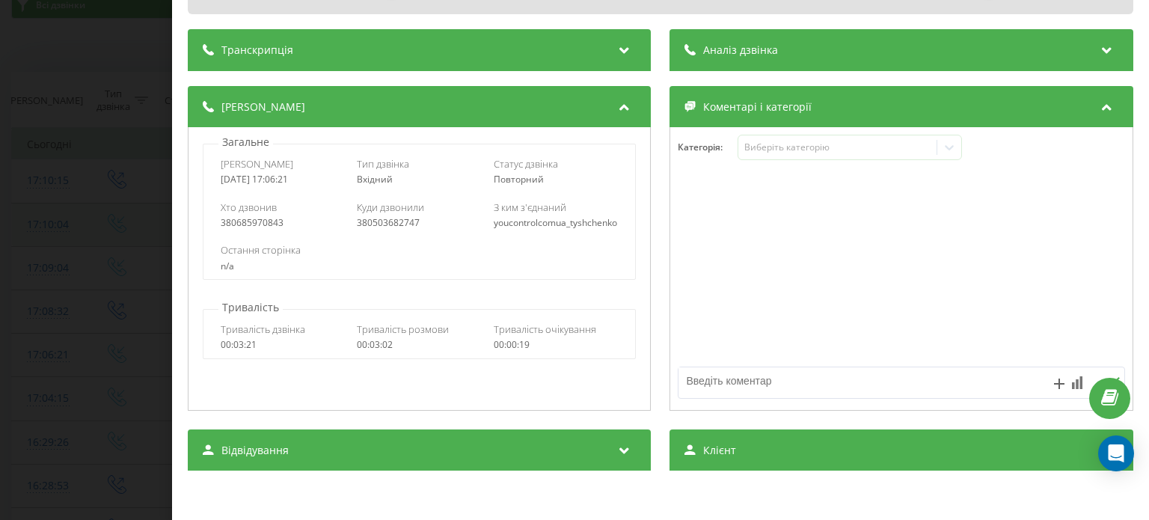
scroll to position [99, 0]
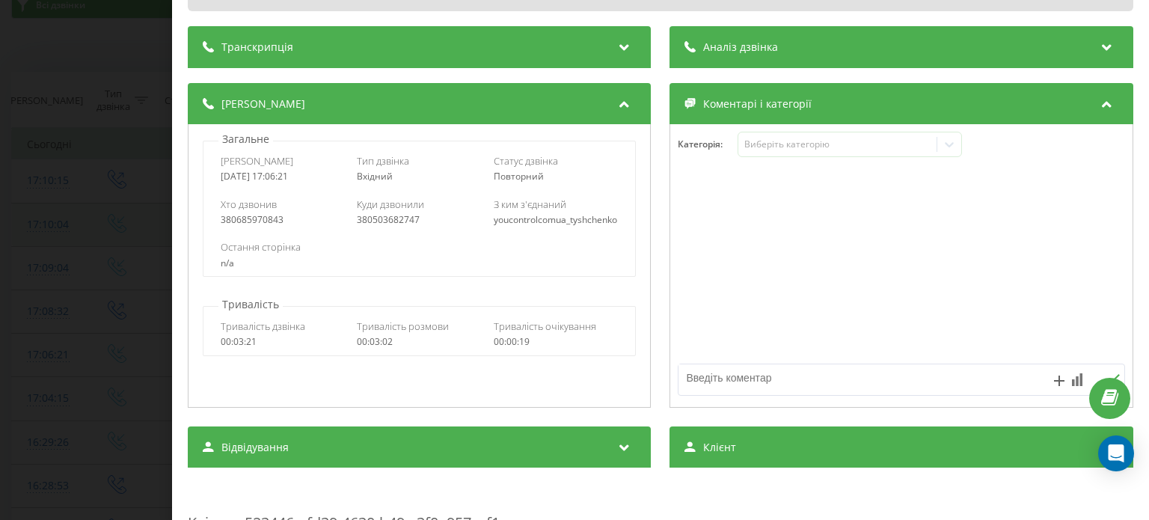
click at [859, 44] on div "Аналіз дзвінка" at bounding box center [901, 47] width 463 height 42
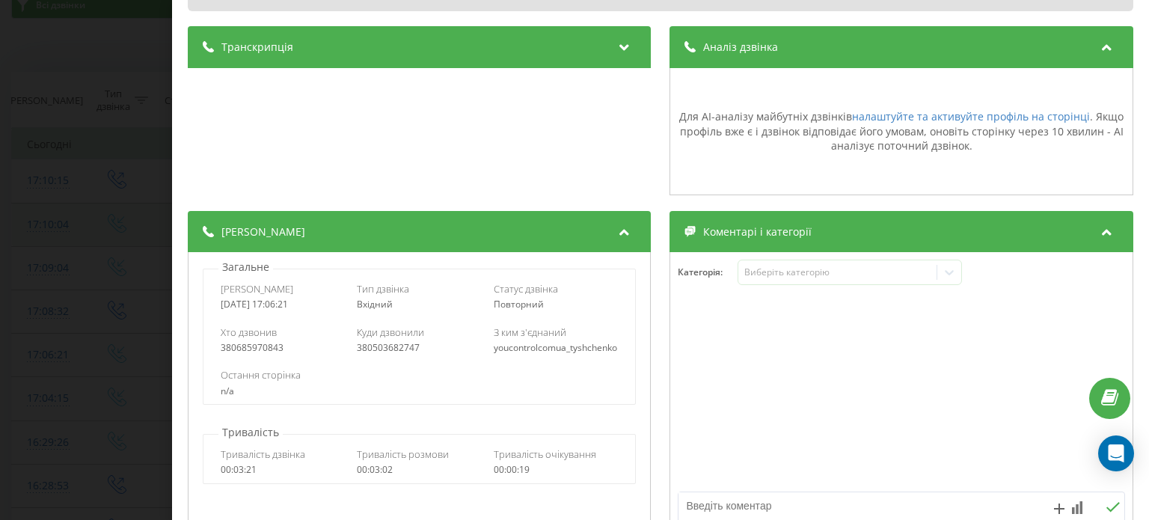
scroll to position [0, 0]
click at [926, 283] on div "Виберіть категорію" at bounding box center [850, 272] width 224 height 25
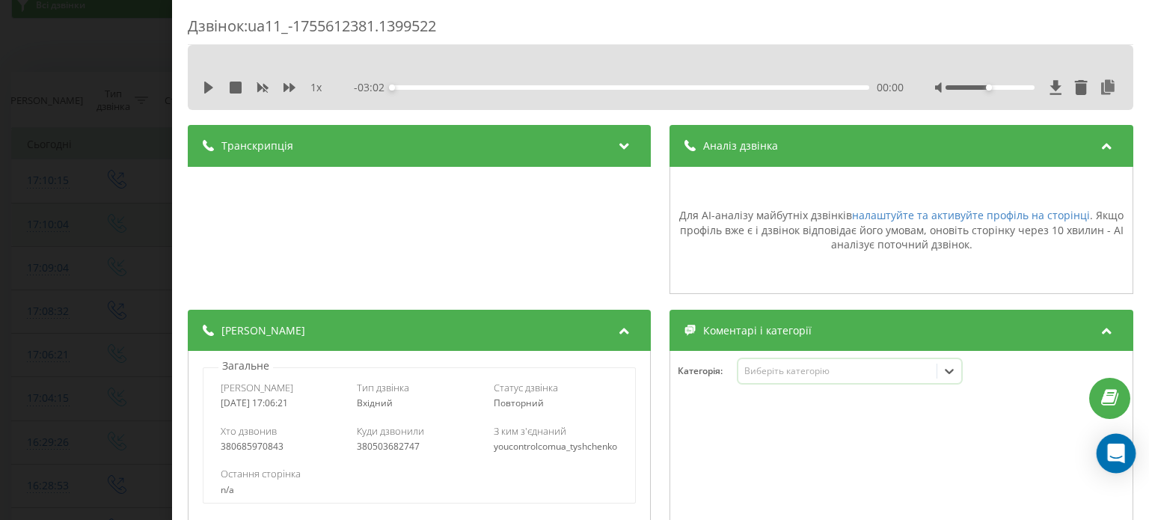
click at [1098, 455] on body "[DOMAIN_NAME] Проекти [DOMAIN_NAME] Дашборд Центр звернень Журнал дзвінків Журн…" at bounding box center [574, 196] width 1149 height 520
click at [883, 278] on div "Для AI-аналізу майбутніх дзвінків налаштуйте та активуйте профіль на сторінці .…" at bounding box center [901, 230] width 447 height 112
click at [1105, 445] on div "Open Intercom Messenger" at bounding box center [1116, 454] width 40 height 40
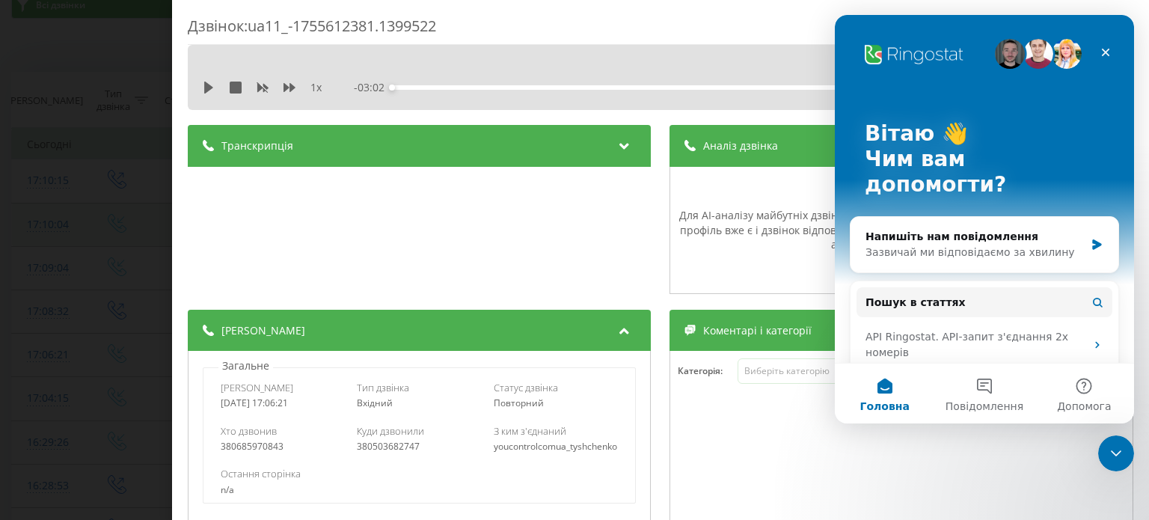
click at [702, 277] on div "Для AI-аналізу майбутніх дзвінків налаштуйте та активуйте профіль на сторінці .…" at bounding box center [901, 230] width 447 height 112
click at [1105, 62] on div "Закрити" at bounding box center [1105, 52] width 27 height 27
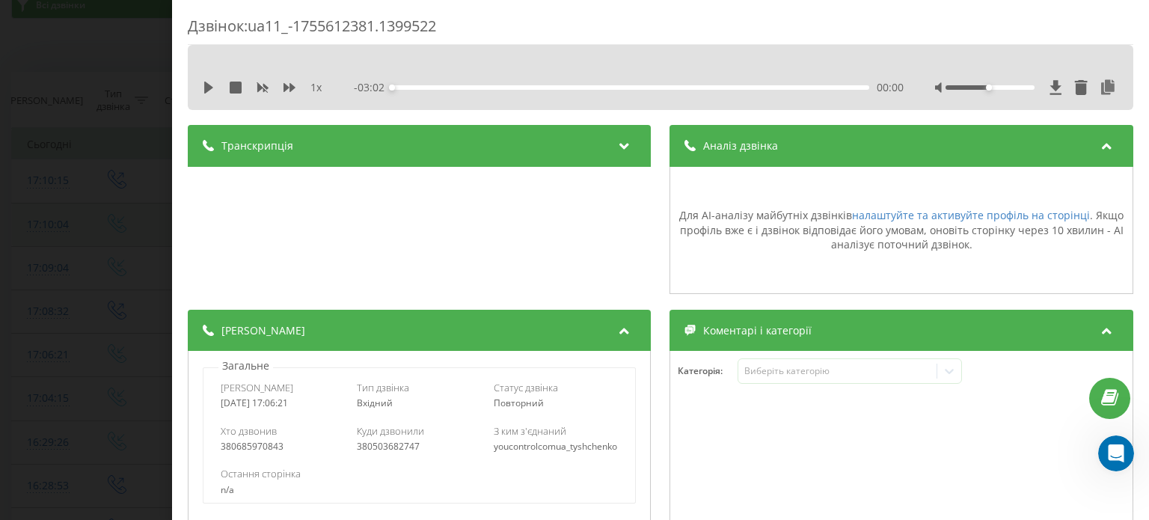
click at [78, 130] on div "Дзвінок : ua11_-1755612381.1399522 1 x - 03:02 00:00 00:00 Транскрипція Для AI-…" at bounding box center [574, 260] width 1149 height 520
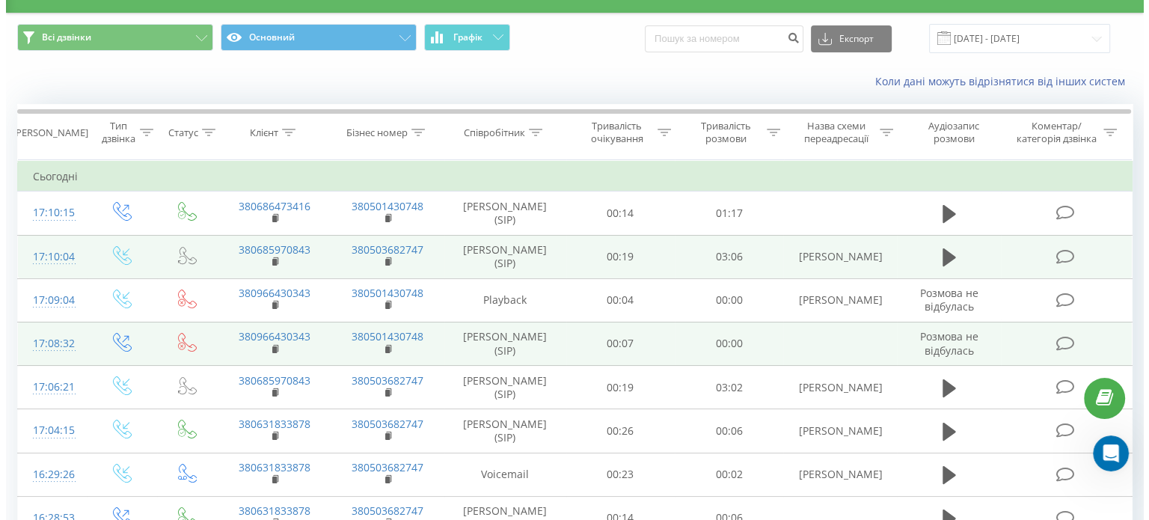
scroll to position [30, 0]
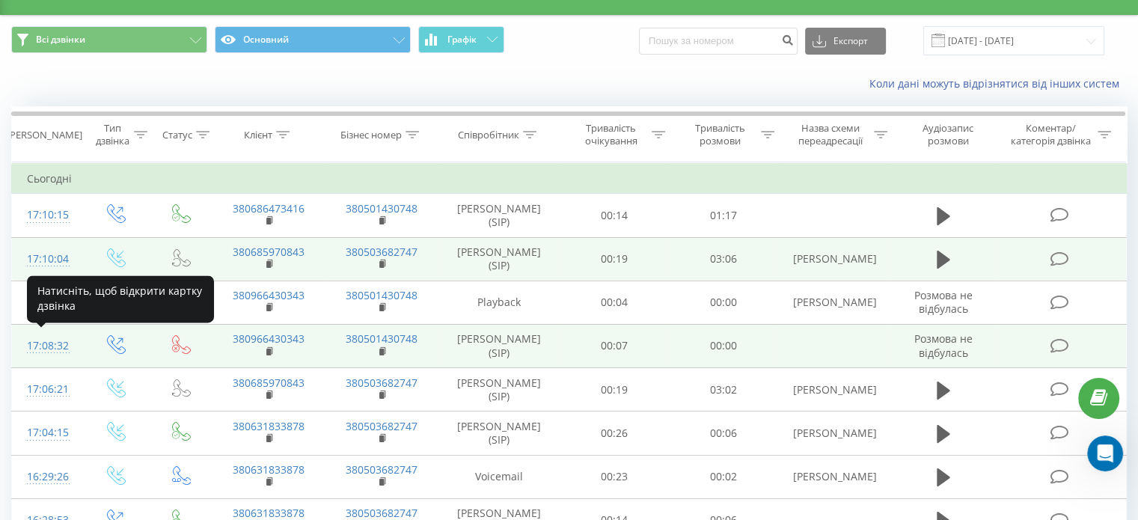
click at [32, 347] on div "17:08:32" at bounding box center [47, 345] width 40 height 29
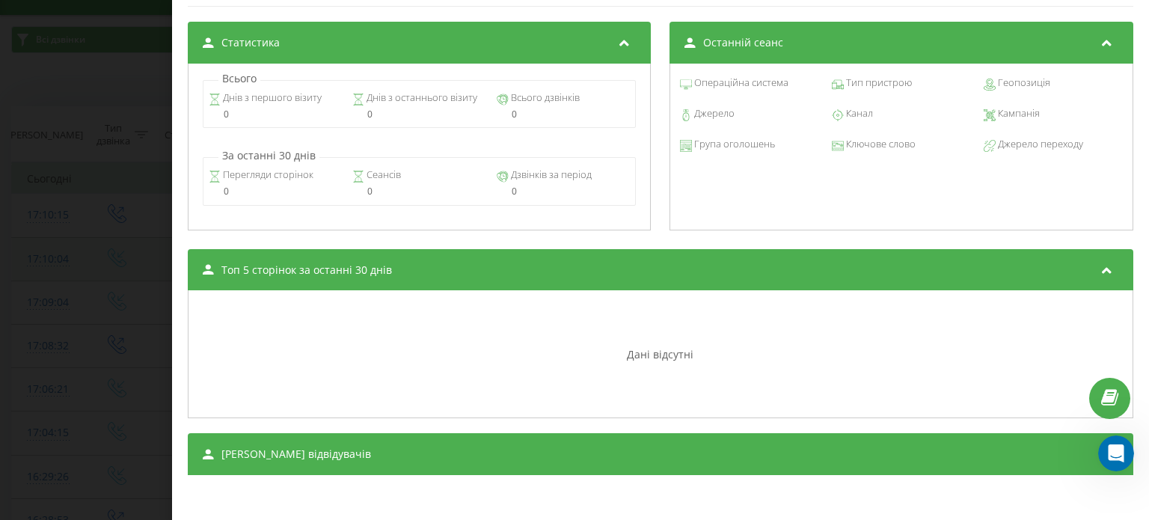
scroll to position [568, 0]
click at [1058, 461] on div "[PERSON_NAME] відвідувачів" at bounding box center [660, 454] width 945 height 42
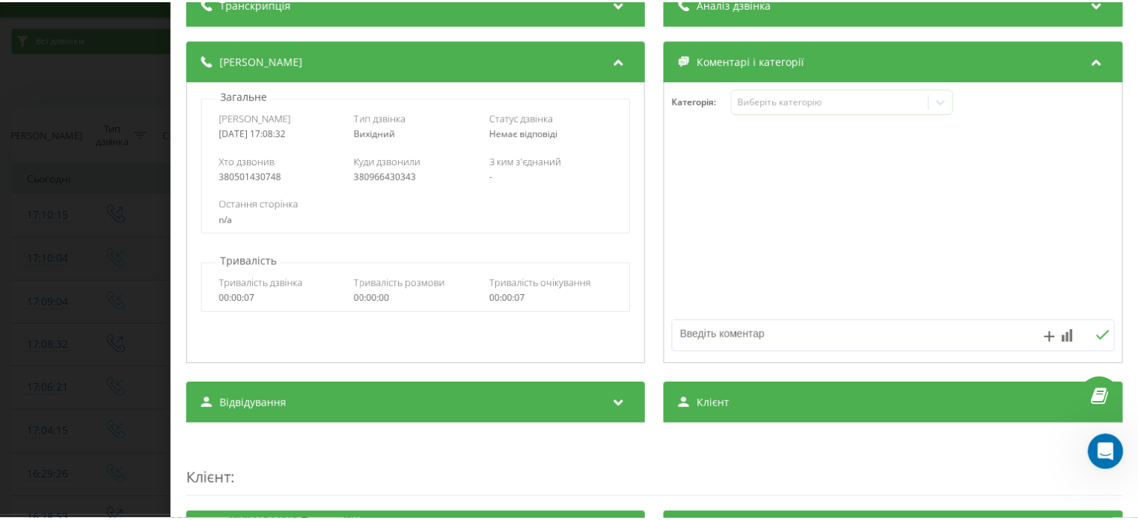
scroll to position [0, 0]
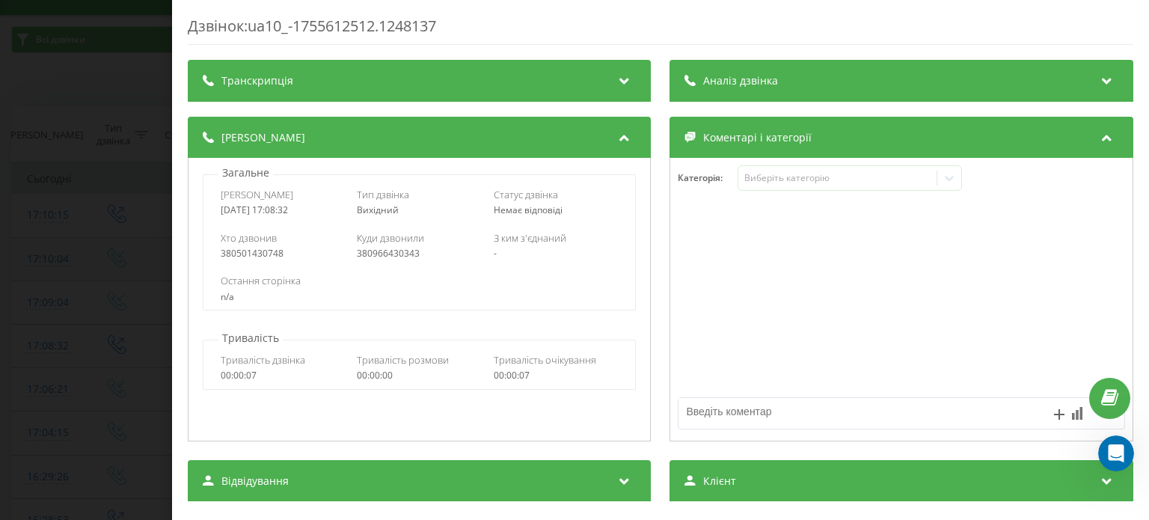
click at [109, 113] on div "Дзвінок : ua10_-1755612512.1248137 Транскрипція Для AI-аналізу майбутніх дзвінк…" at bounding box center [574, 260] width 1149 height 520
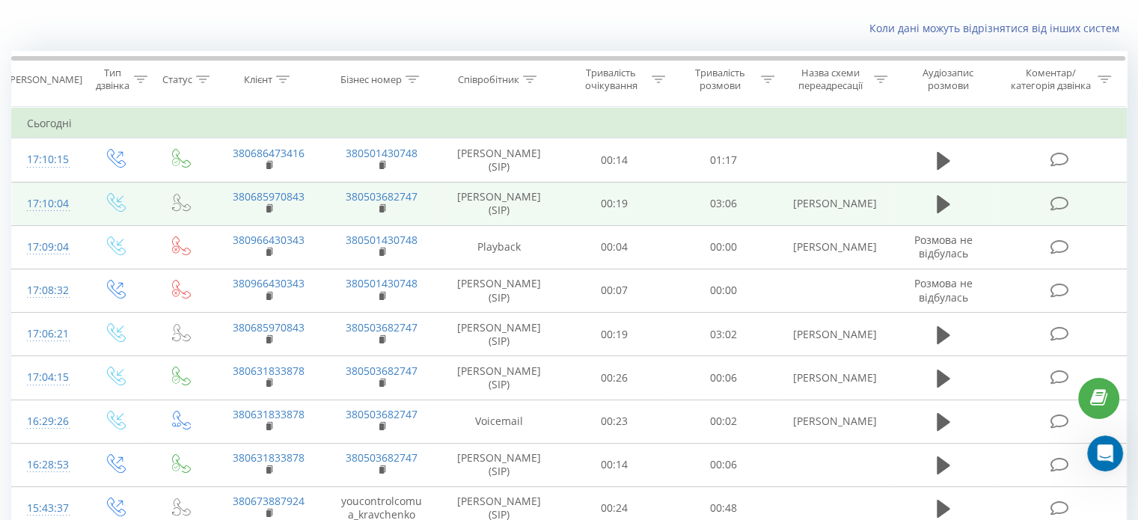
scroll to position [87, 0]
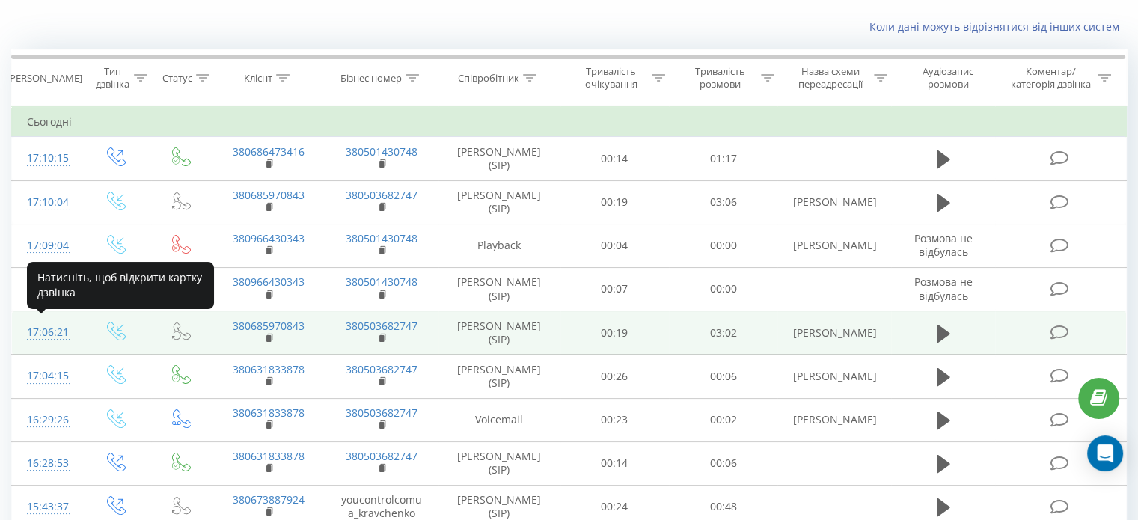
click at [40, 334] on div "17:06:21" at bounding box center [47, 332] width 40 height 29
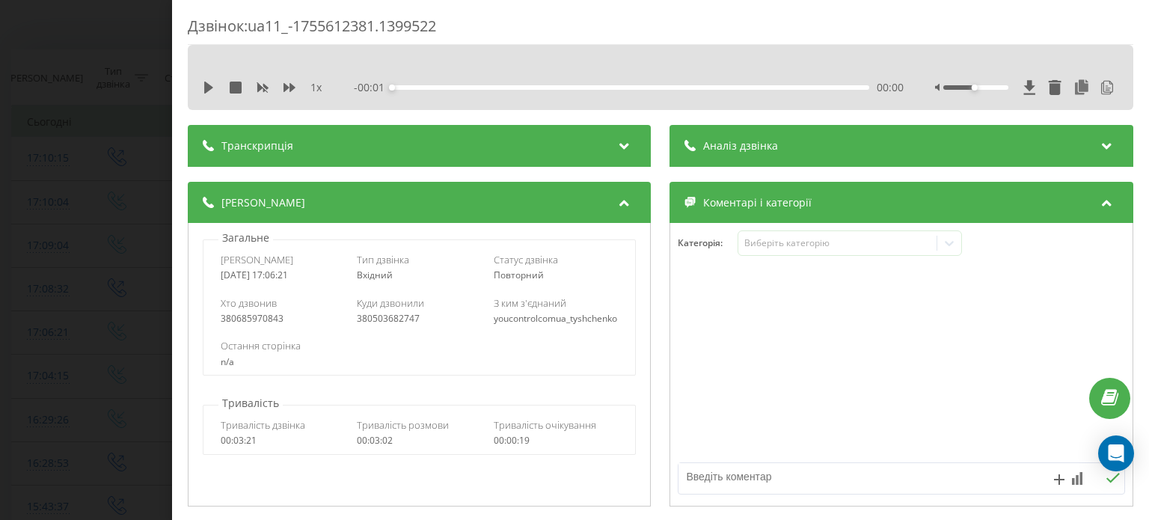
click at [826, 143] on div "Аналіз дзвінка" at bounding box center [901, 146] width 463 height 42
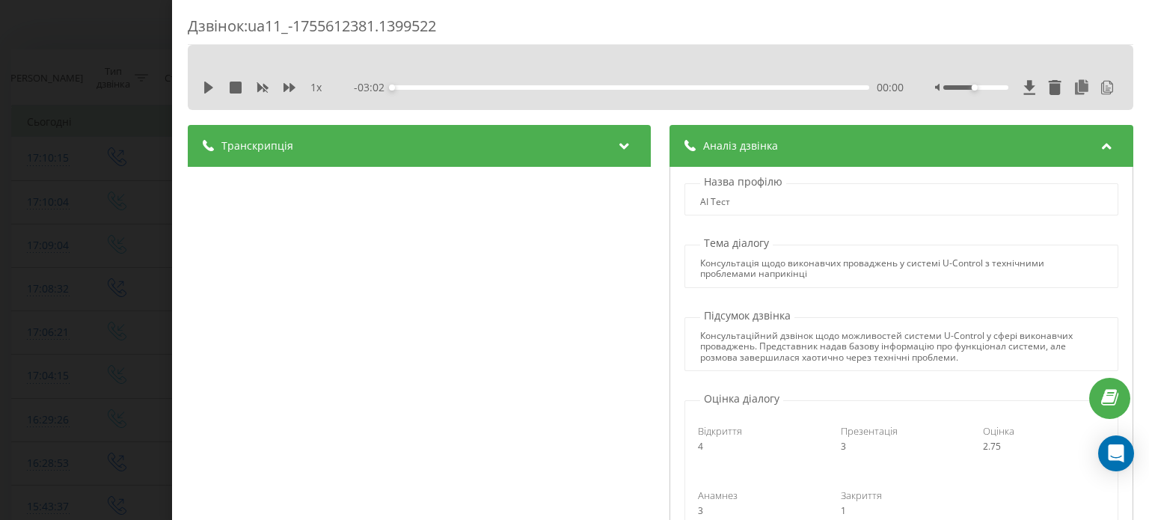
click at [627, 155] on div "Транскрипція" at bounding box center [419, 146] width 463 height 42
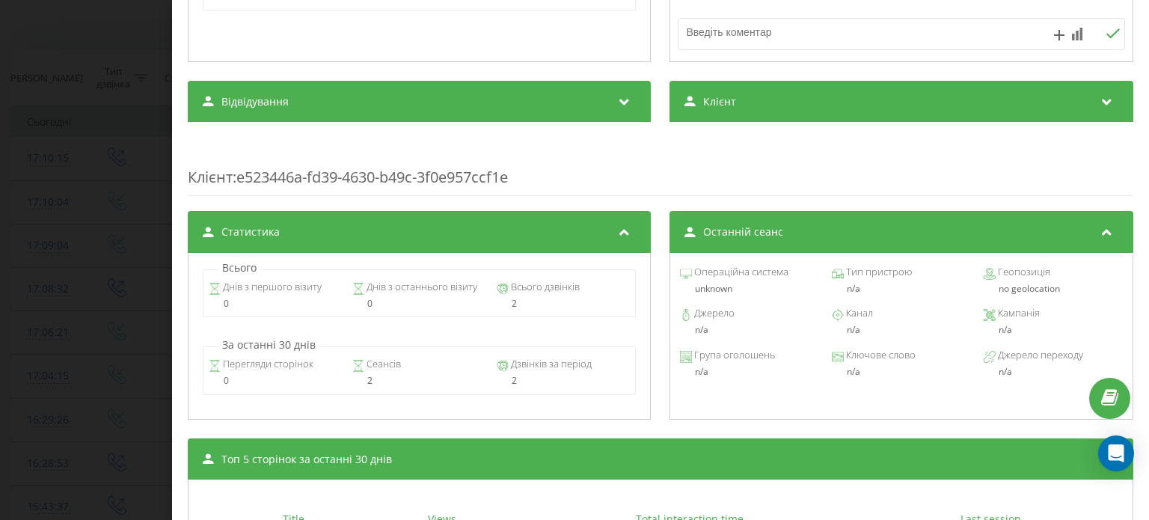
scroll to position [971, 0]
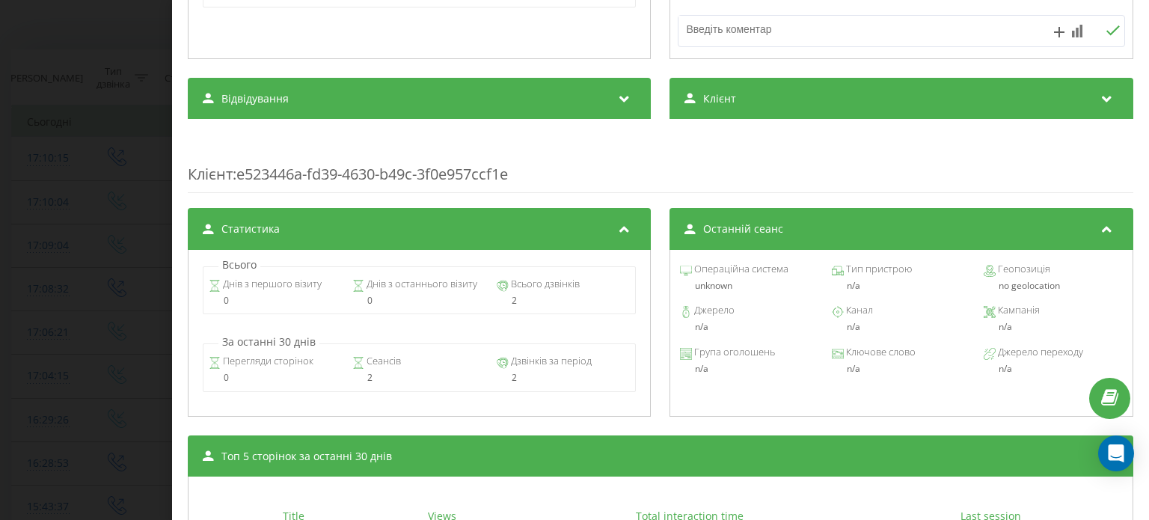
click at [1101, 89] on icon at bounding box center [1107, 96] width 18 height 15
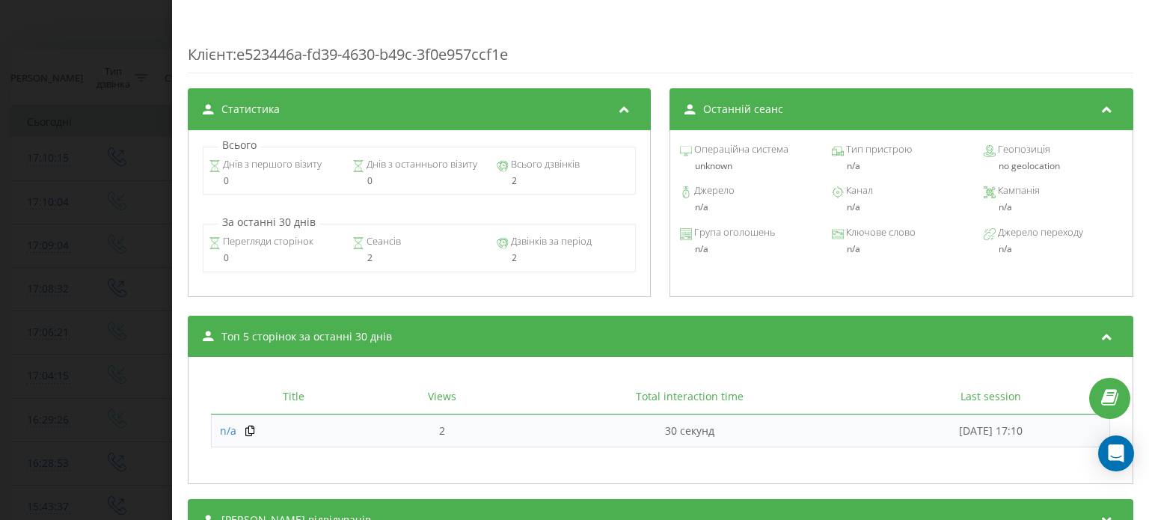
scroll to position [1283, 0]
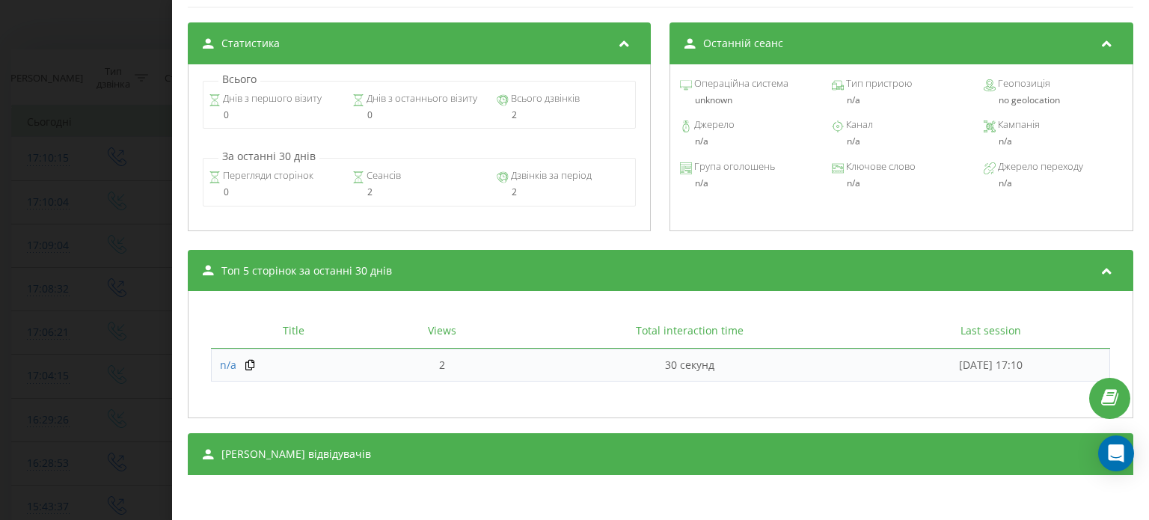
click at [1002, 457] on div "[PERSON_NAME] відвідувачів" at bounding box center [660, 454] width 945 height 42
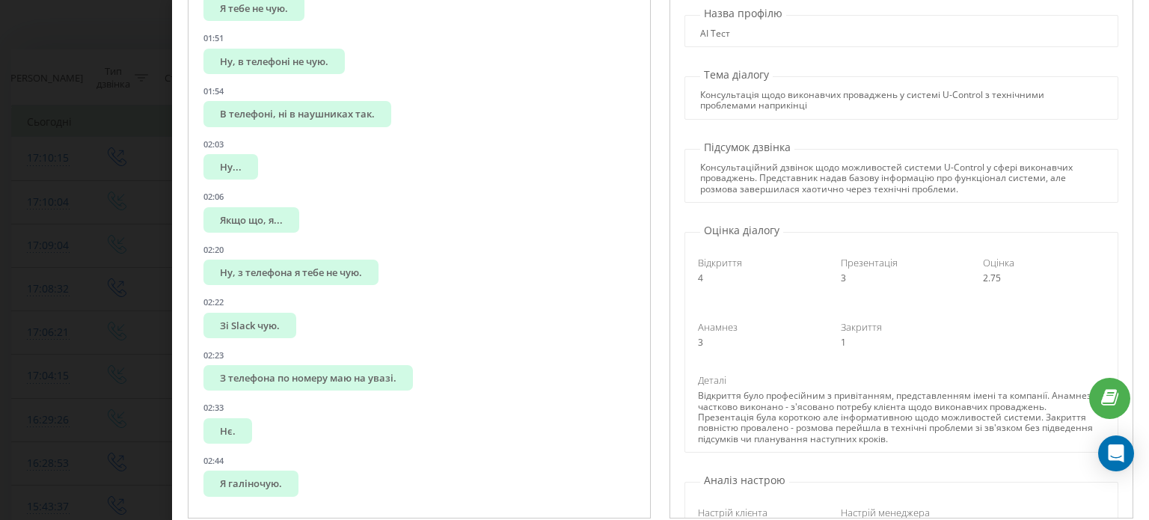
scroll to position [0, 0]
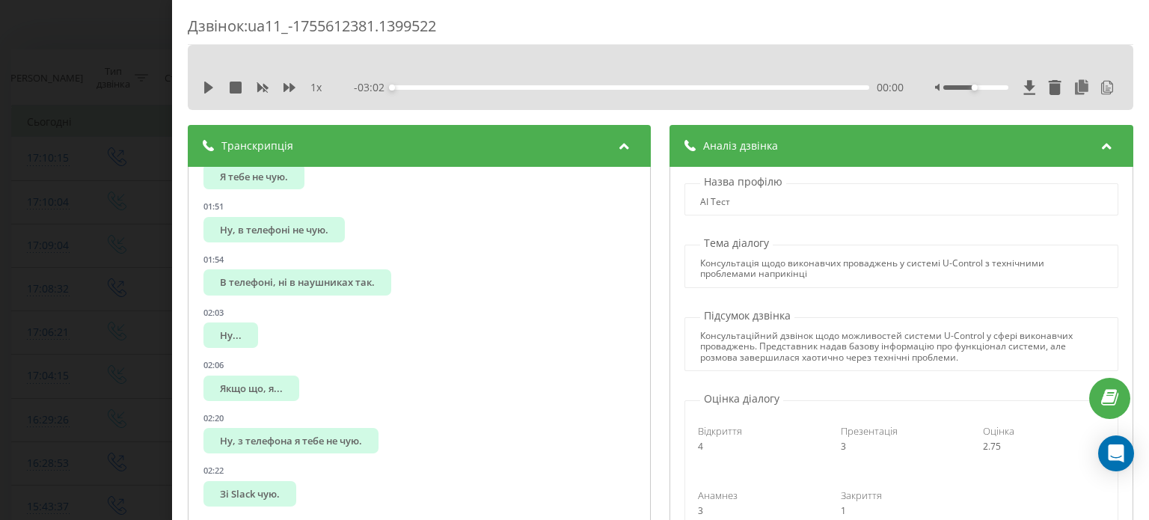
click at [1083, 138] on div "Аналіз дзвінка" at bounding box center [901, 146] width 463 height 42
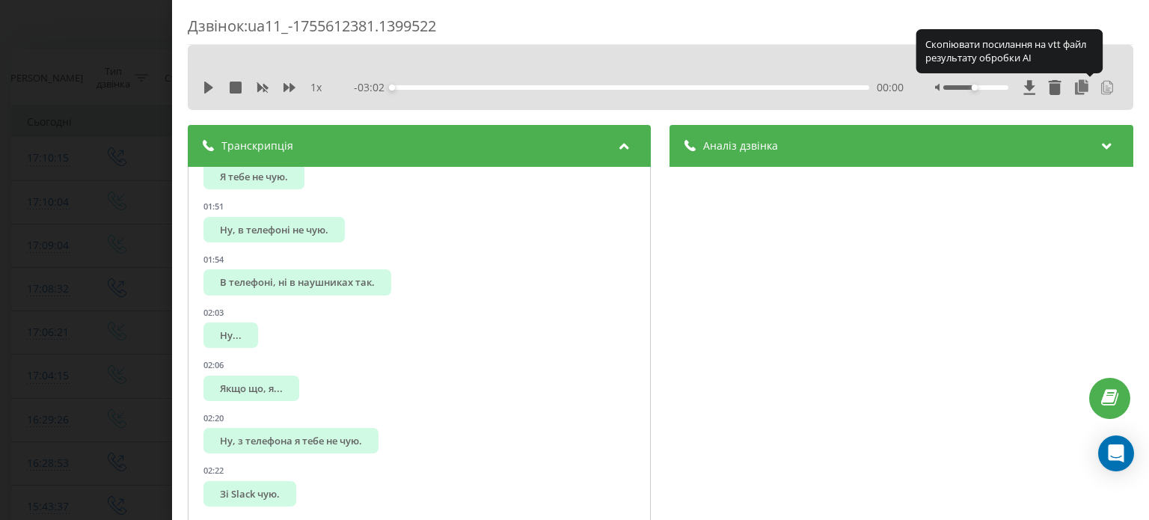
click at [1105, 88] on icon at bounding box center [1107, 87] width 5 height 4
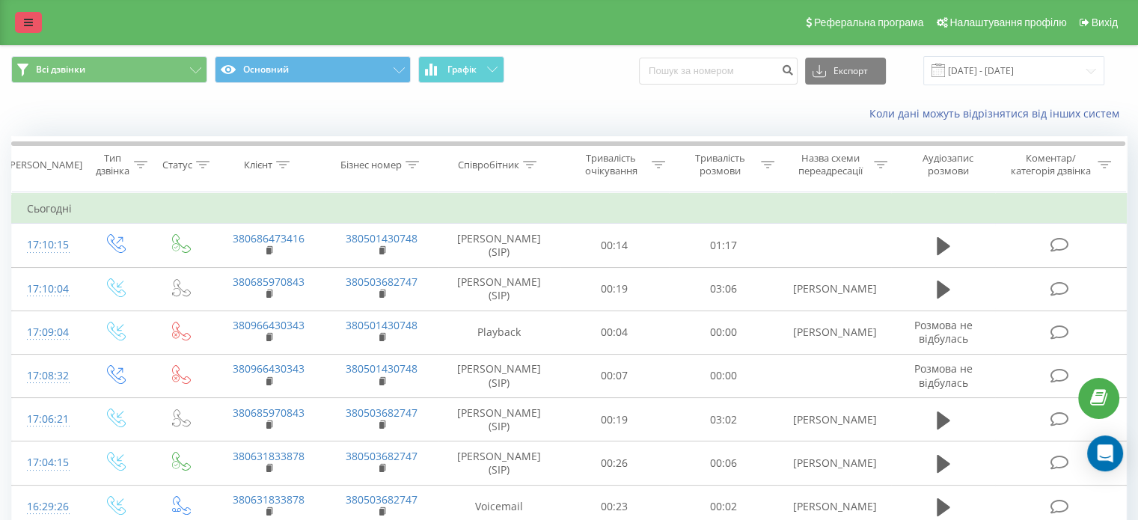
click at [27, 23] on icon at bounding box center [28, 22] width 9 height 10
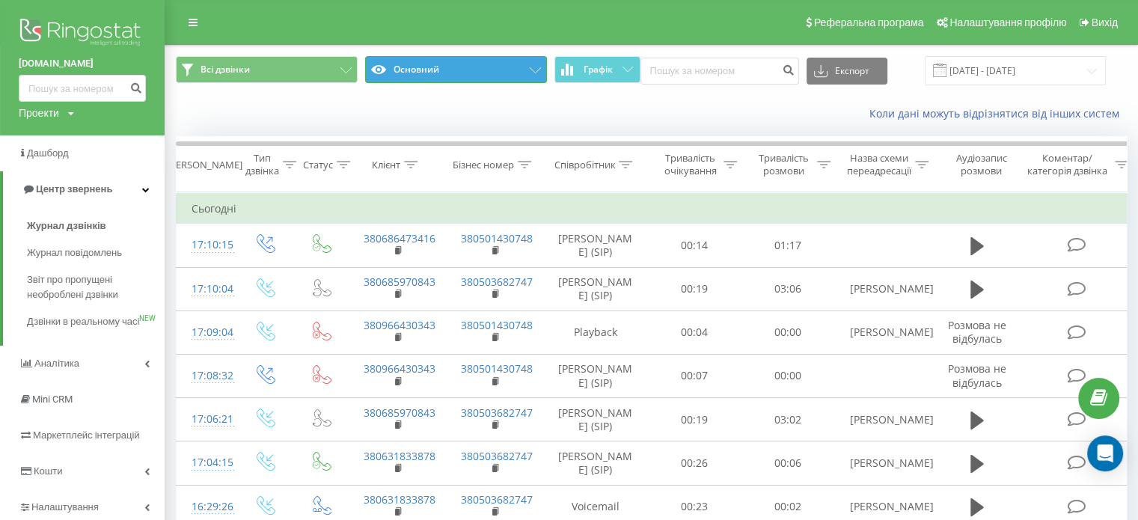
click at [464, 74] on button "Основний" at bounding box center [456, 69] width 182 height 27
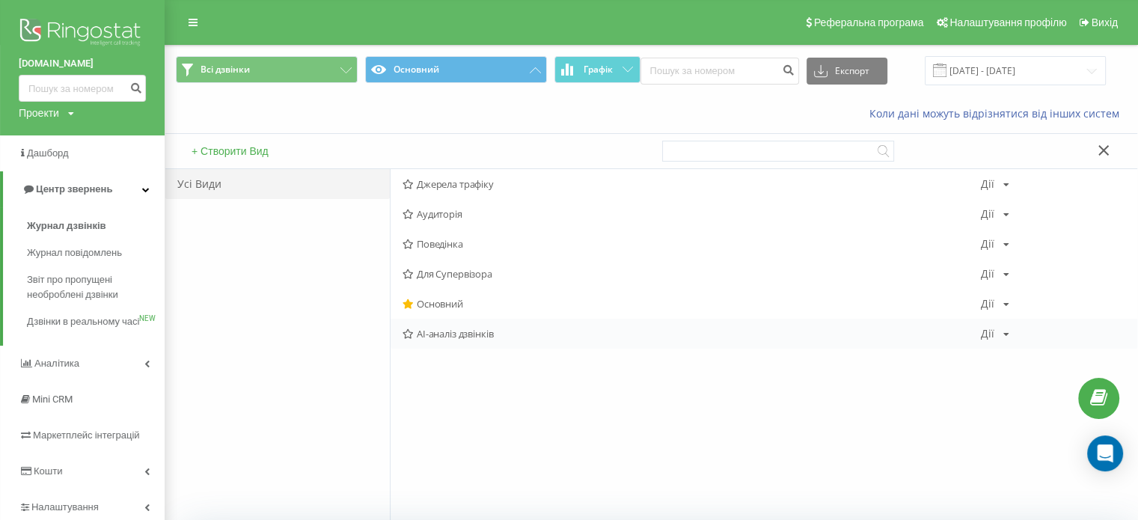
click at [447, 331] on span "AI-аналіз дзвінків" at bounding box center [691, 333] width 578 height 10
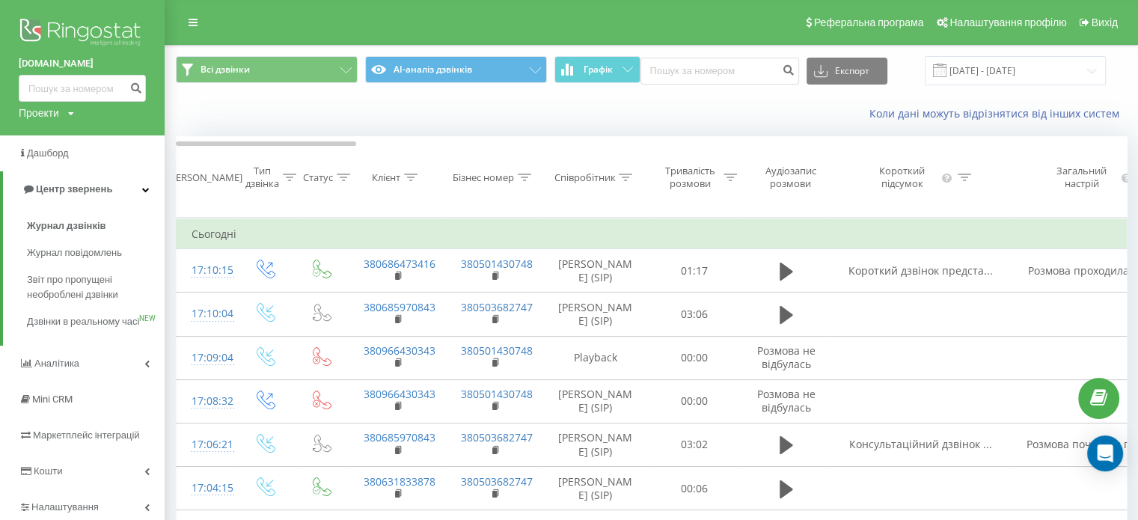
click at [447, 331] on td "380503682747" at bounding box center [494, 313] width 97 height 43
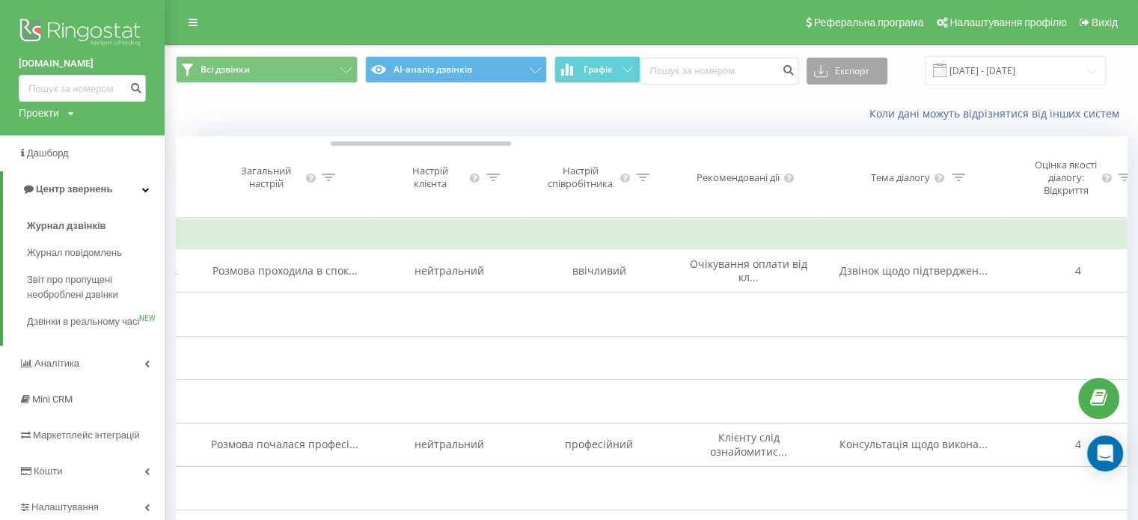
click at [837, 60] on button "Експорт" at bounding box center [846, 71] width 81 height 27
click at [850, 101] on div ".csv" at bounding box center [846, 98] width 79 height 27
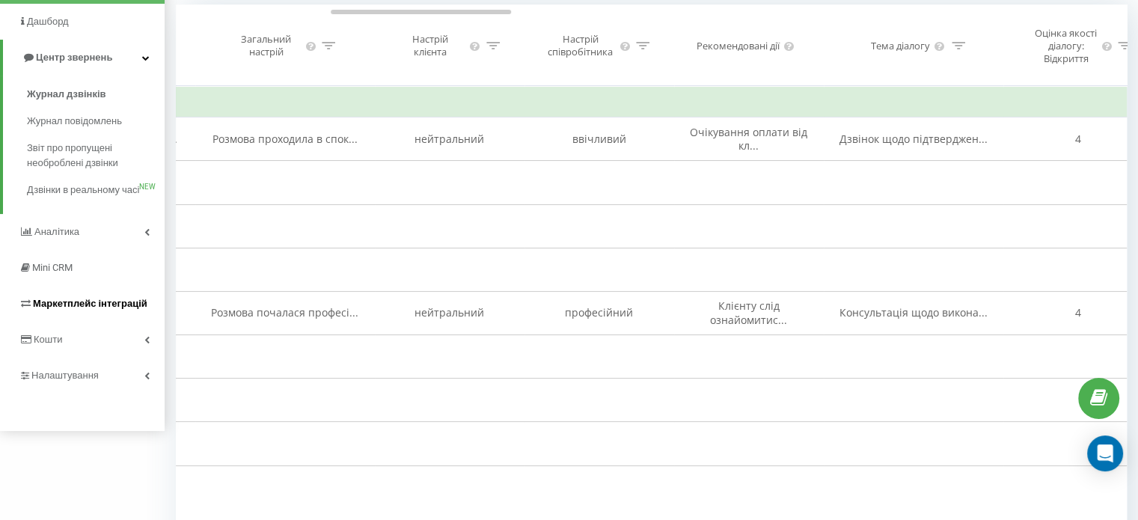
click at [103, 311] on span "Маркетплейс інтеграцій" at bounding box center [83, 303] width 129 height 15
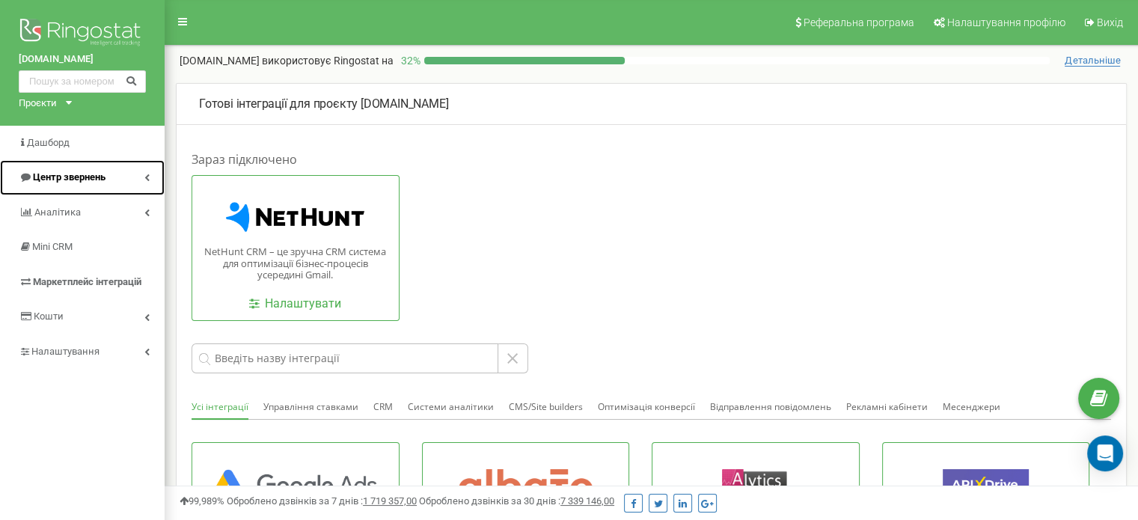
click at [83, 178] on span "Центр звернень" at bounding box center [69, 176] width 73 height 11
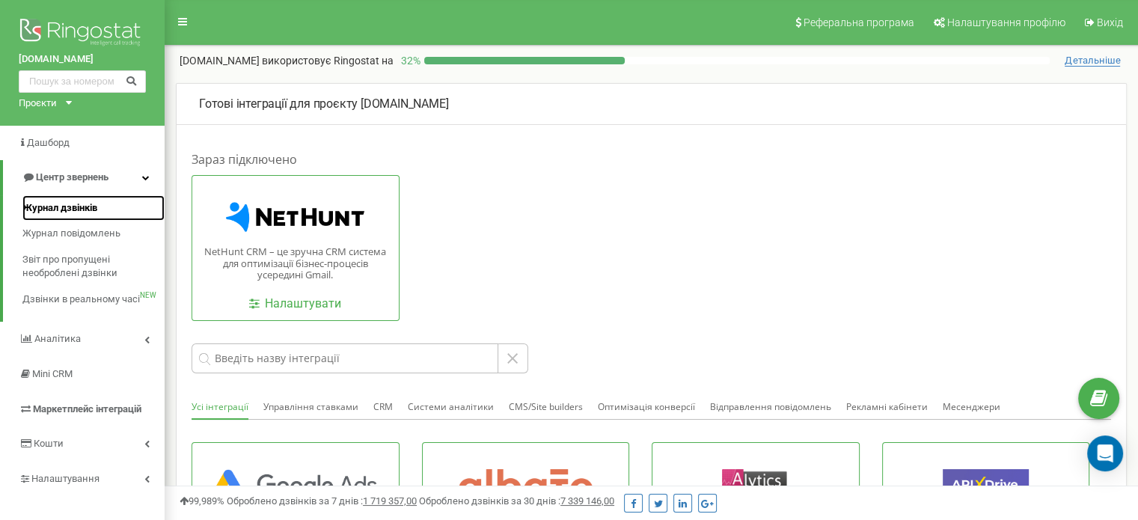
click at [108, 203] on link "Журнал дзвінків" at bounding box center [93, 208] width 142 height 26
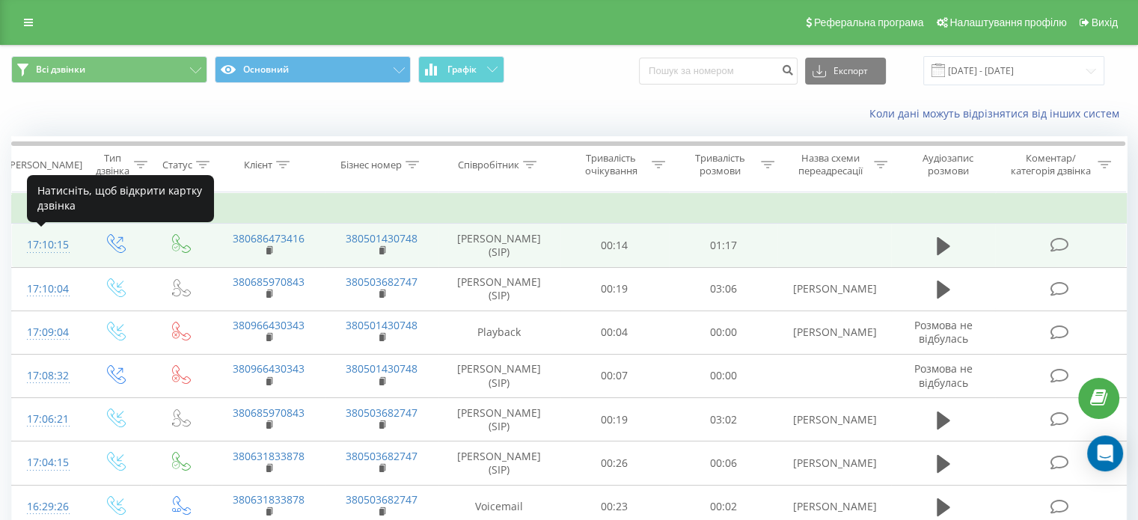
click at [58, 248] on div "17:10:15" at bounding box center [47, 244] width 40 height 29
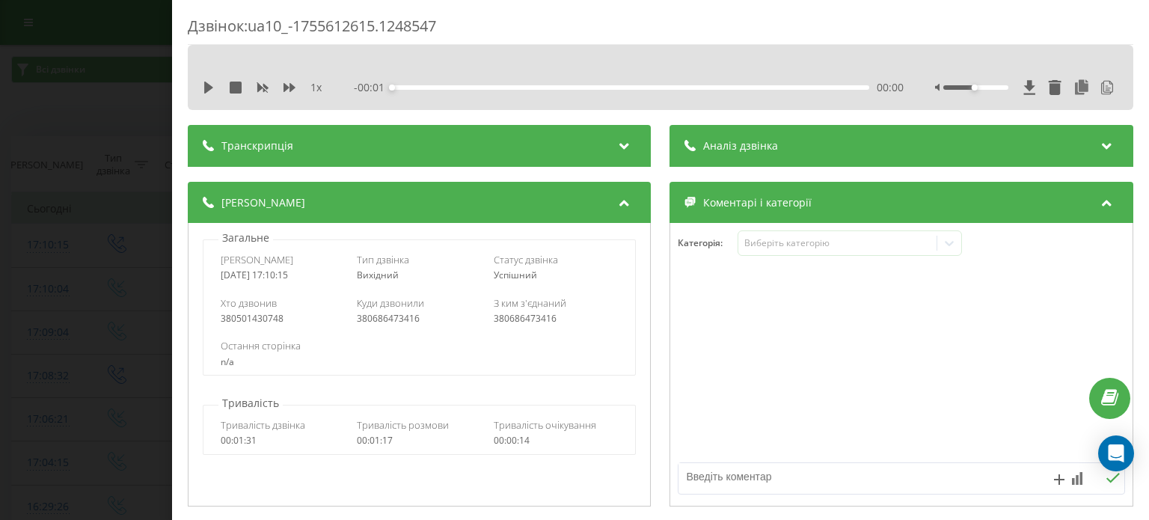
click at [788, 142] on div "Аналіз дзвінка" at bounding box center [901, 146] width 463 height 42
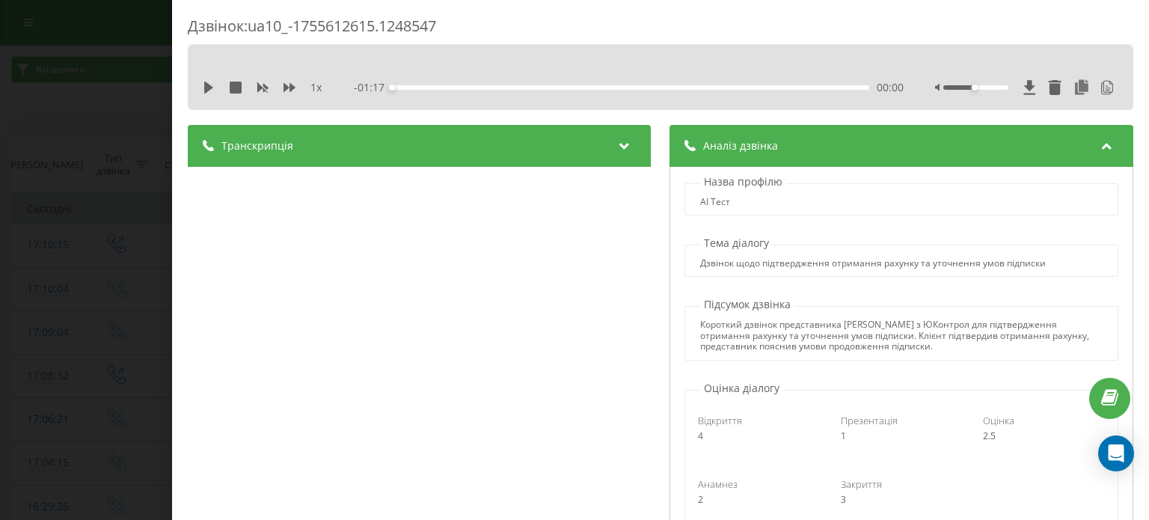
click at [626, 157] on div "Транскрипція" at bounding box center [419, 146] width 463 height 42
